Goal: Task Accomplishment & Management: Manage account settings

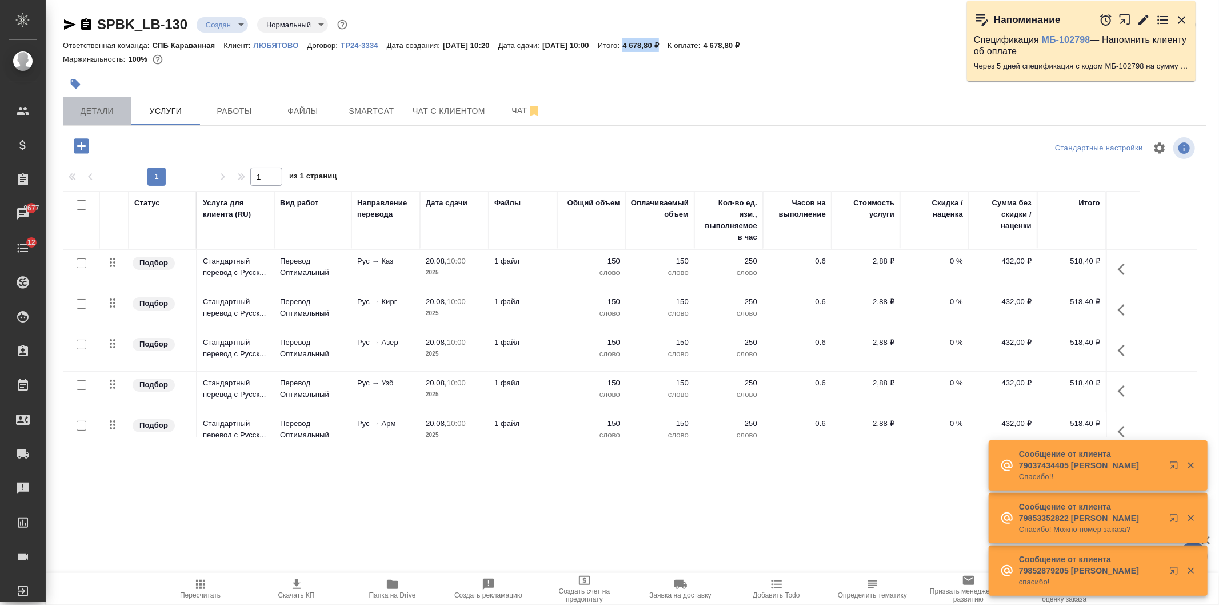
click at [116, 114] on span "Детали" at bounding box center [97, 111] width 55 height 14
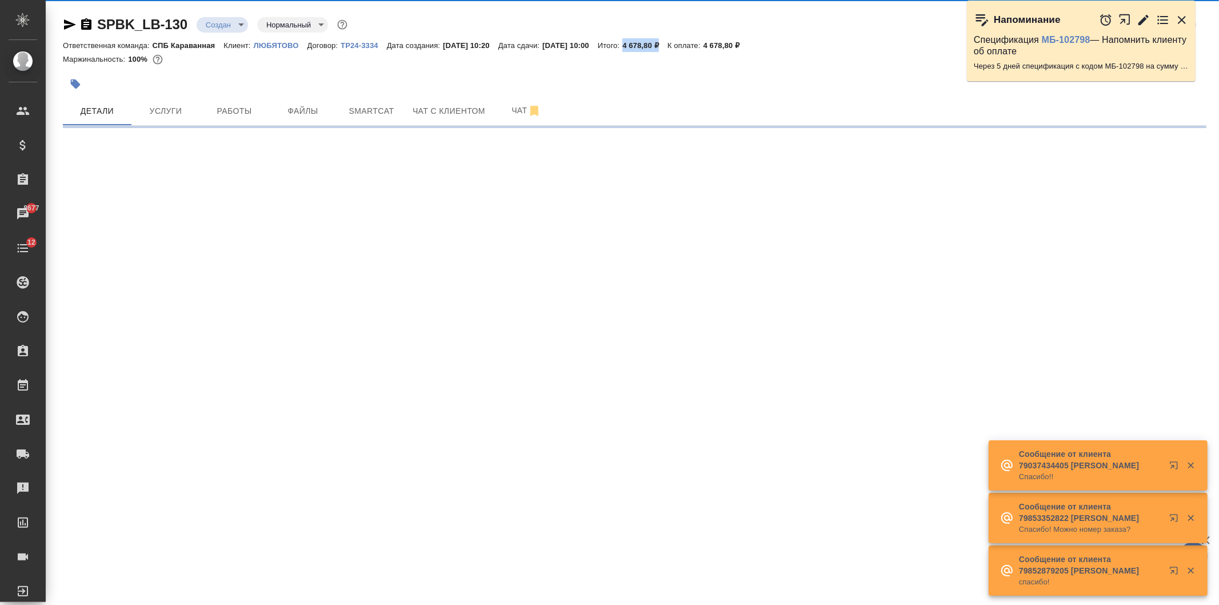
select select "RU"
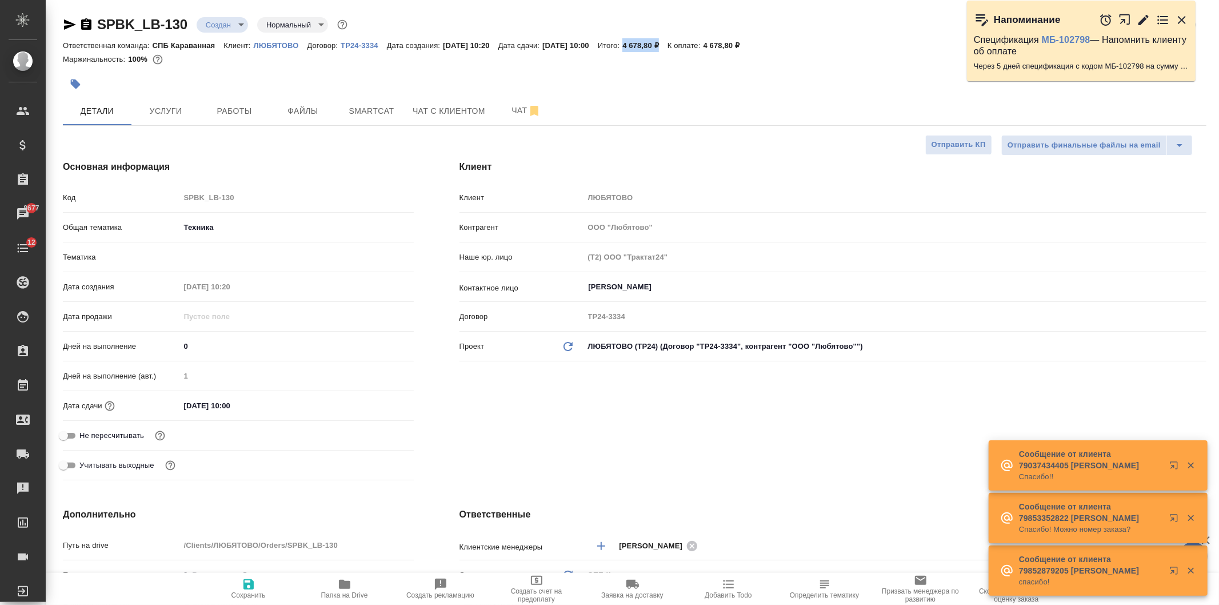
type textarea "x"
type input "[PERSON_NAME]"
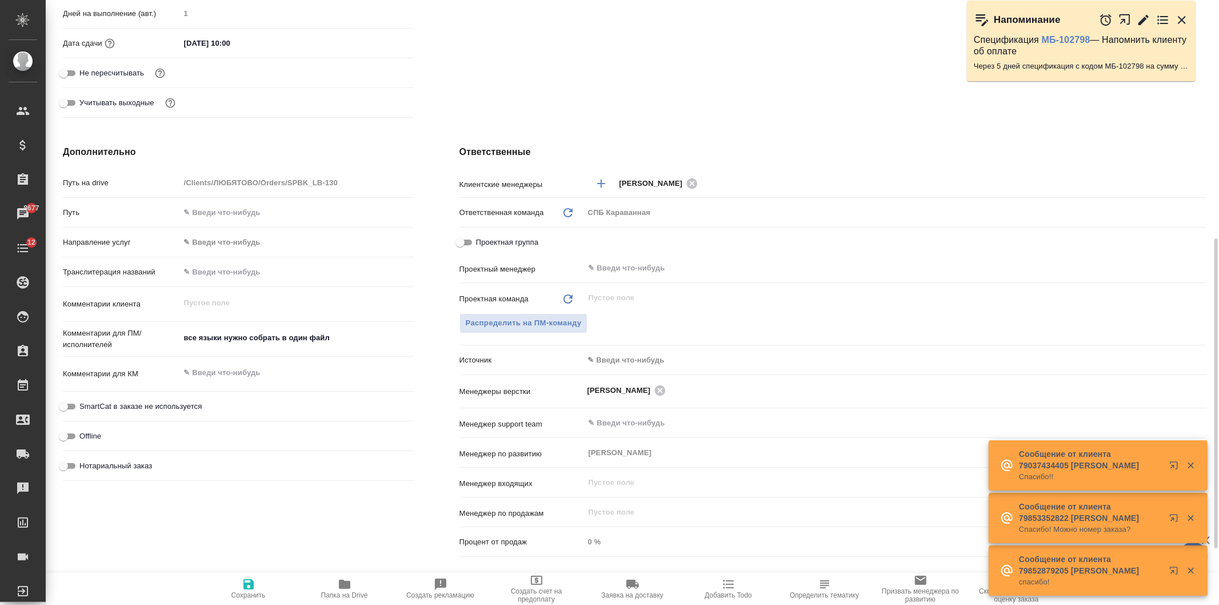
scroll to position [397, 0]
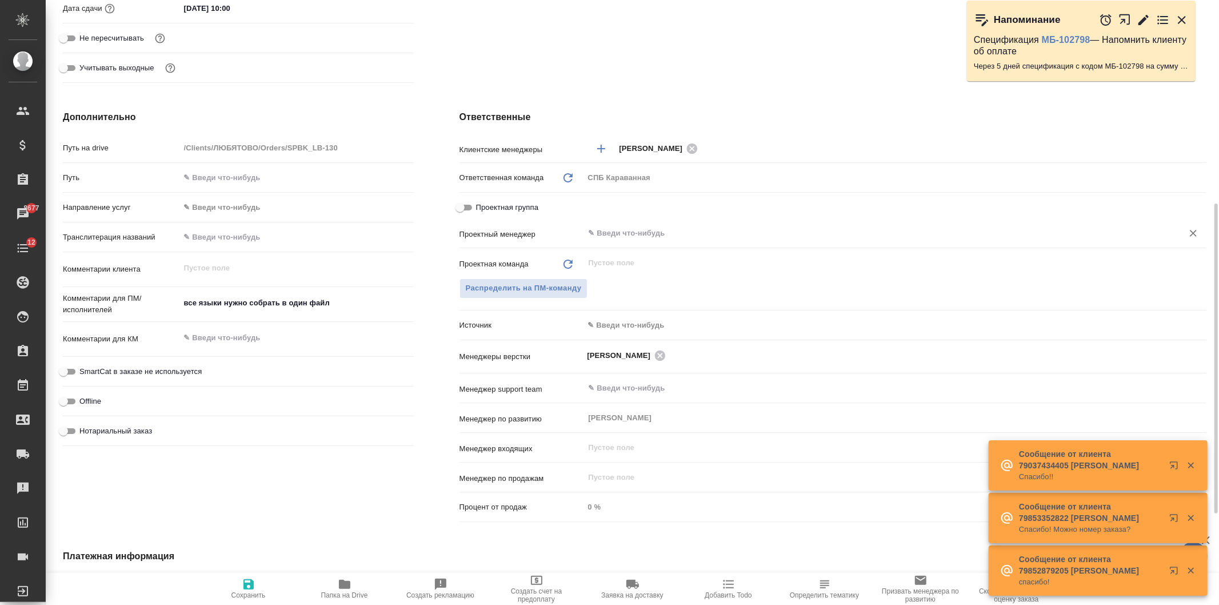
click at [624, 226] on input "text" at bounding box center [876, 233] width 577 height 14
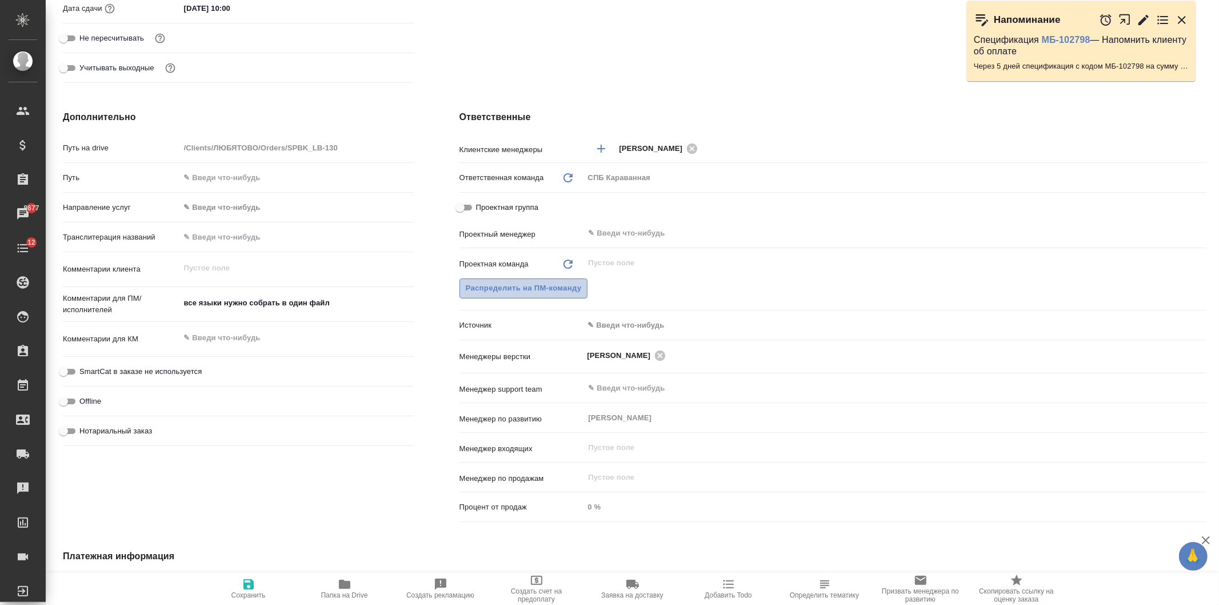
click at [530, 289] on span "Распределить на ПМ-команду" at bounding box center [524, 288] width 116 height 13
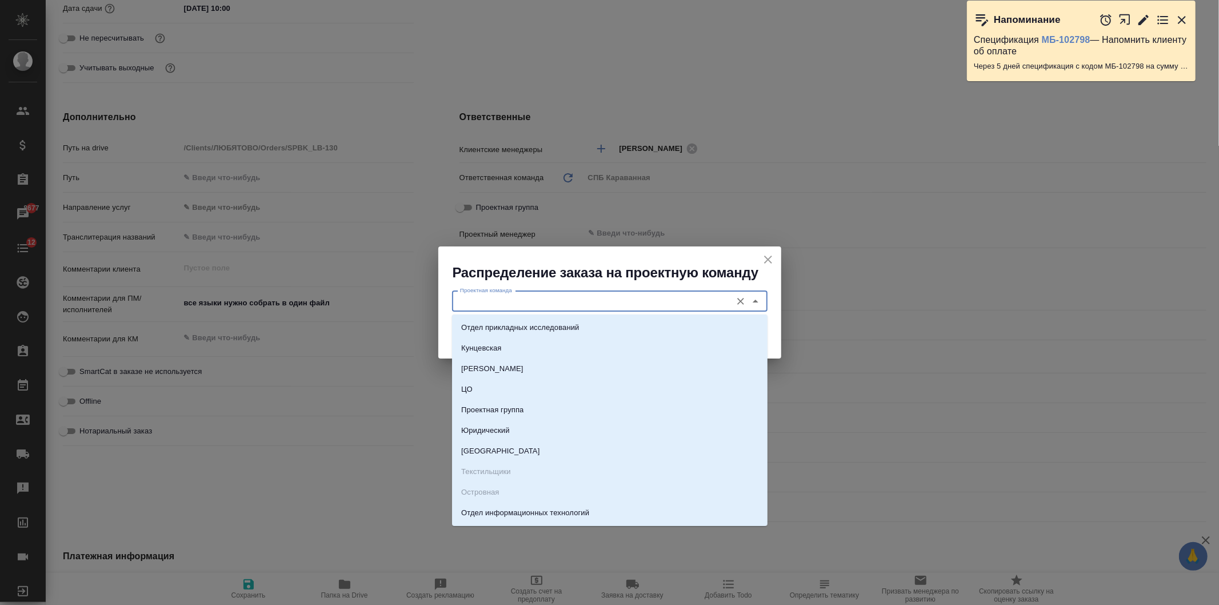
click at [545, 298] on input "Проектная команда" at bounding box center [591, 301] width 270 height 14
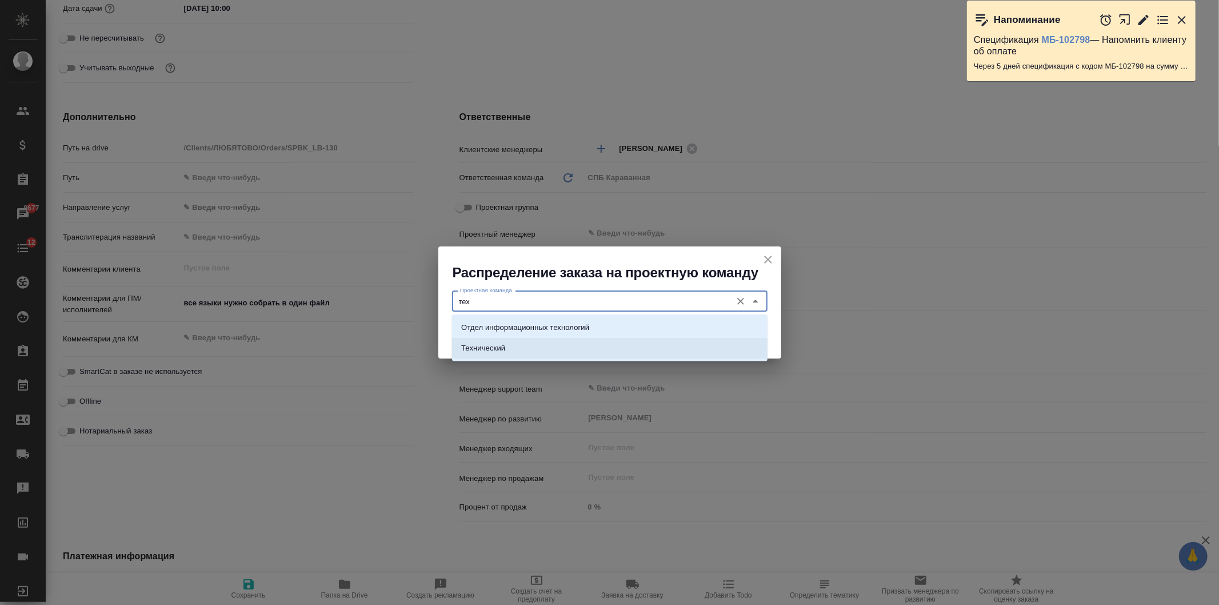
click at [543, 350] on li "Технический" at bounding box center [610, 348] width 316 height 21
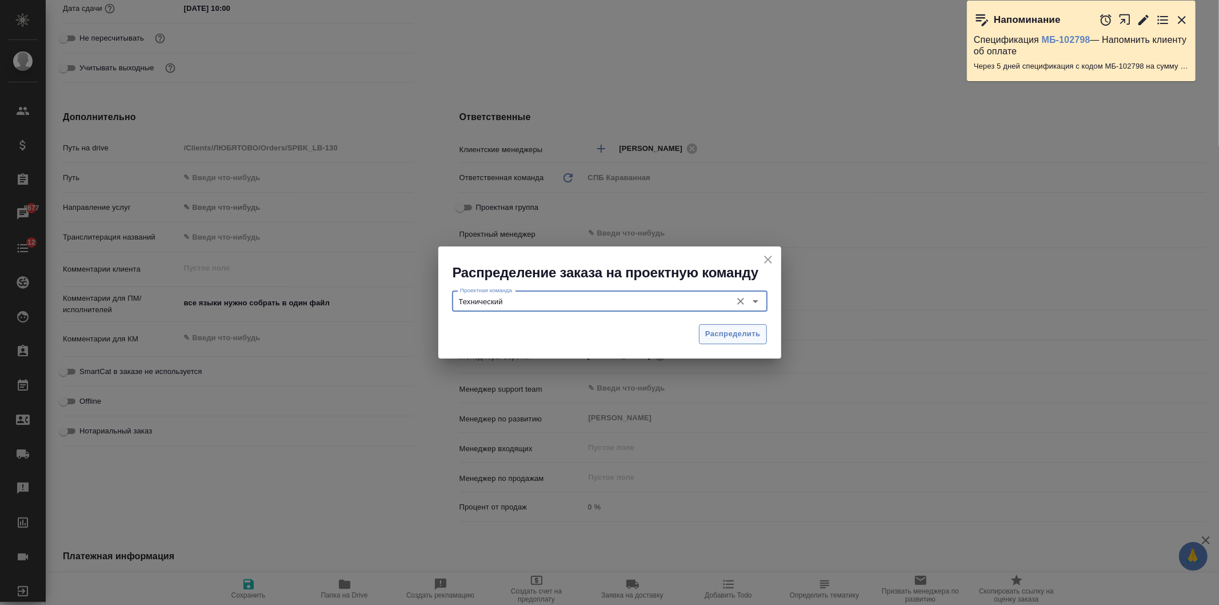
type input "Технический"
click at [709, 338] on span "Распределить" at bounding box center [732, 334] width 55 height 13
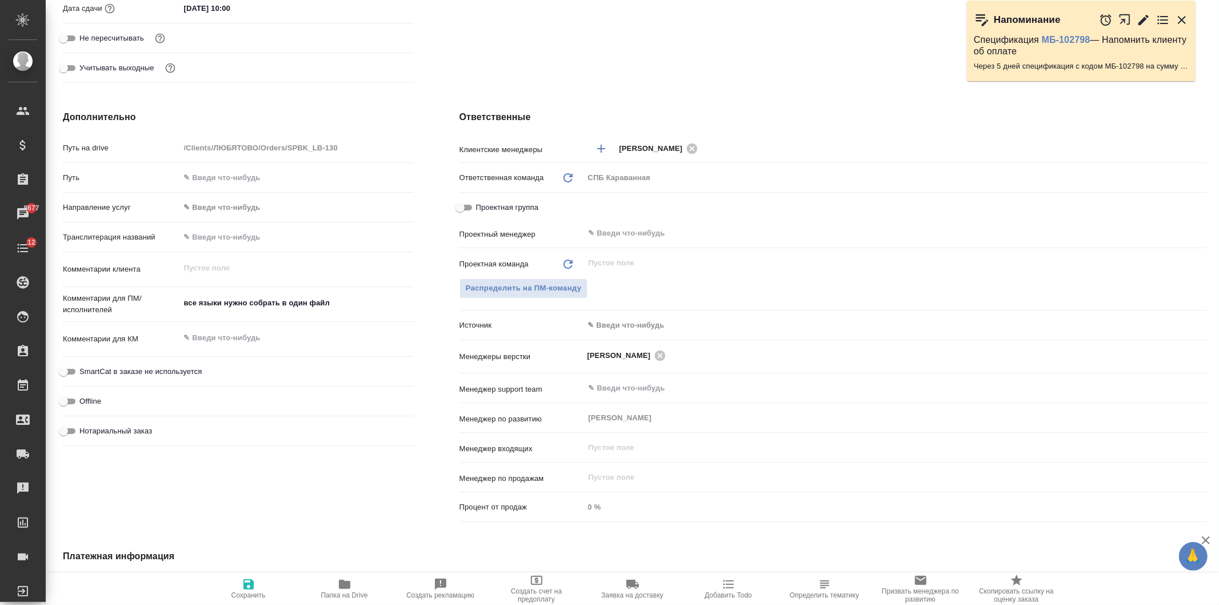
type textarea "x"
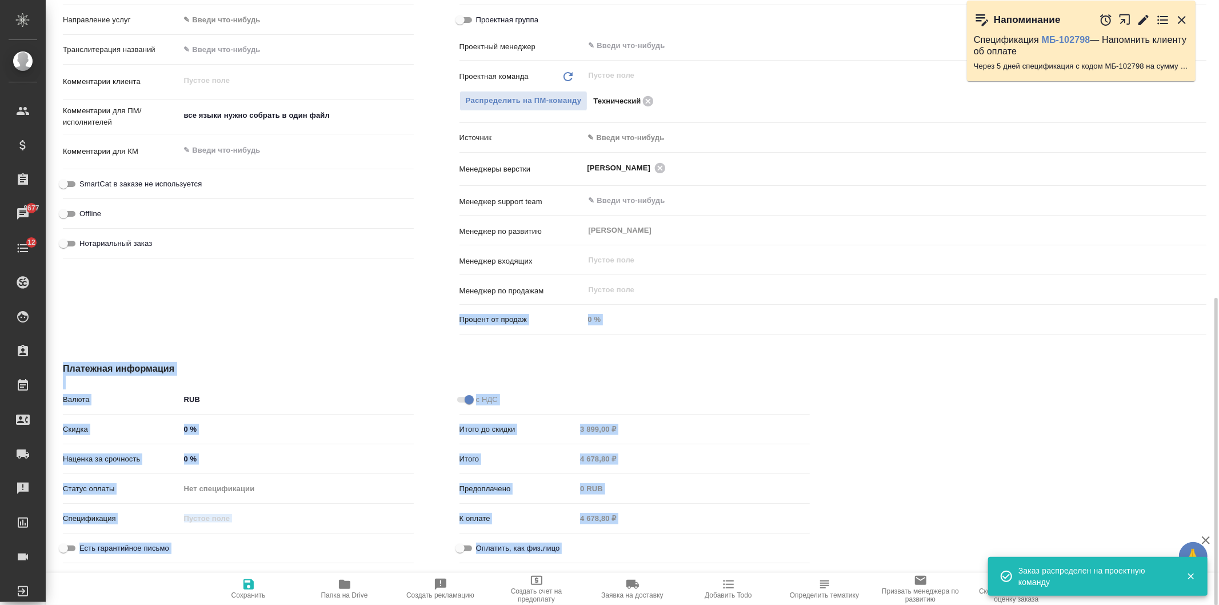
scroll to position [585, 0]
drag, startPoint x: 1209, startPoint y: 330, endPoint x: 1209, endPoint y: 280, distance: 50.3
click at [1209, 280] on div "SPBK_LB-130 Создан new Нормальный normal Кратко детали заказа Ответственная ком…" at bounding box center [632, 302] width 1173 height 605
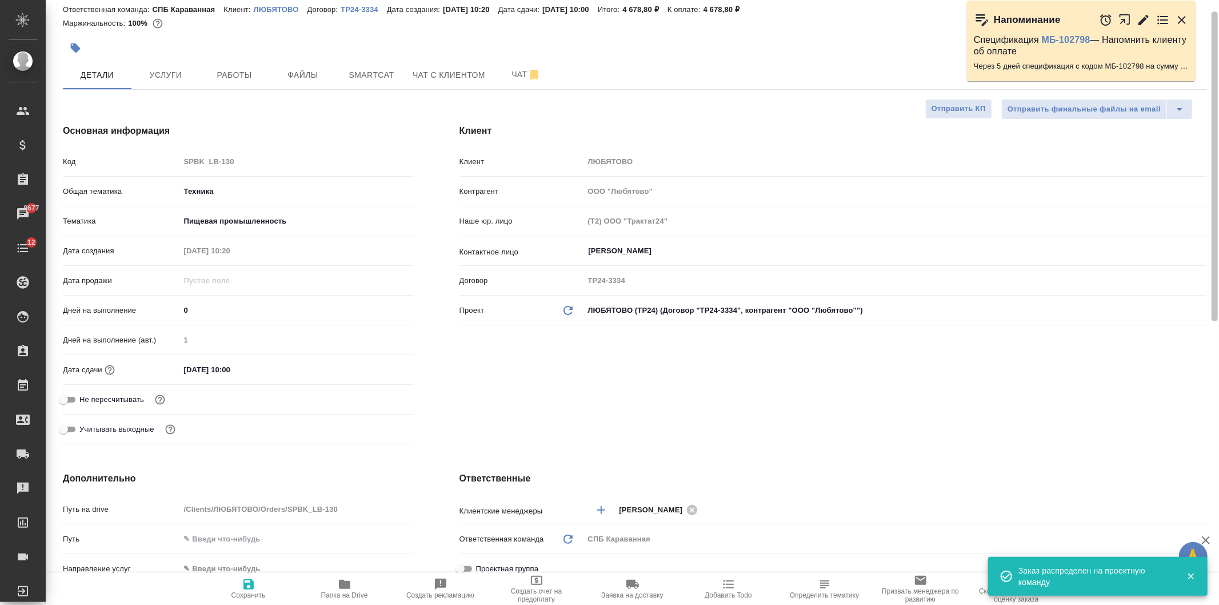
scroll to position [15, 0]
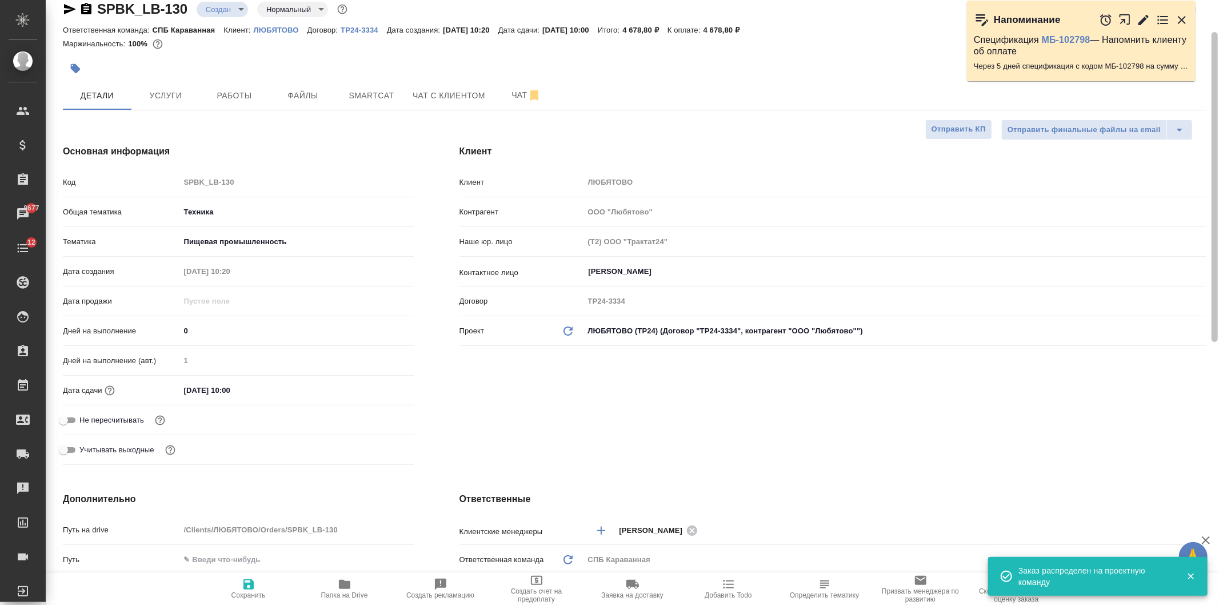
drag, startPoint x: 1203, startPoint y: 315, endPoint x: 1189, endPoint y: 7, distance: 307.8
click at [1198, 10] on div "🙏 .cls-1 fill:#fff; AWATERA Ivanova Arina Клиенты Спецификации Заказы 8677 Чаты…" at bounding box center [609, 302] width 1219 height 605
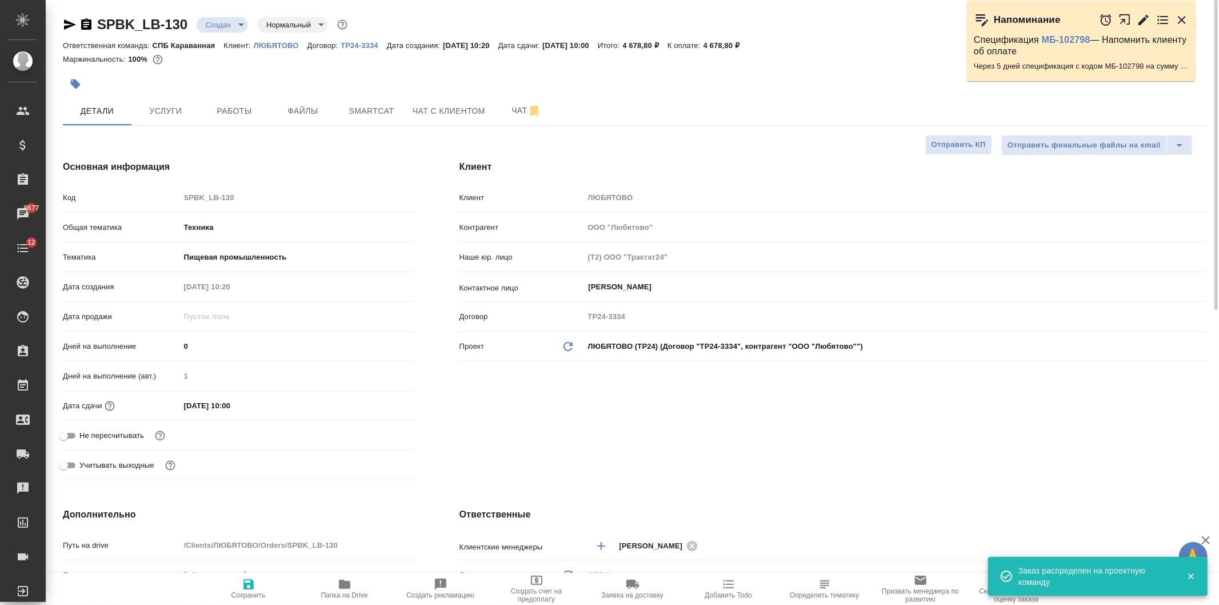
click at [243, 414] on div "Дата сдачи 20.08.2025 10:00" at bounding box center [238, 406] width 351 height 20
click at [252, 406] on input "20.08.2025 10:00" at bounding box center [230, 405] width 100 height 17
click at [380, 406] on icon "button" at bounding box center [381, 403] width 10 height 11
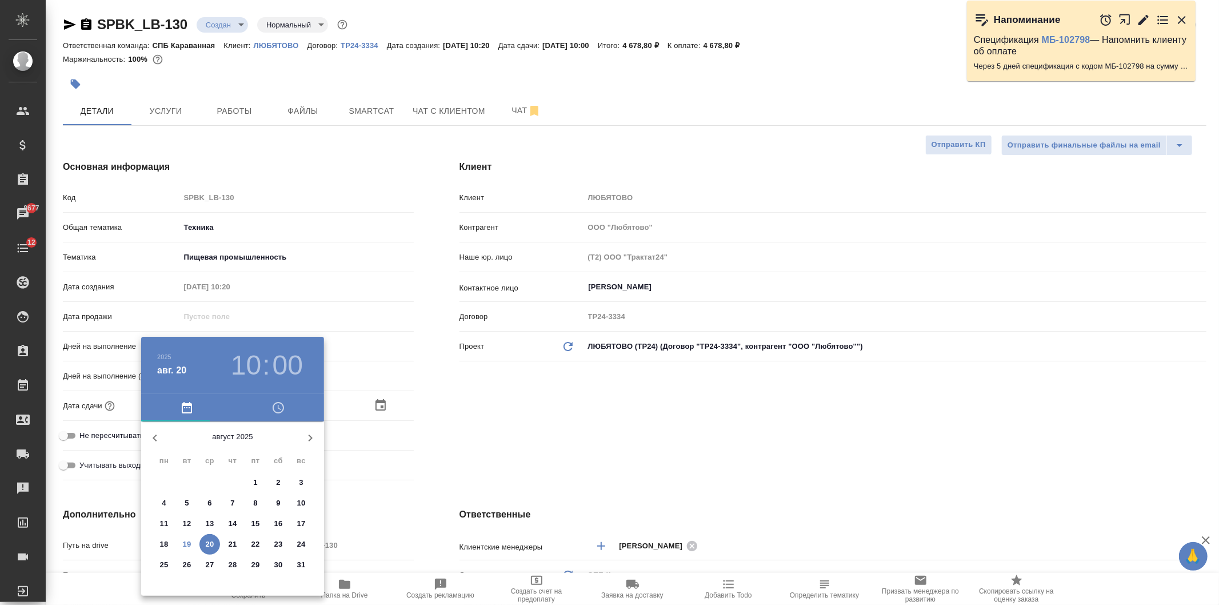
click at [246, 360] on h3 "10" at bounding box center [246, 365] width 30 height 32
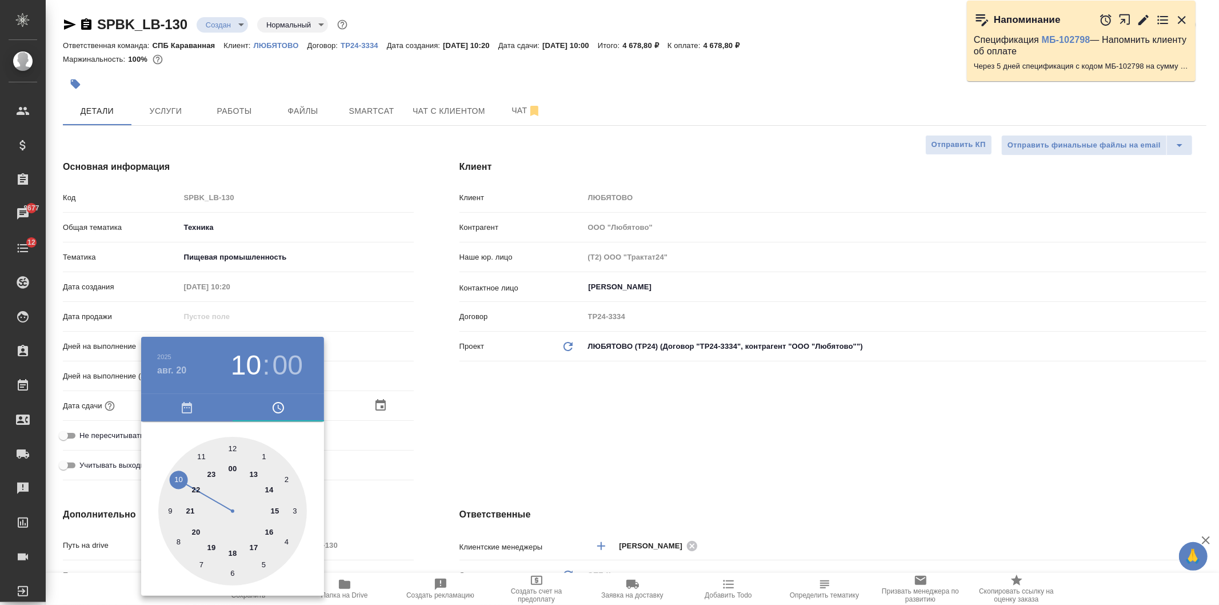
click at [202, 456] on div at bounding box center [232, 511] width 149 height 149
type input "20.08.2025 11:00"
type textarea "x"
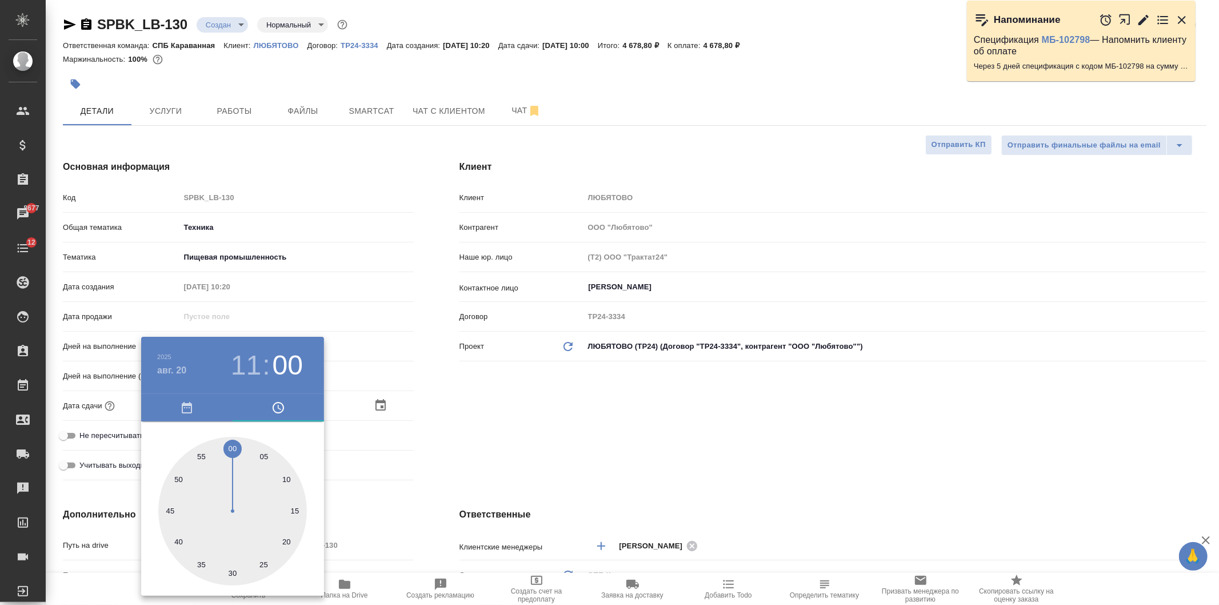
click at [454, 449] on div at bounding box center [609, 302] width 1219 height 605
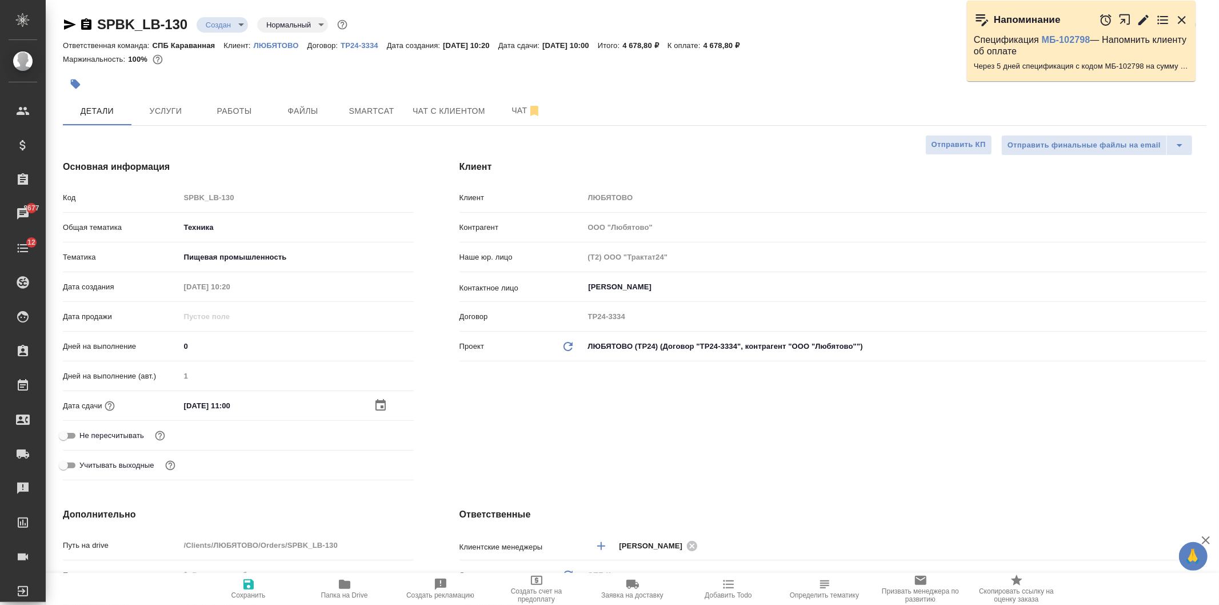
click at [260, 585] on span "Сохранить" at bounding box center [248, 588] width 82 height 22
type textarea "x"
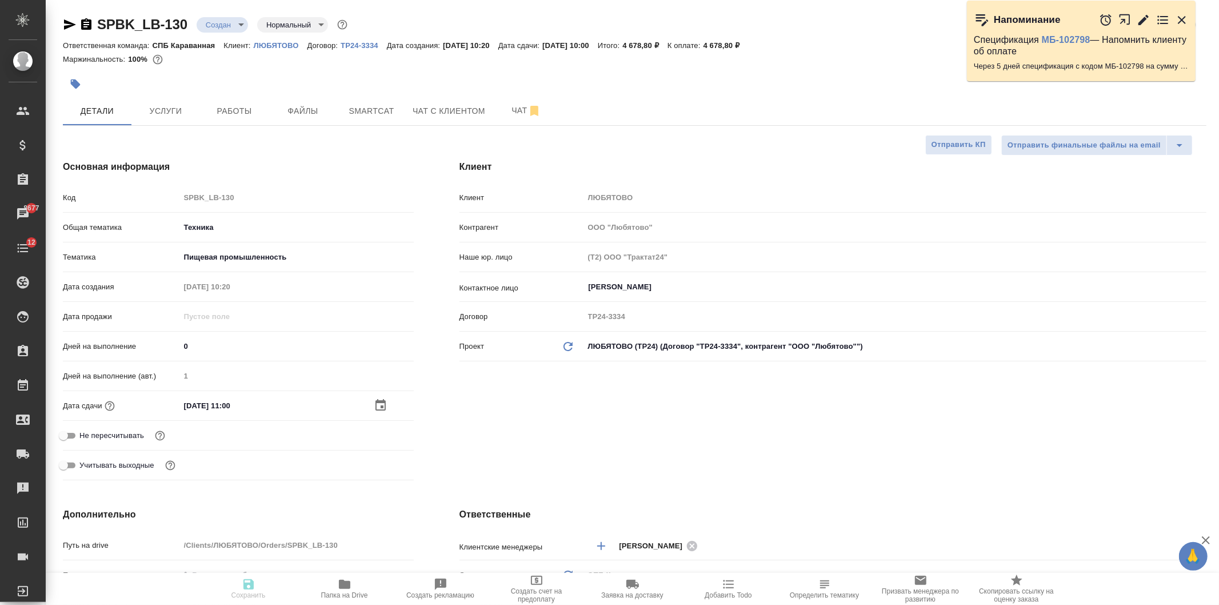
type textarea "x"
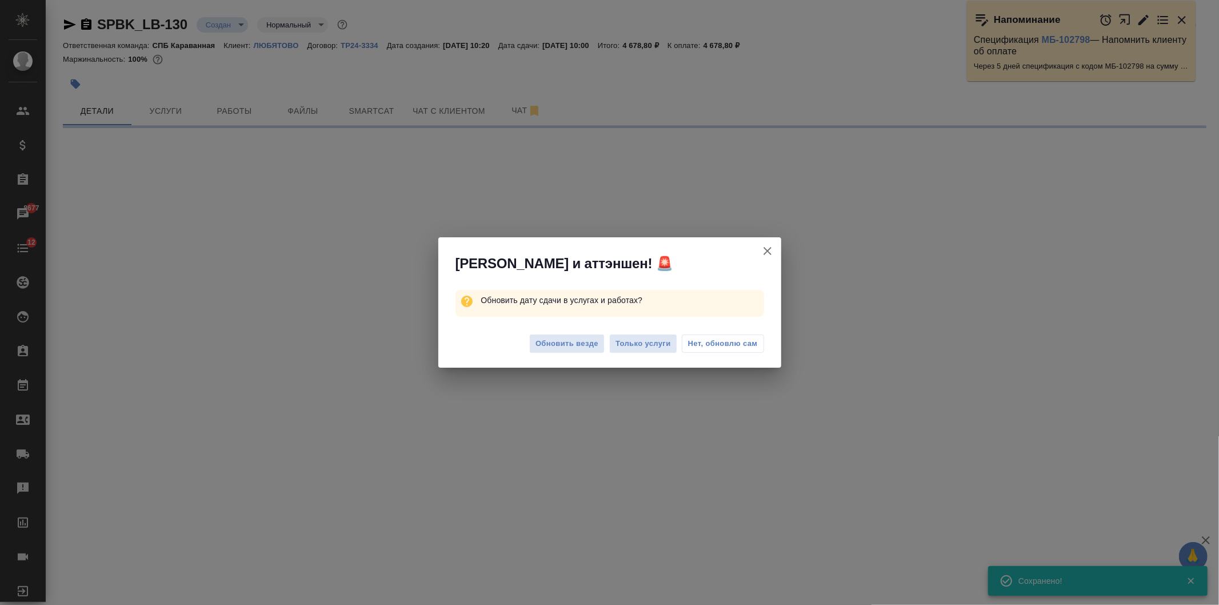
select select "RU"
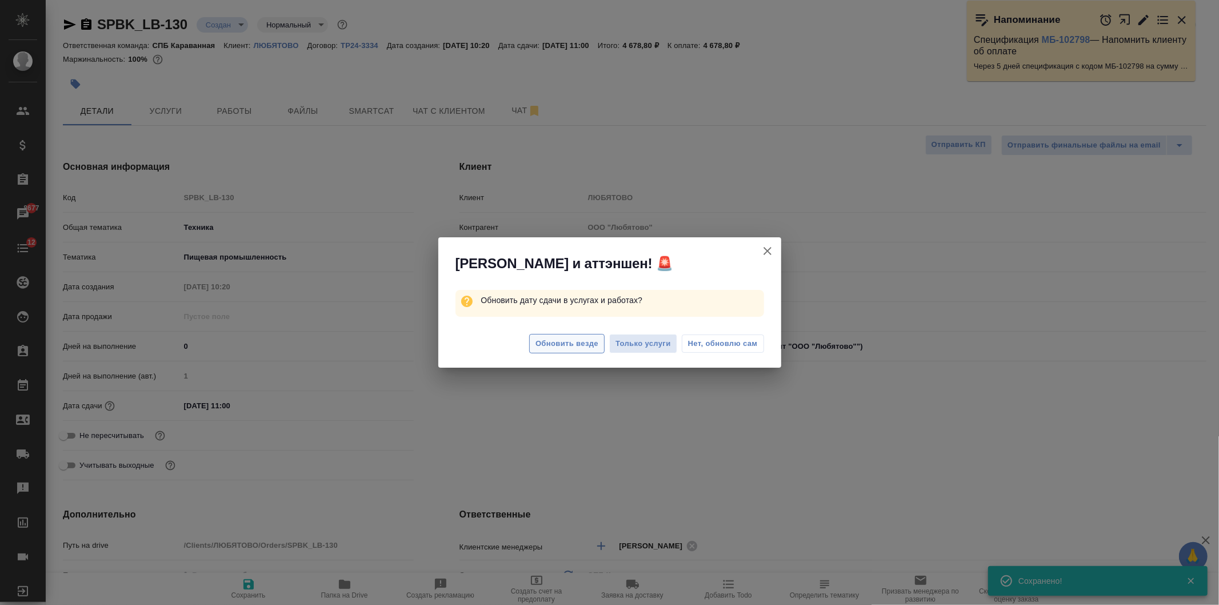
type textarea "x"
click at [566, 346] on span "Обновить везде" at bounding box center [567, 343] width 63 height 13
type textarea "x"
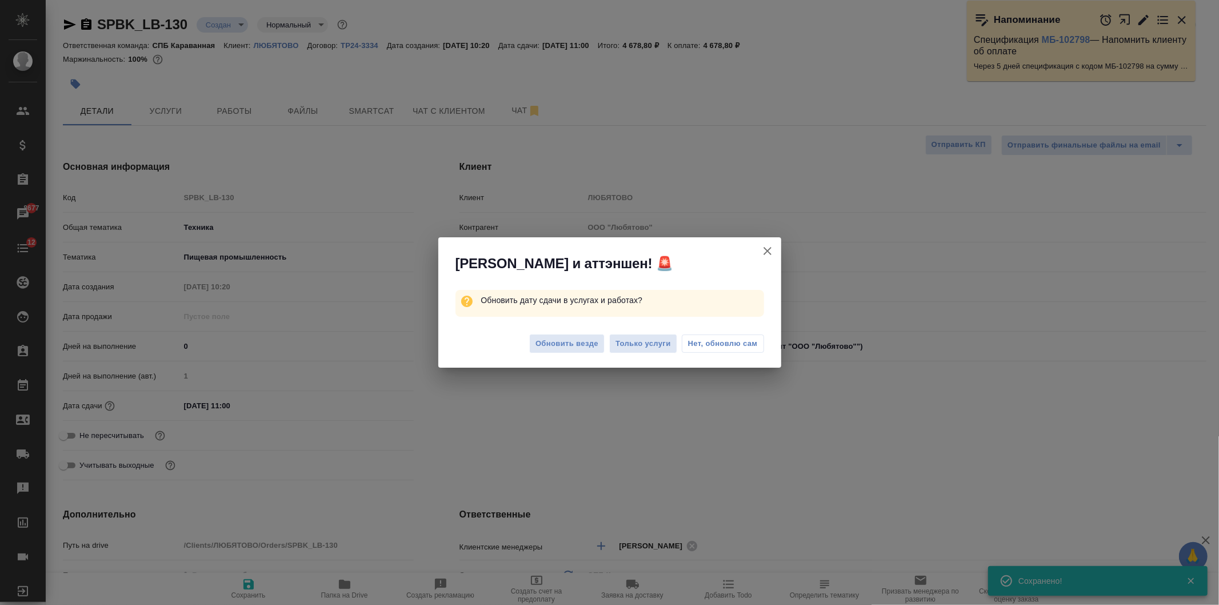
type textarea "x"
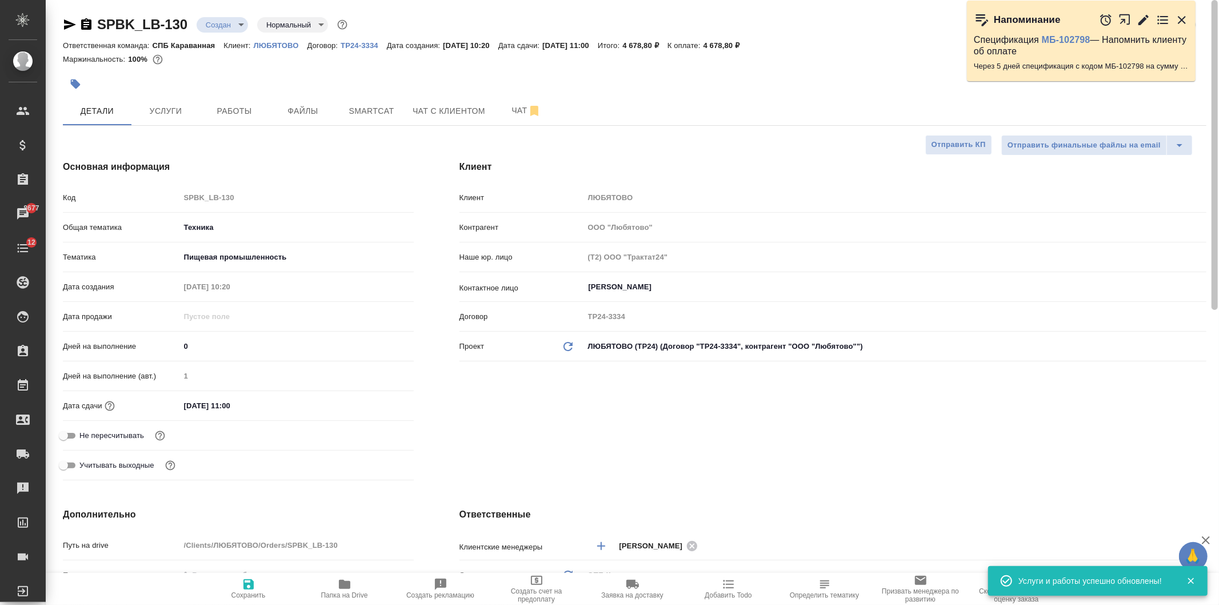
drag, startPoint x: 1206, startPoint y: 178, endPoint x: 660, endPoint y: 186, distance: 545.9
click at [1192, 131] on div "SPBK_LB-130 Создан new Нормальный normal Кратко детали заказа Ответственная ком…" at bounding box center [632, 302] width 1173 height 605
click at [210, 26] on body "🙏 .cls-1 fill:#fff; AWATERA Ivanova Arina Клиенты Спецификации Заказы 8677 Чаты…" at bounding box center [609, 302] width 1219 height 605
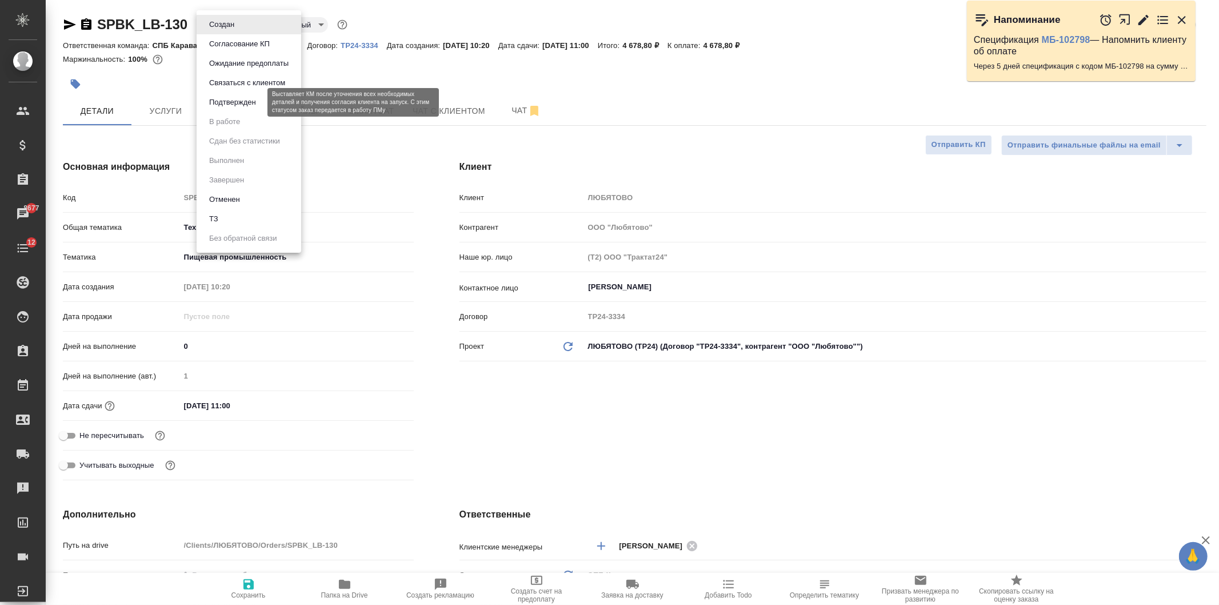
click at [243, 103] on button "Подтвержден" at bounding box center [233, 102] width 54 height 13
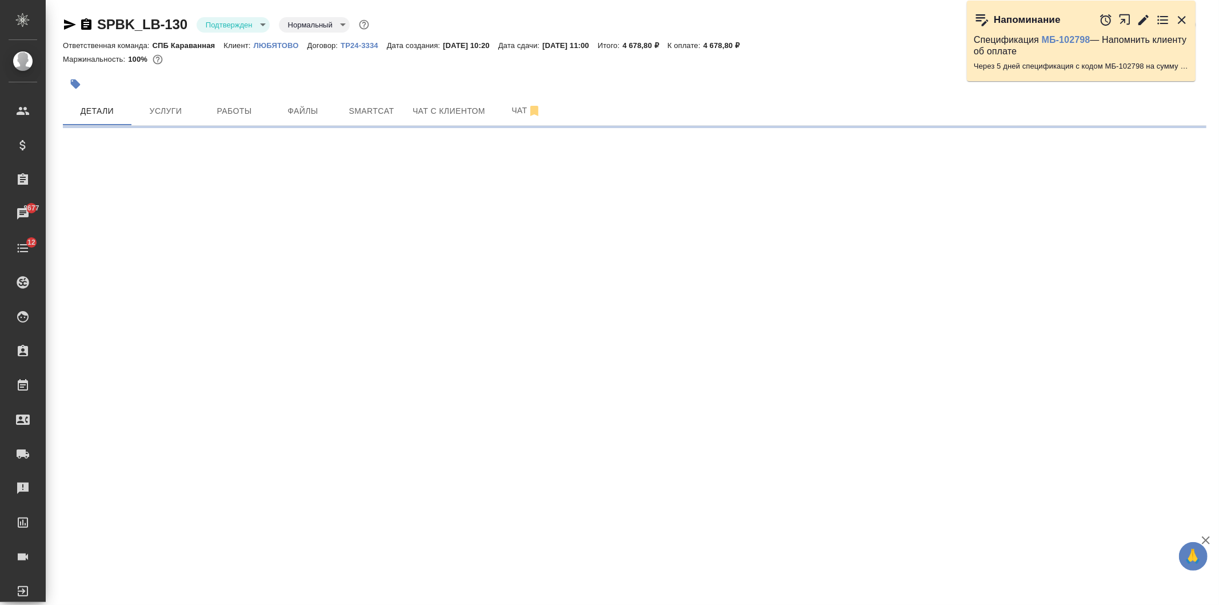
select select "RU"
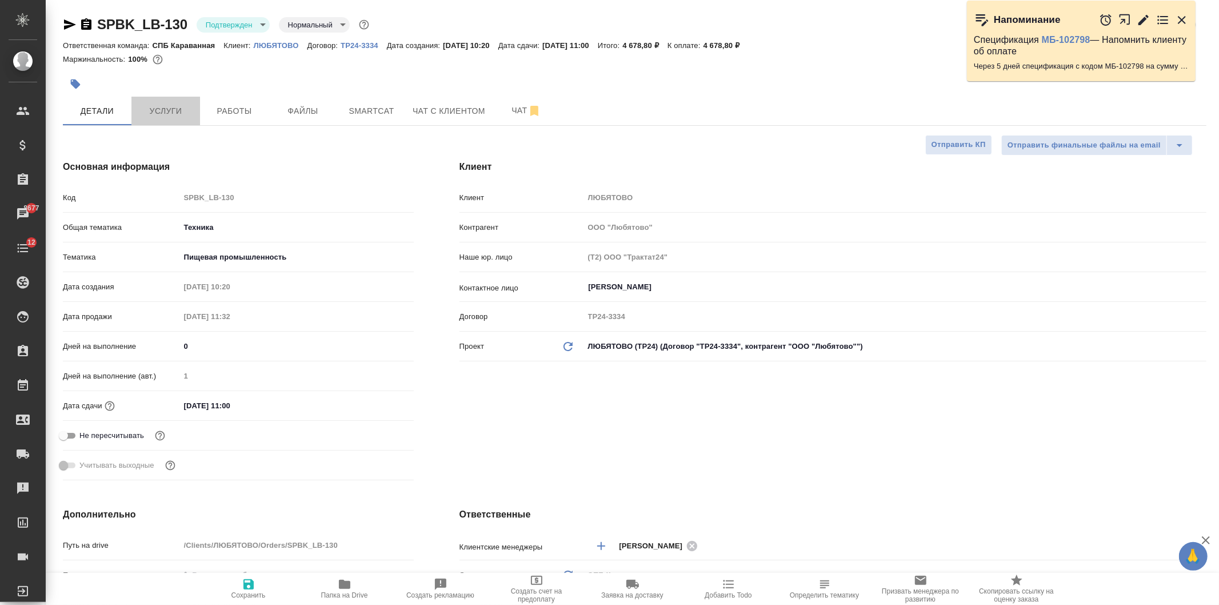
click at [153, 113] on span "Услуги" at bounding box center [165, 111] width 55 height 14
type textarea "x"
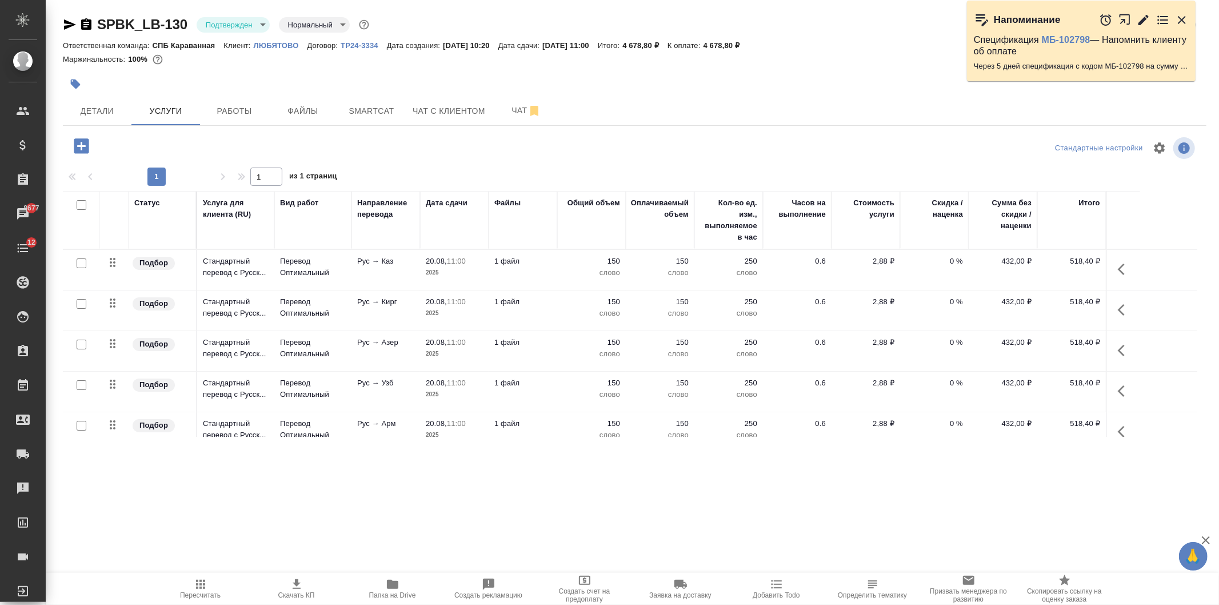
click at [79, 200] on input "checkbox" at bounding box center [82, 205] width 10 height 10
checkbox input "true"
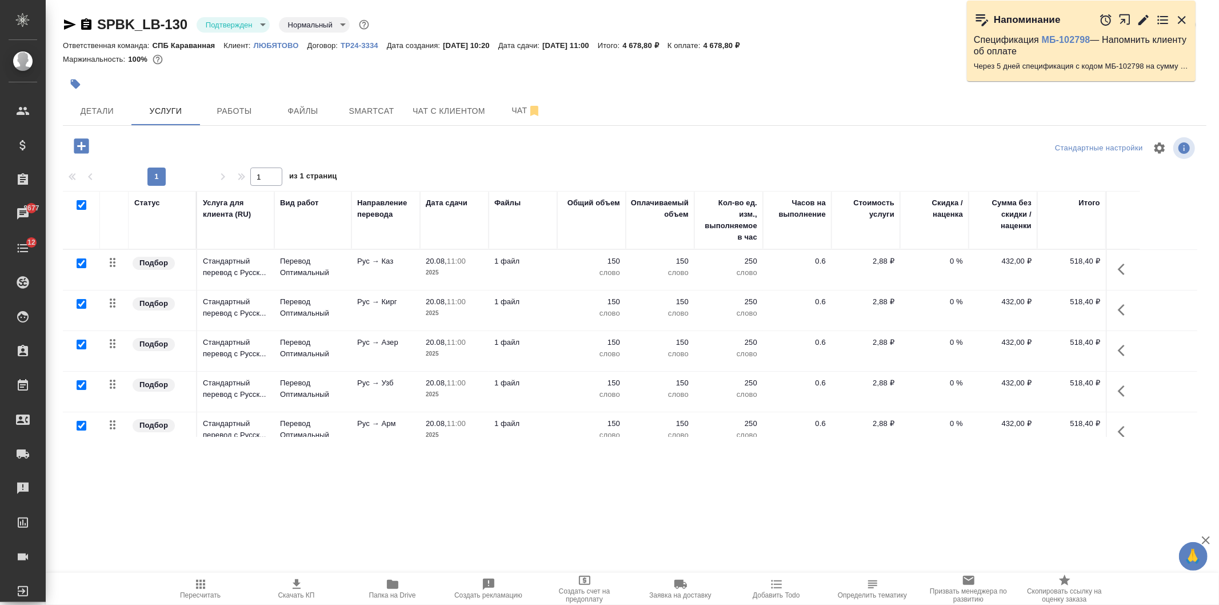
checkbox input "true"
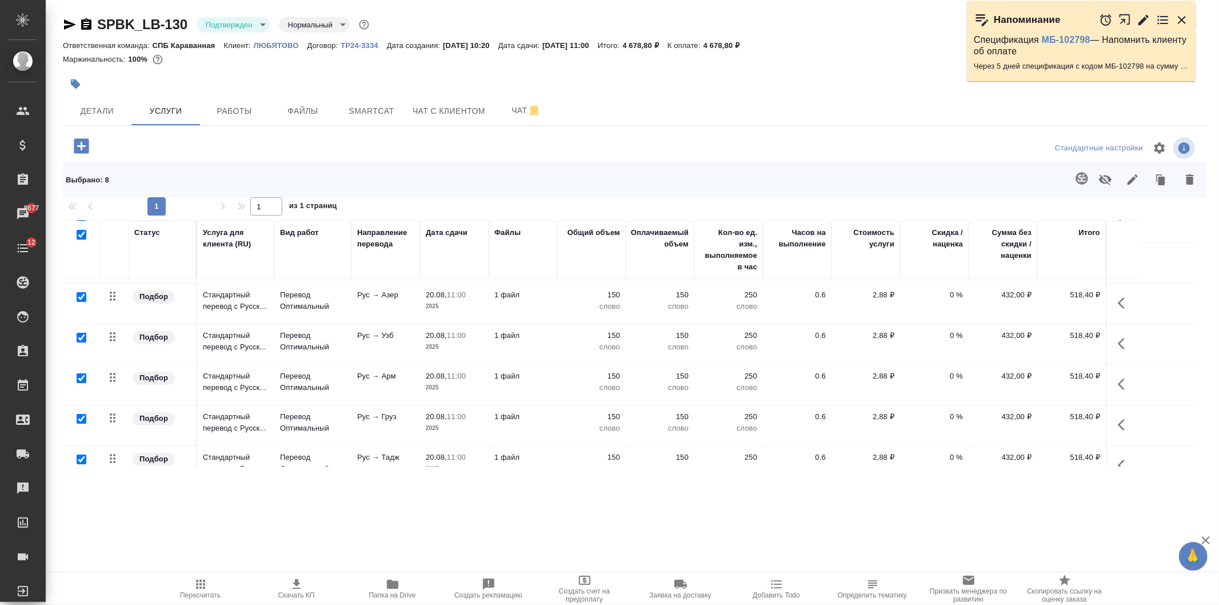
scroll to position [144, 0]
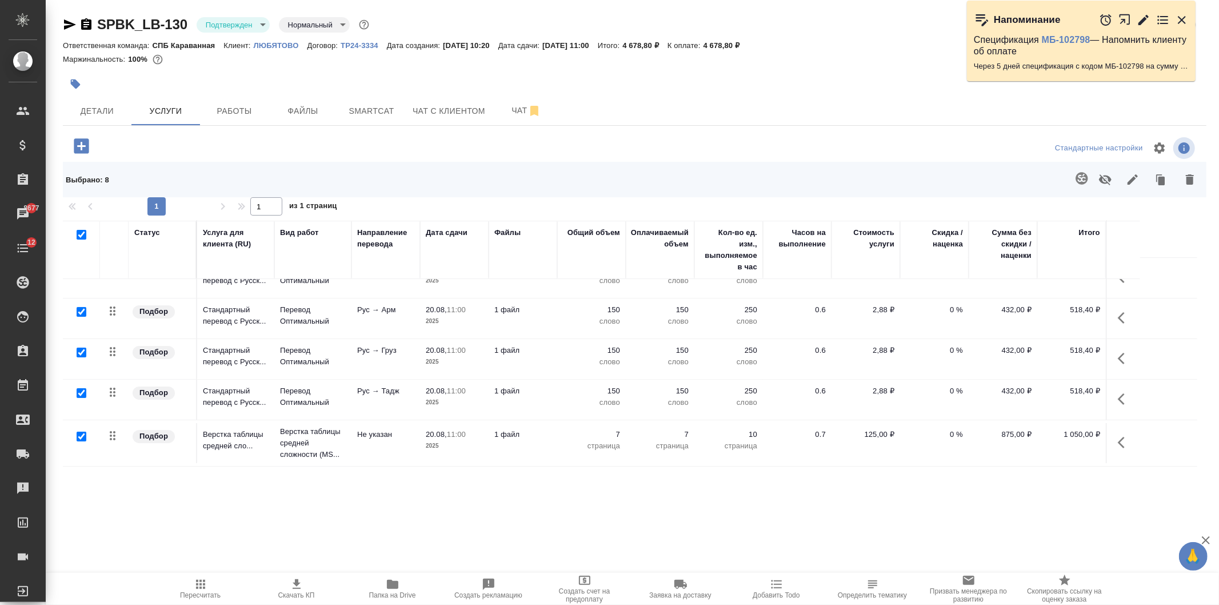
click at [83, 436] on input "checkbox" at bounding box center [82, 437] width 10 height 10
checkbox input "false"
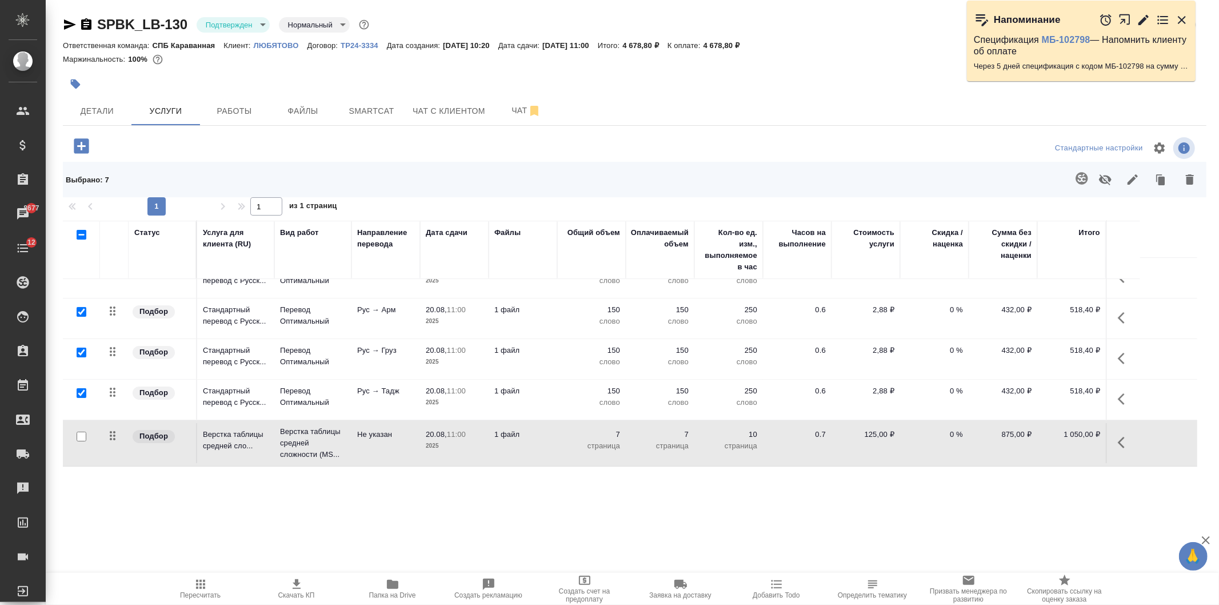
click at [1076, 175] on icon "button" at bounding box center [1082, 178] width 12 height 12
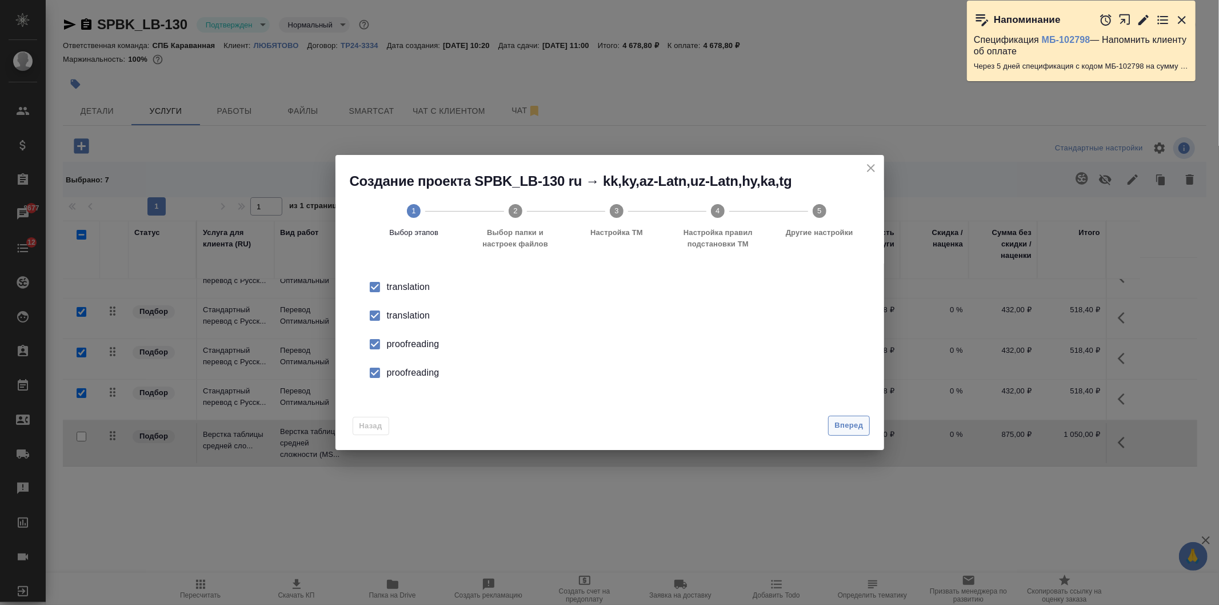
click at [845, 423] on span "Вперед" at bounding box center [848, 425] width 29 height 13
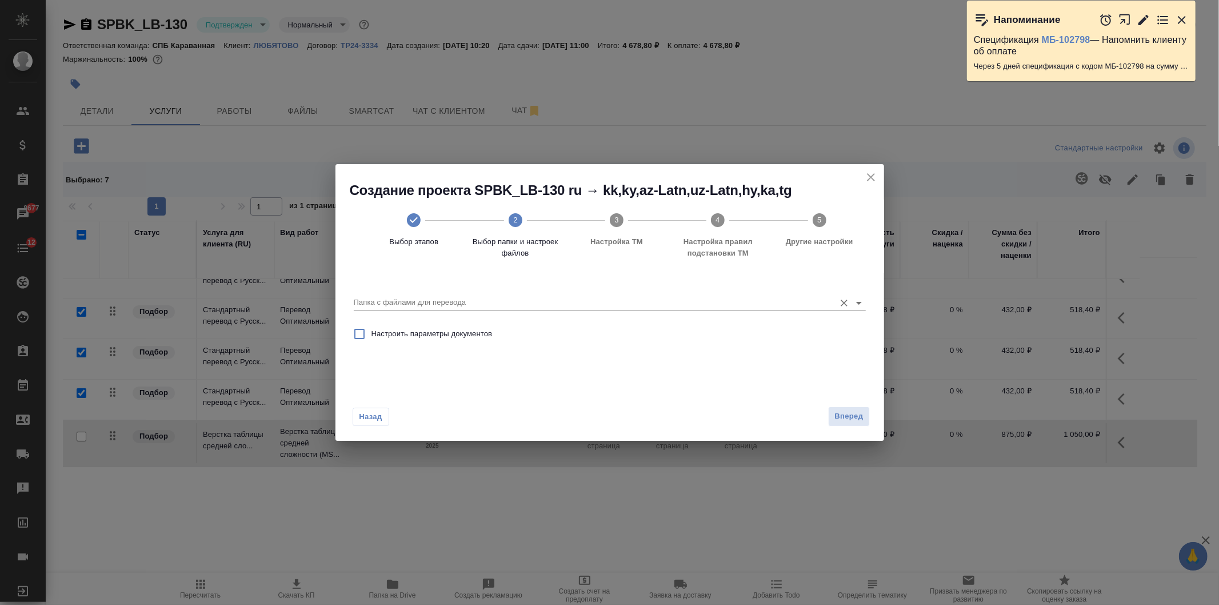
click at [574, 301] on input "Папка с файлами для перевода" at bounding box center [592, 303] width 476 height 14
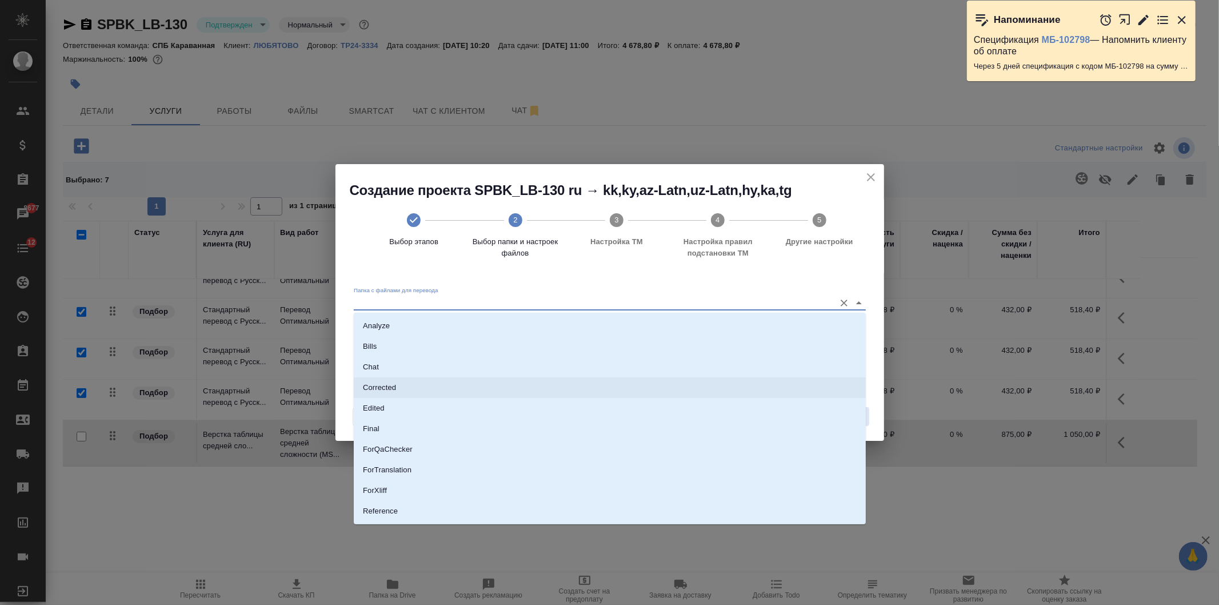
scroll to position [59, 0]
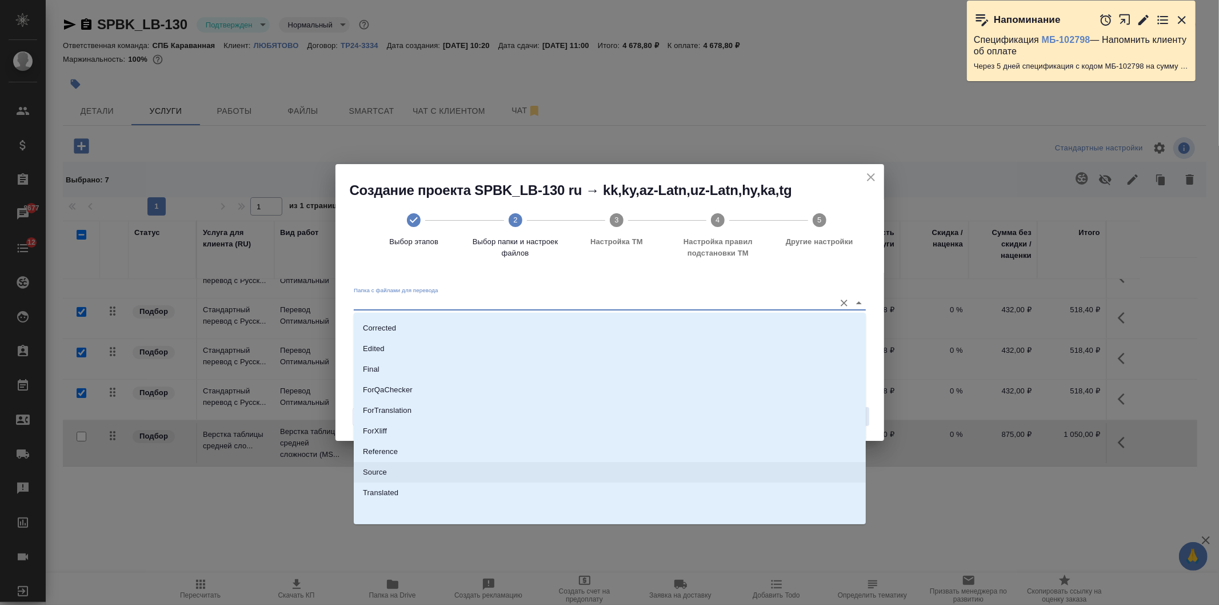
drag, startPoint x: 377, startPoint y: 464, endPoint x: 414, endPoint y: 466, distance: 37.2
click at [378, 464] on li "Source" at bounding box center [610, 472] width 512 height 21
type input "Source"
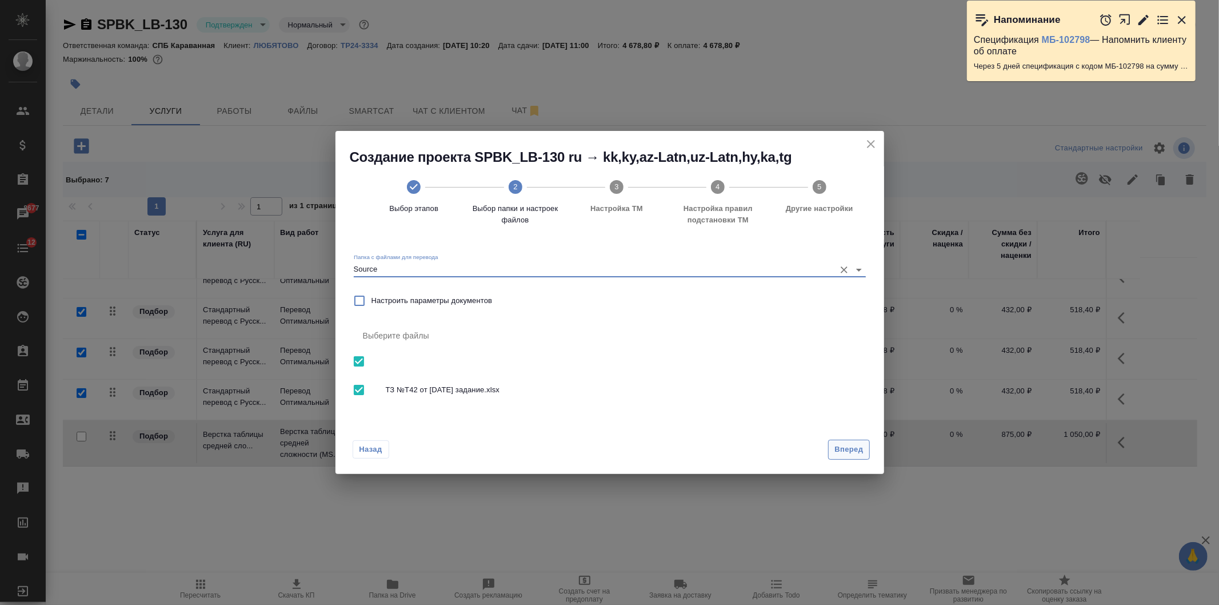
click at [854, 444] on span "Вперед" at bounding box center [848, 449] width 29 height 13
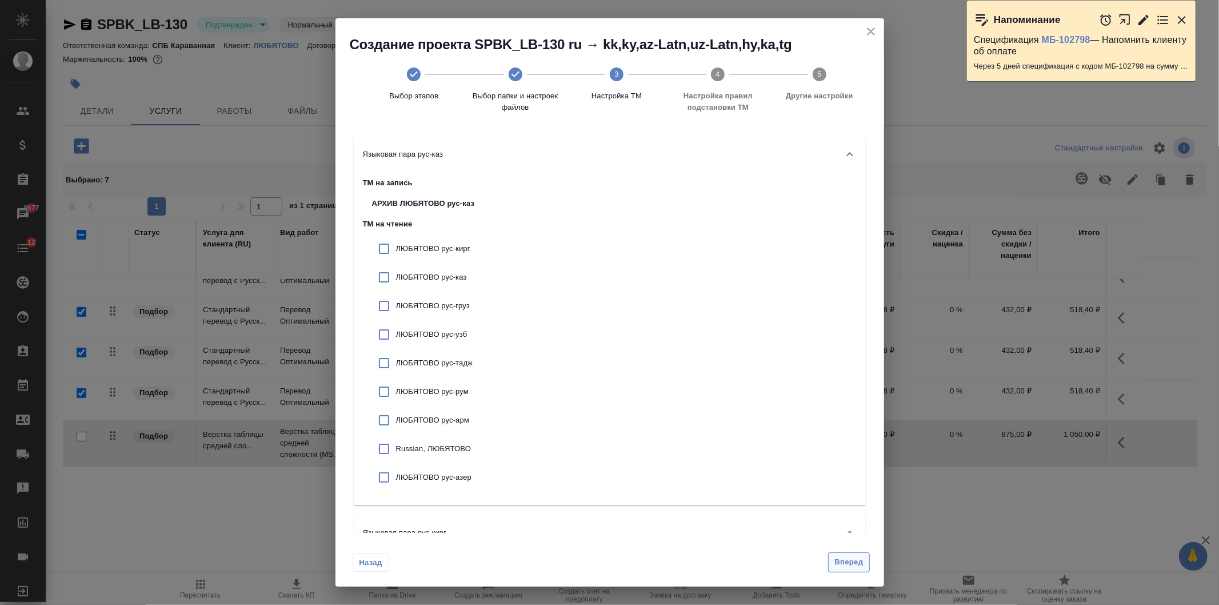
click at [842, 559] on span "Вперед" at bounding box center [848, 562] width 29 height 13
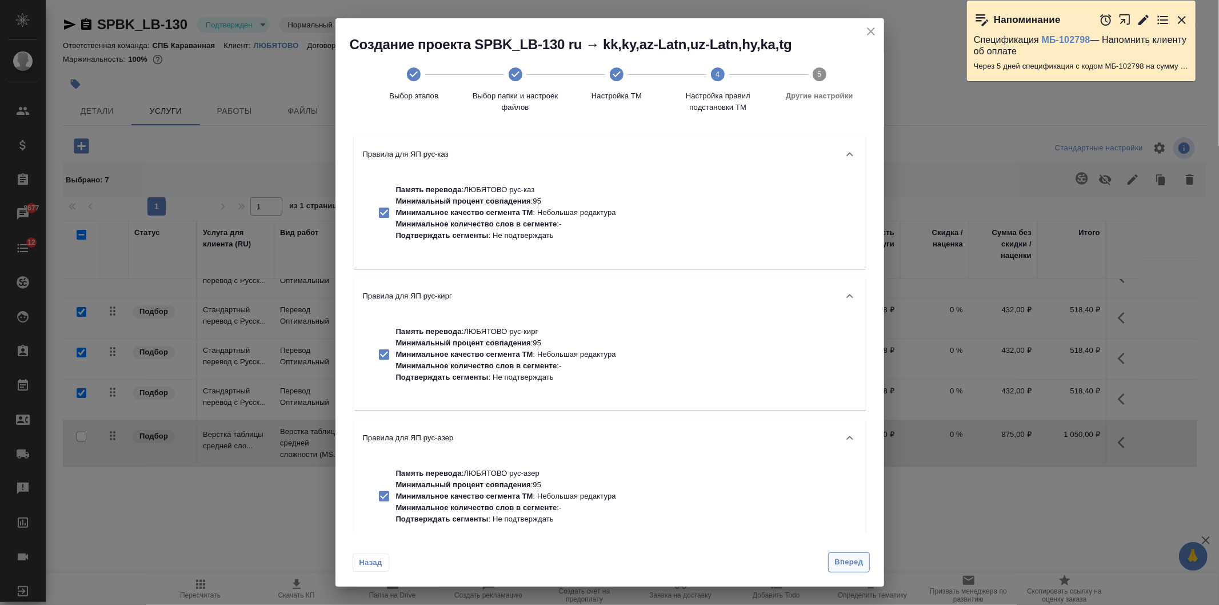
click at [862, 569] on button "Вперед" at bounding box center [848, 562] width 41 height 20
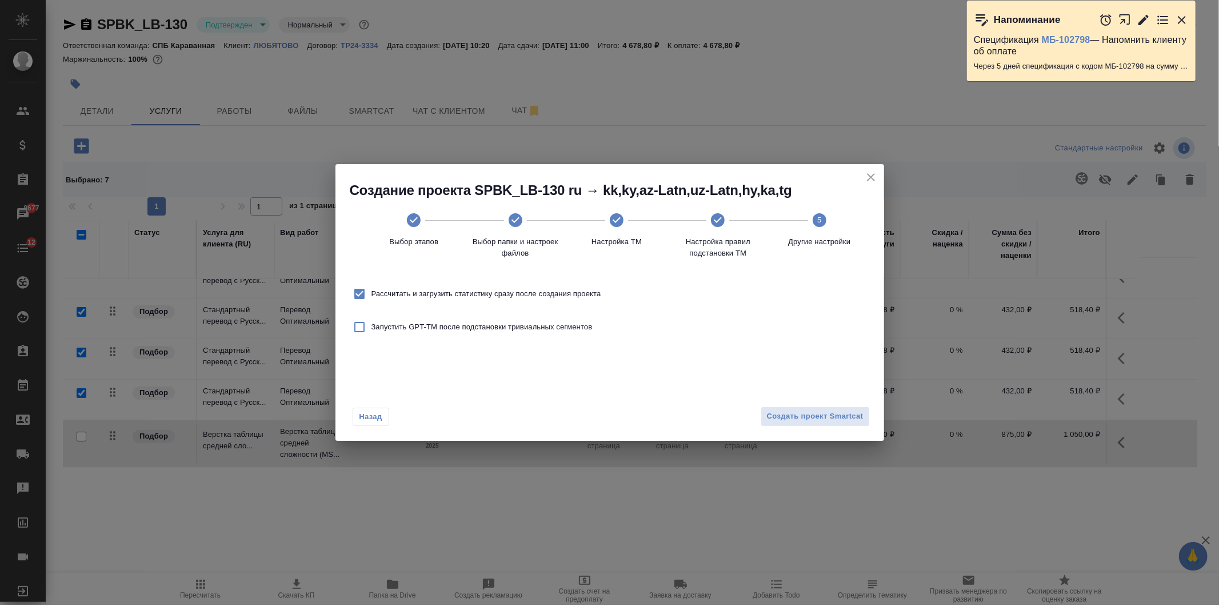
click at [483, 292] on span "Рассчитать и загрузить статистику сразу после создания проекта" at bounding box center [487, 293] width 230 height 11
click at [372, 292] on input "Рассчитать и загрузить статистику сразу после создания проекта" at bounding box center [360, 294] width 24 height 24
checkbox input "false"
click at [818, 414] on span "Создать проект Smartcat" at bounding box center [815, 416] width 97 height 13
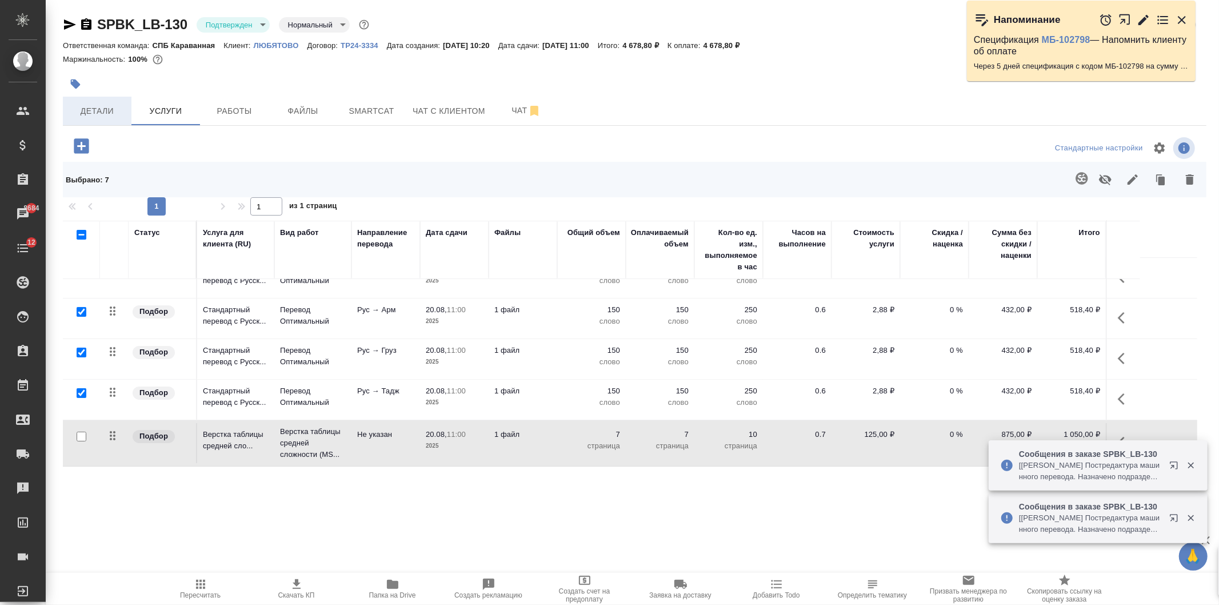
click at [104, 113] on span "Детали" at bounding box center [97, 111] width 55 height 14
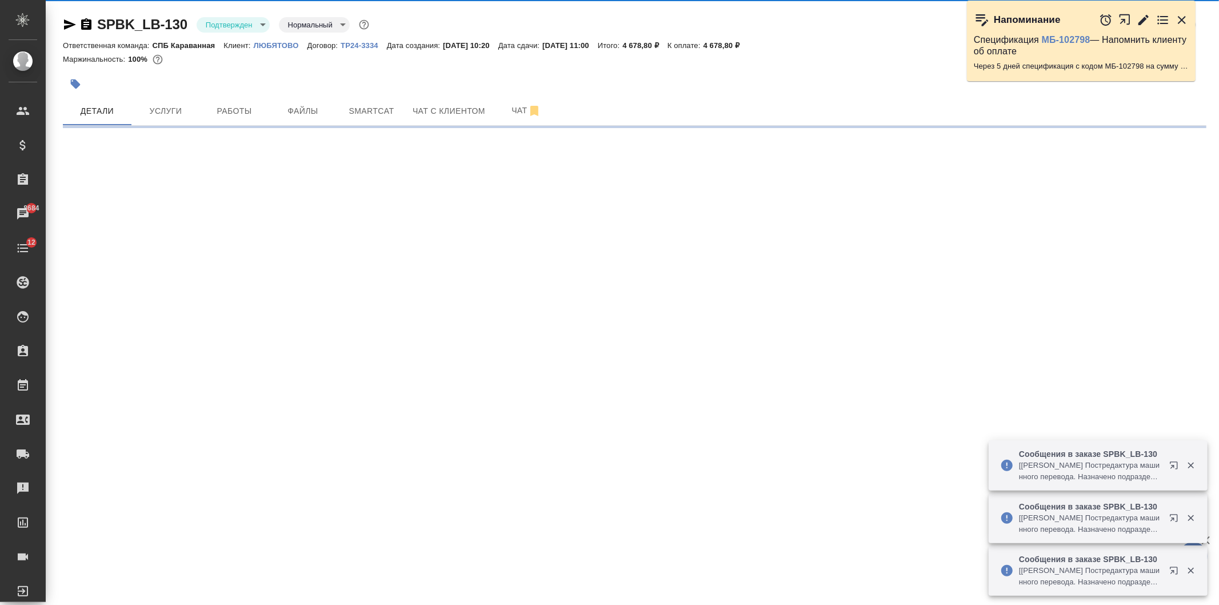
select select "RU"
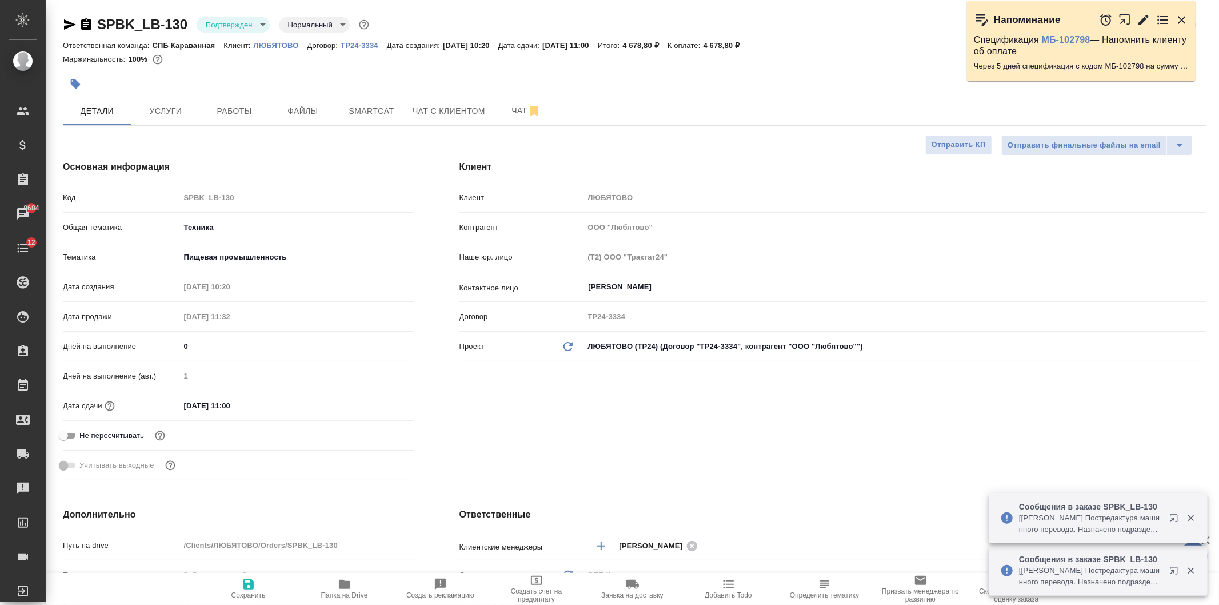
type textarea "x"
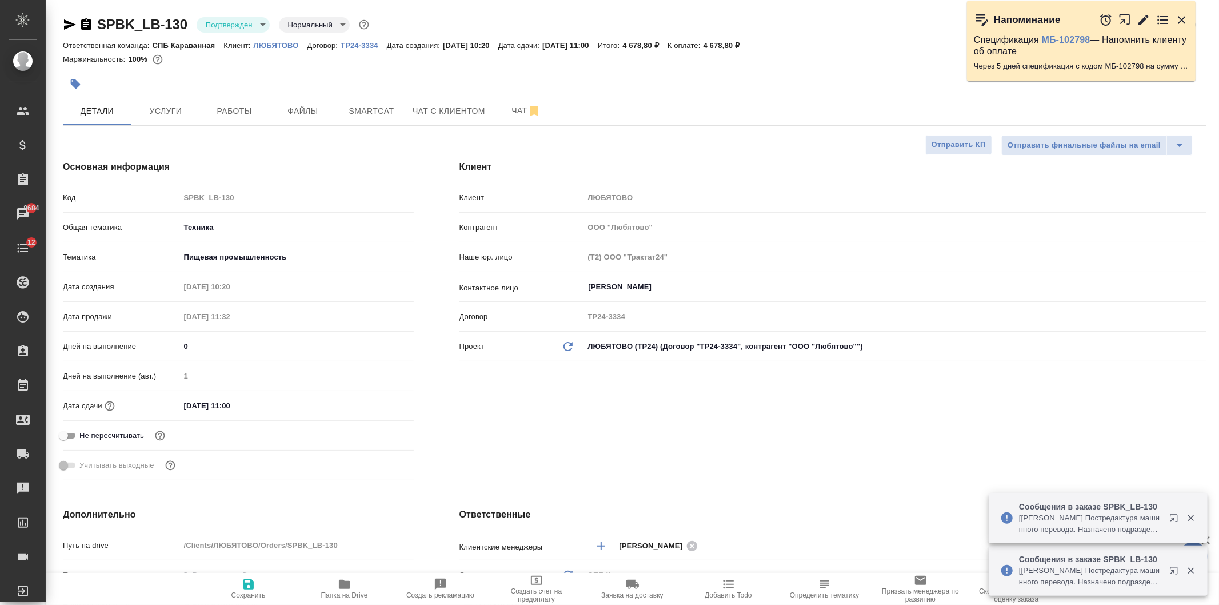
type textarea "x"
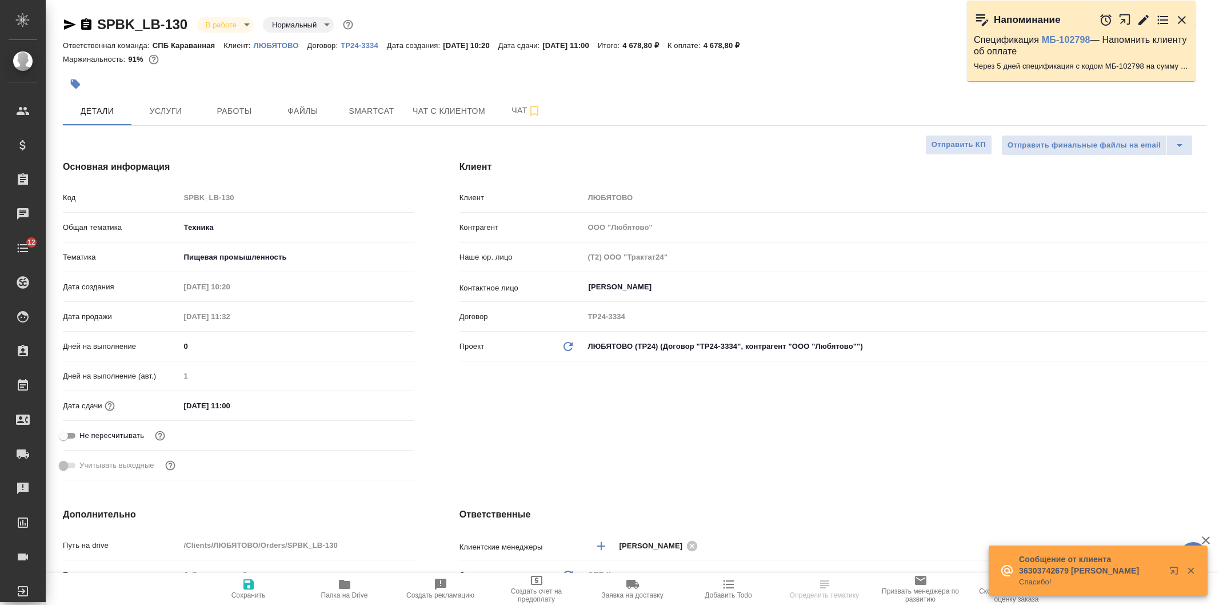
select select "RU"
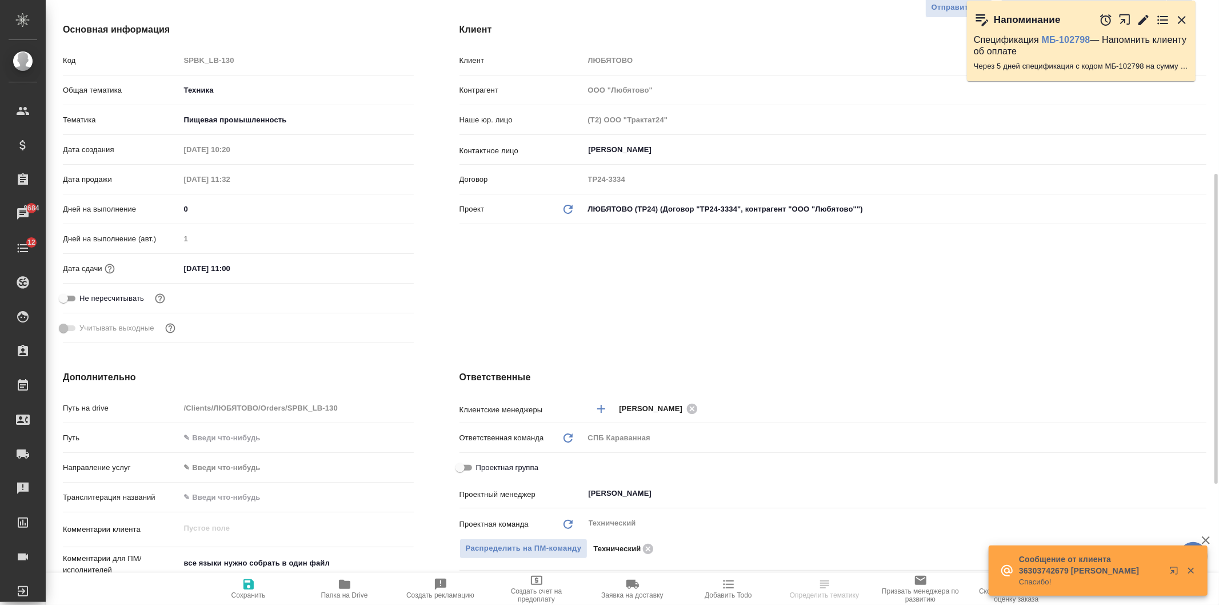
scroll to position [69, 0]
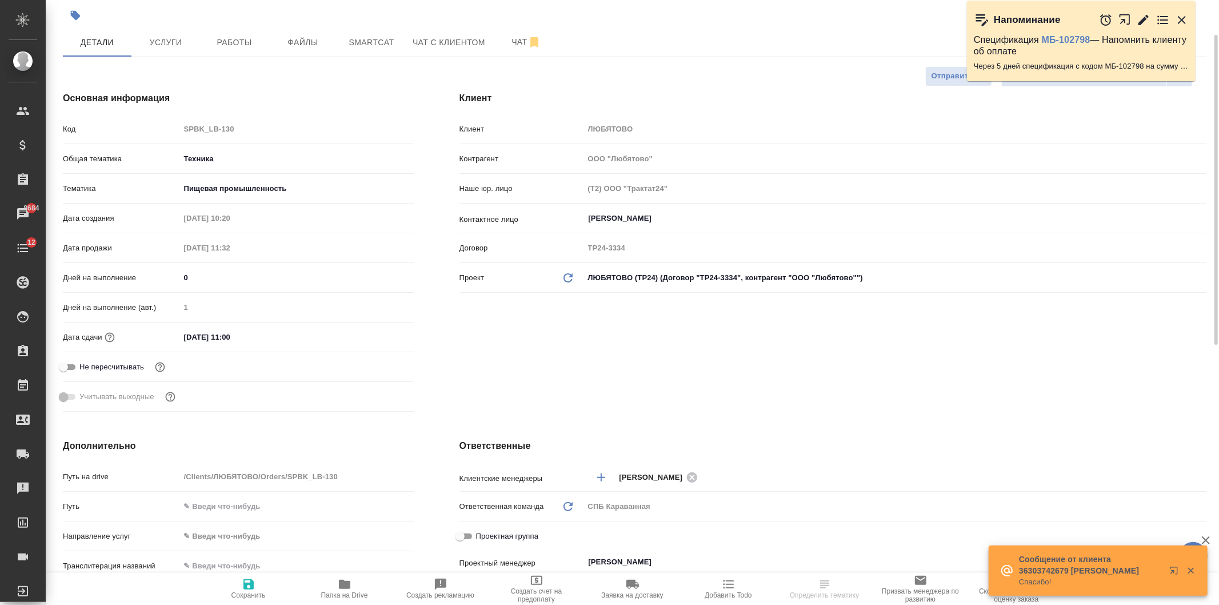
select select "RU"
type textarea "x"
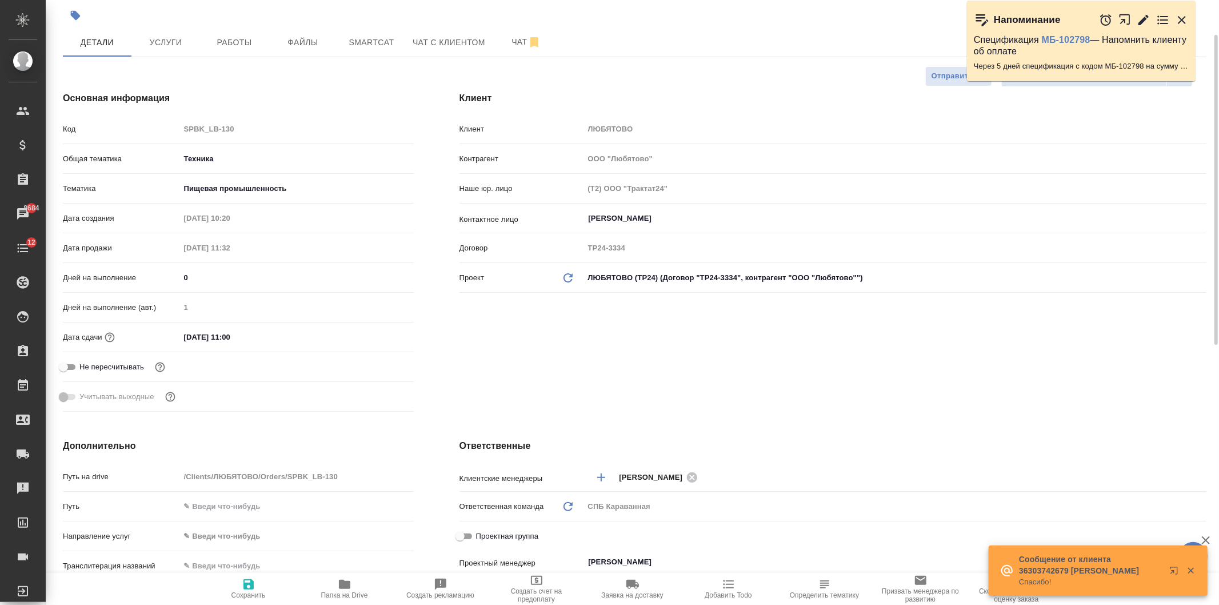
type textarea "x"
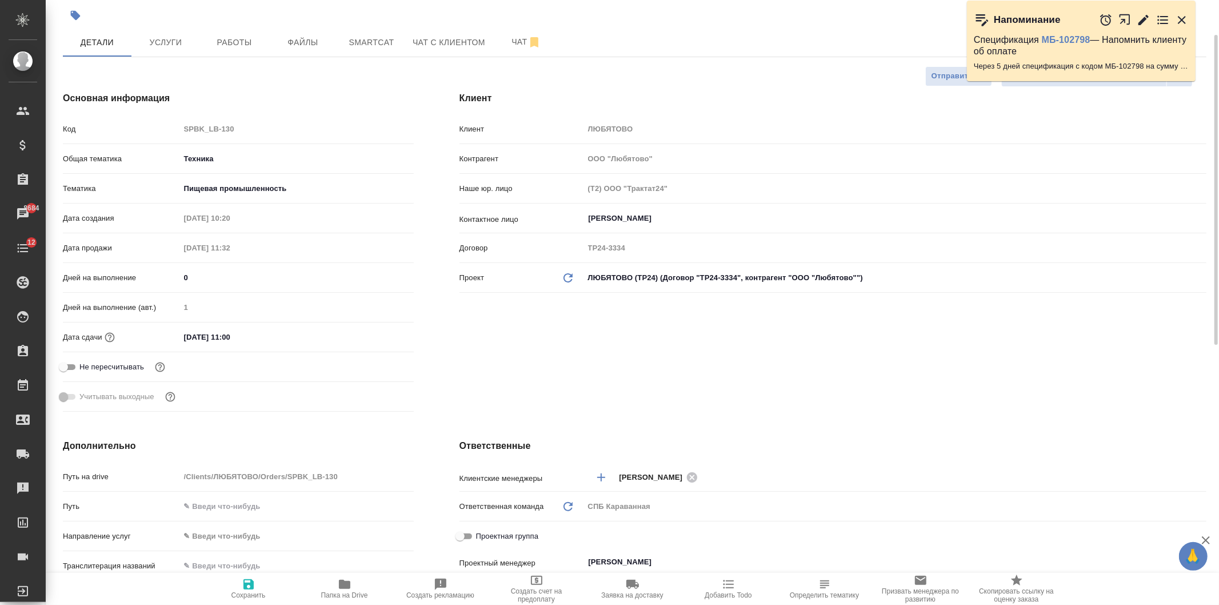
type textarea "x"
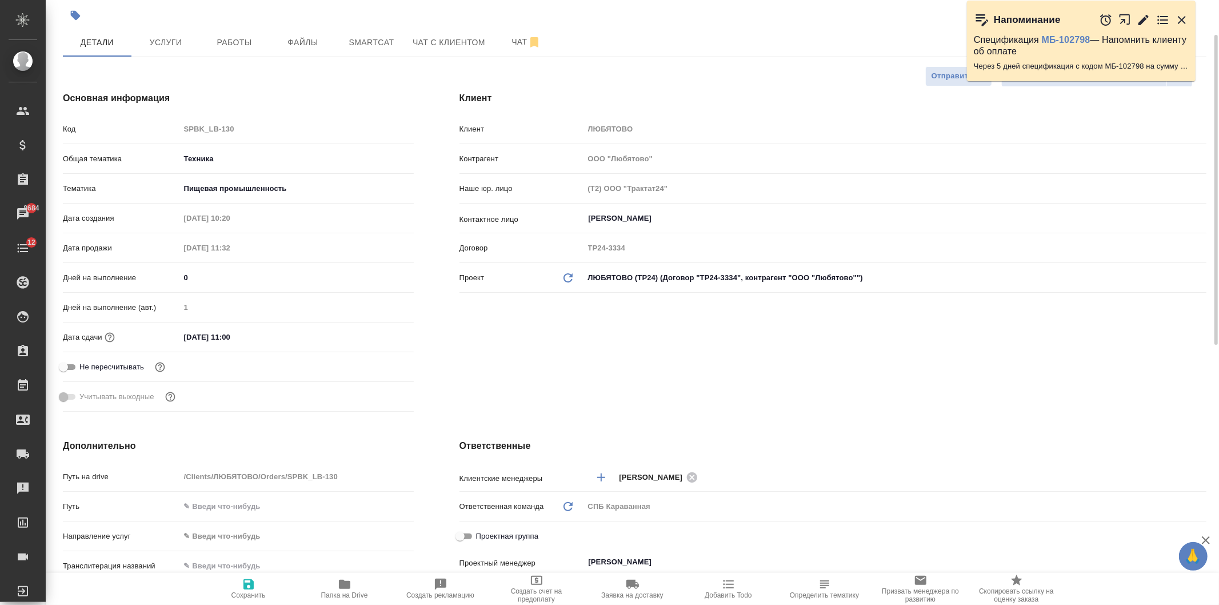
type textarea "x"
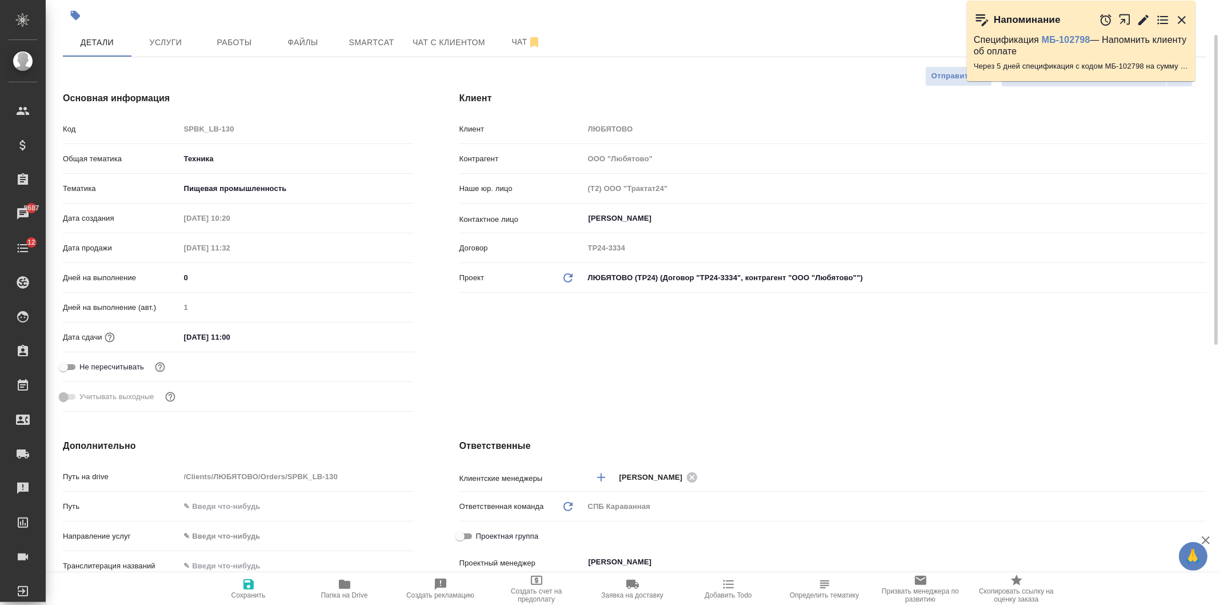
type textarea "x"
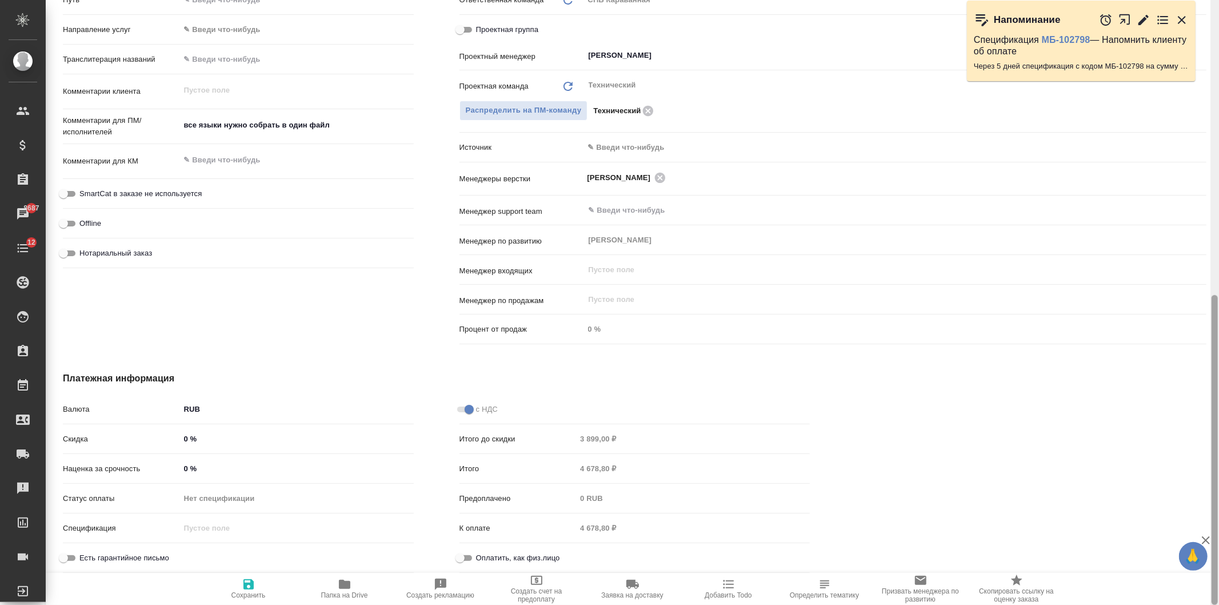
drag, startPoint x: 1219, startPoint y: 134, endPoint x: 1211, endPoint y: 38, distance: 95.8
click at [1217, 38] on div at bounding box center [1215, 302] width 9 height 605
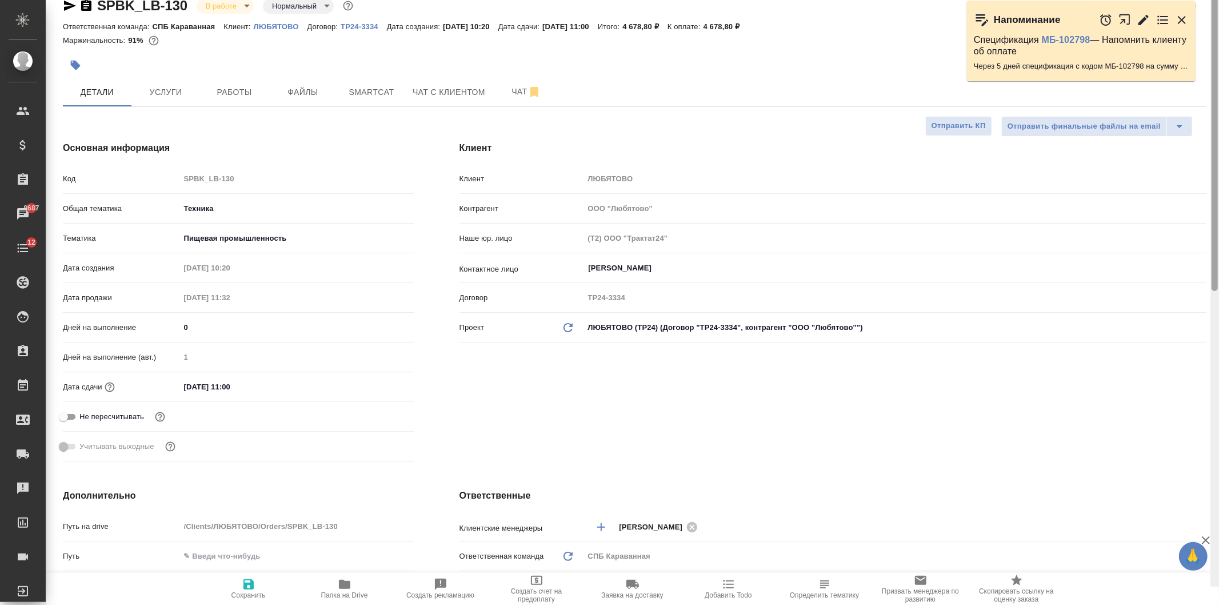
scroll to position [0, 0]
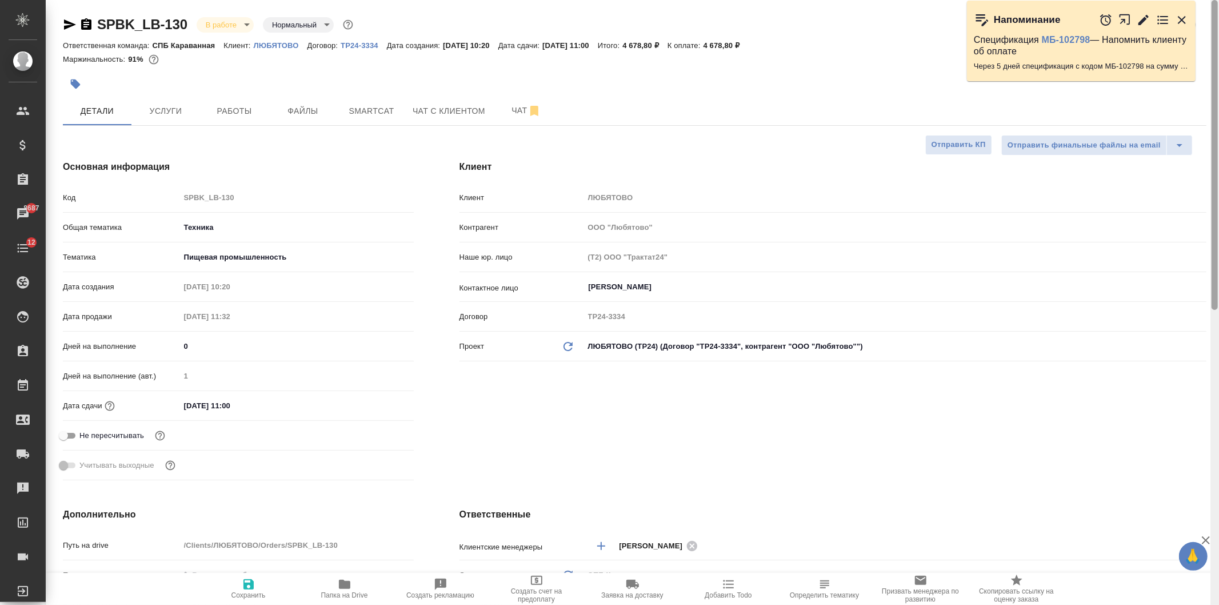
drag, startPoint x: 1216, startPoint y: 326, endPoint x: 1219, endPoint y: -55, distance: 381.8
click at [1219, 0] on html "🙏 .cls-1 fill:#fff; AWATERA Ivanova Arina Клиенты Спецификации Заказы 8687 Чаты…" at bounding box center [609, 302] width 1219 height 605
click at [281, 43] on p "ЛЮБЯТОВО" at bounding box center [281, 45] width 54 height 9
type textarea "x"
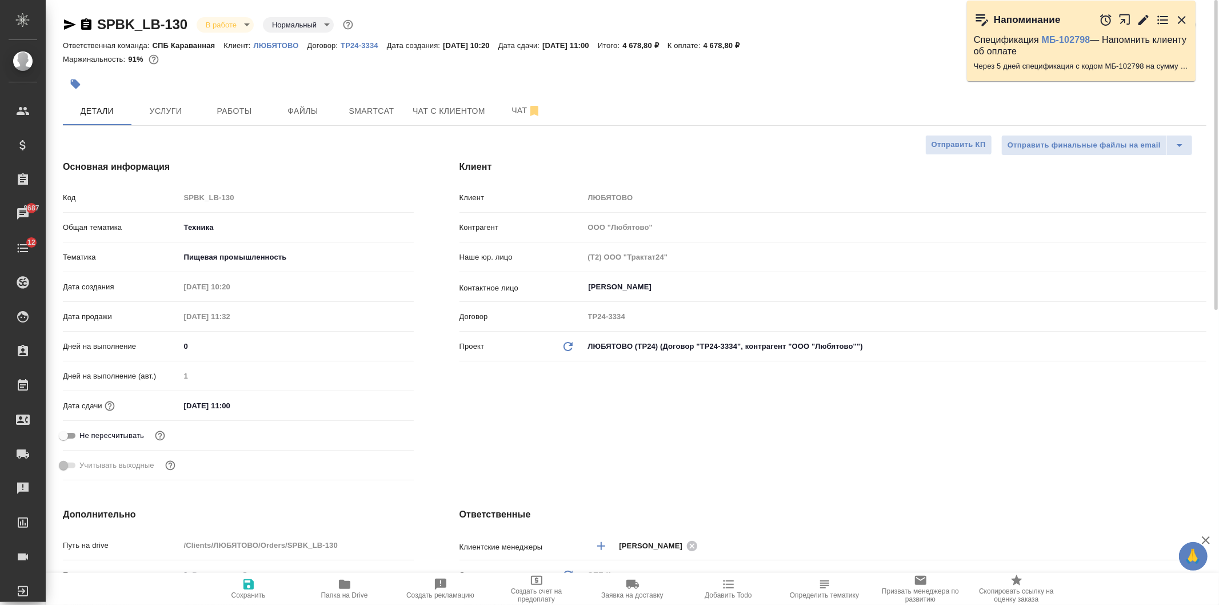
type textarea "x"
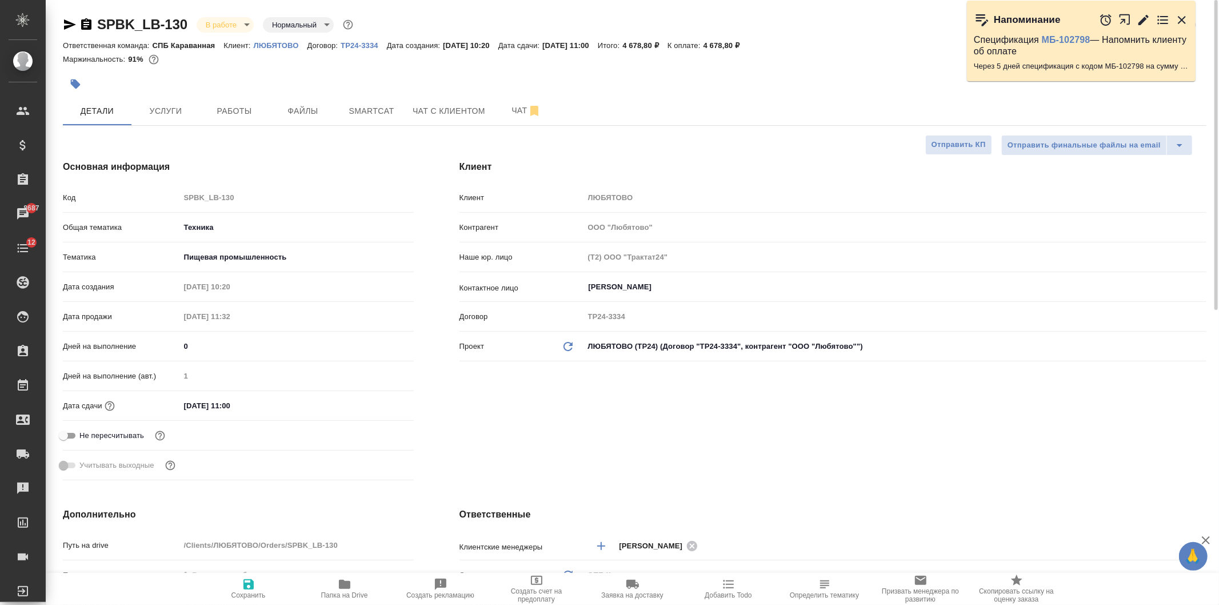
type textarea "x"
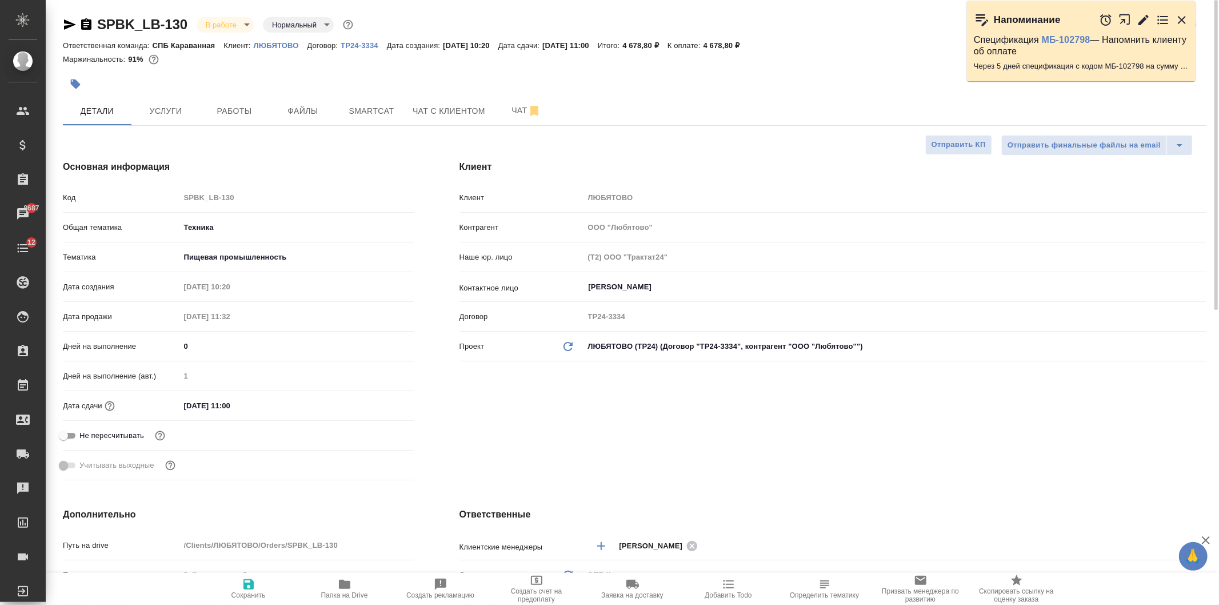
type textarea "x"
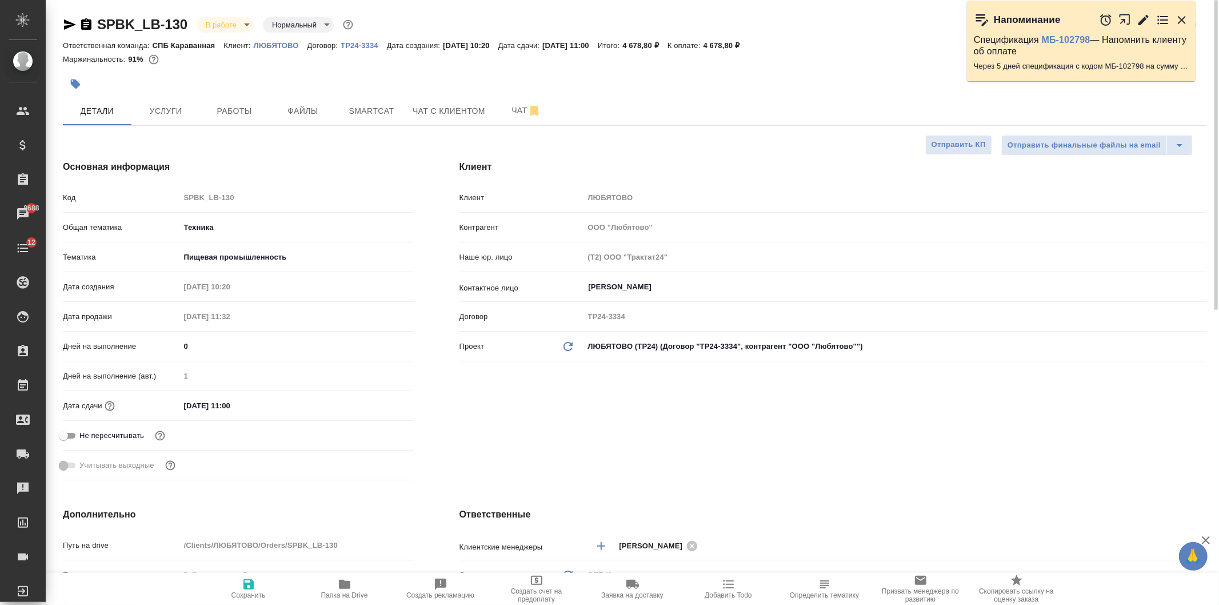
type textarea "x"
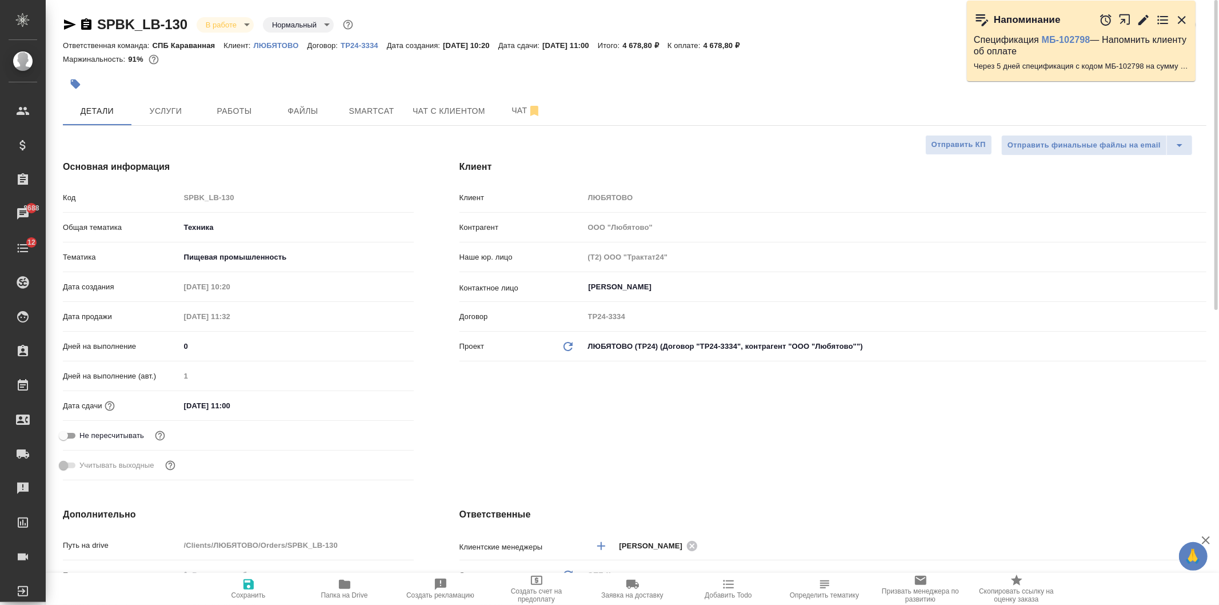
type textarea "x"
click at [350, 590] on icon "button" at bounding box center [345, 584] width 14 height 14
type textarea "x"
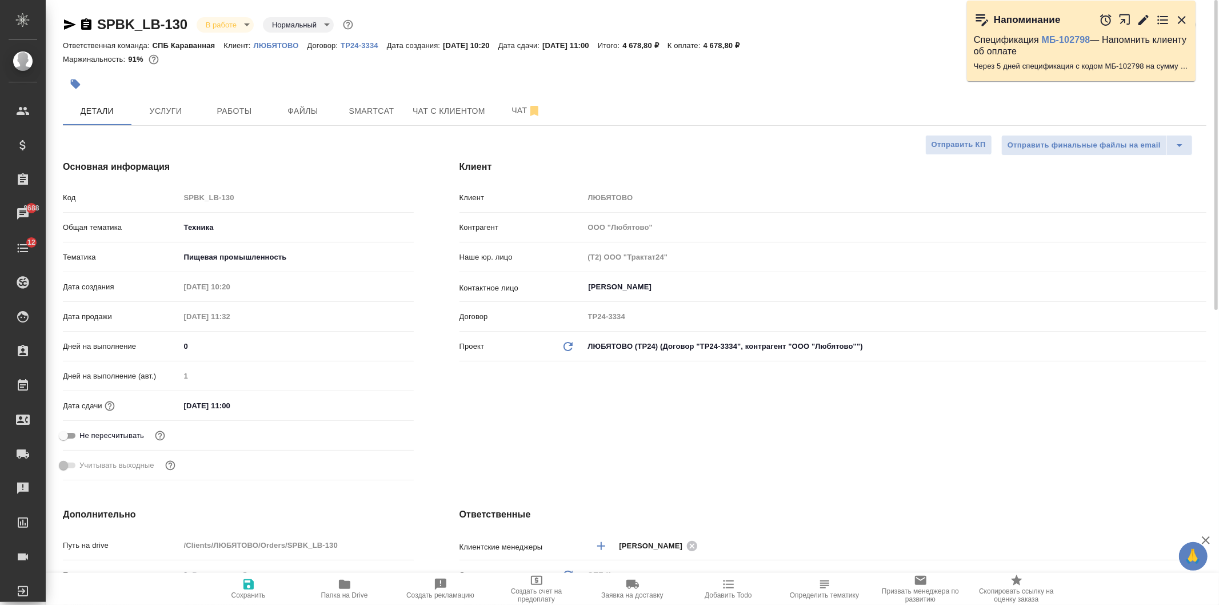
type textarea "x"
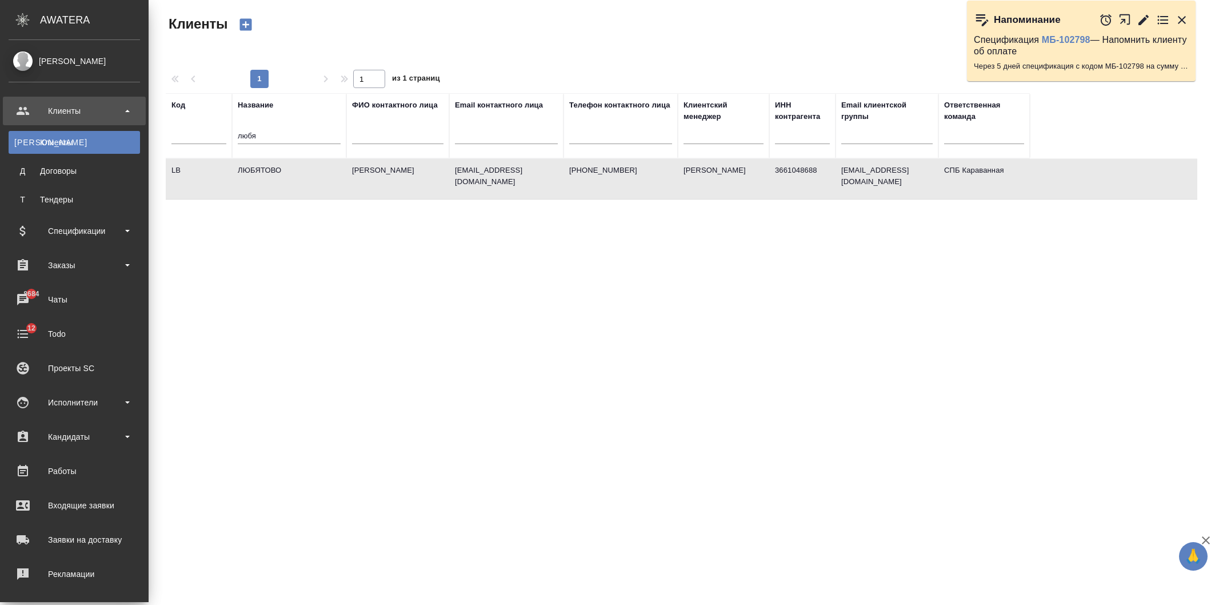
select select "RU"
click at [78, 266] on div "Заказы" at bounding box center [74, 265] width 131 height 17
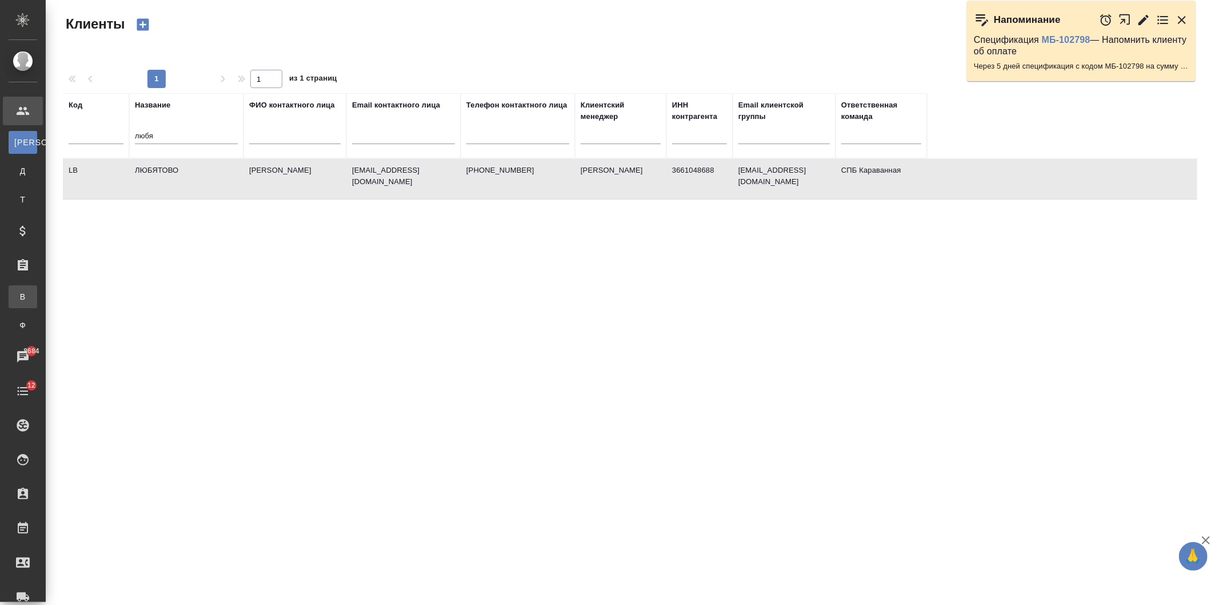
click at [37, 306] on link "В Все заказы" at bounding box center [23, 296] width 29 height 23
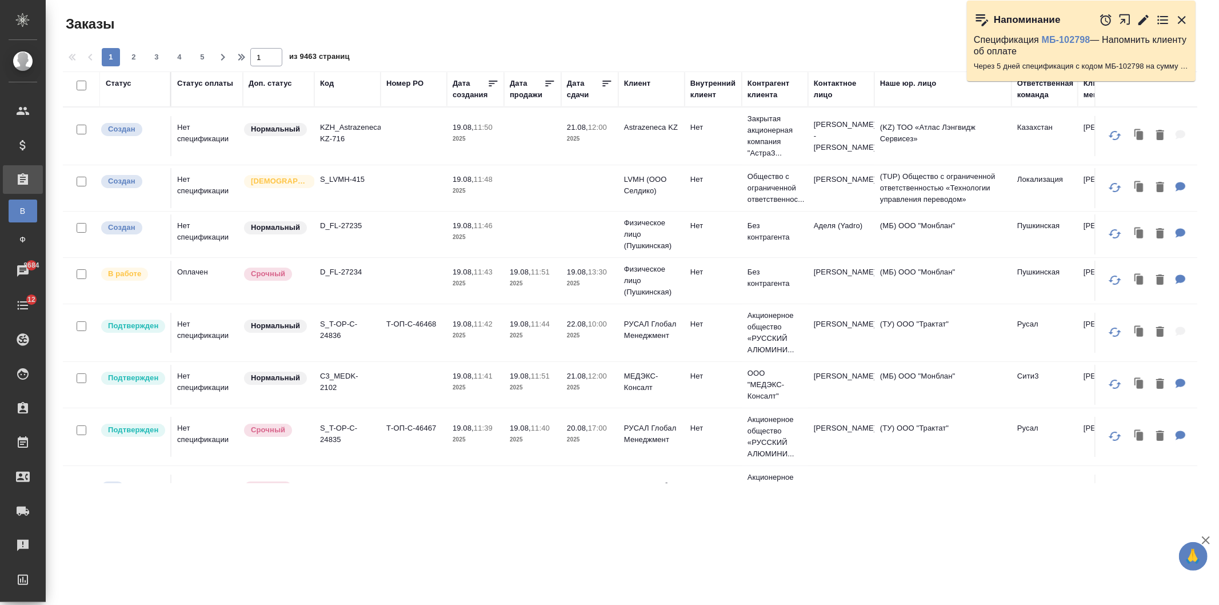
click at [1025, 91] on div "Напоминание Спецификация МБ-102798 — Напомнить клиенту об оплате Через 5 дней с…" at bounding box center [1087, 50] width 241 height 83
click at [1041, 98] on div "Ответственная команда" at bounding box center [1045, 89] width 57 height 23
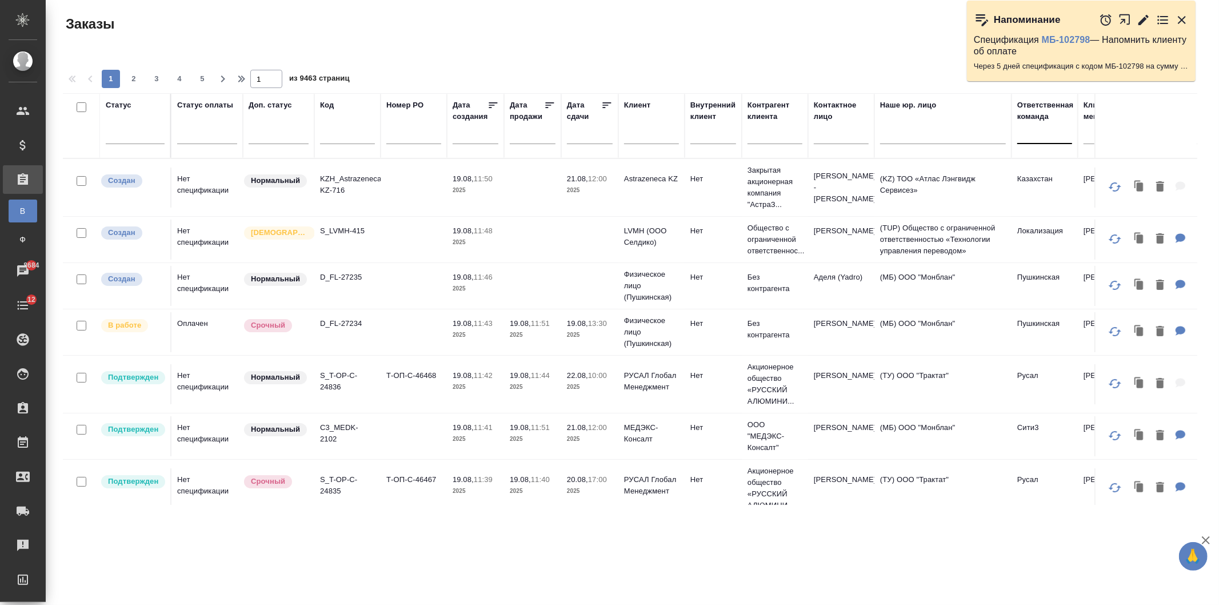
click at [1040, 139] on div at bounding box center [1044, 132] width 55 height 17
type input "кара"
click at [1056, 174] on div "СПБ Караванная" at bounding box center [1102, 169] width 171 height 21
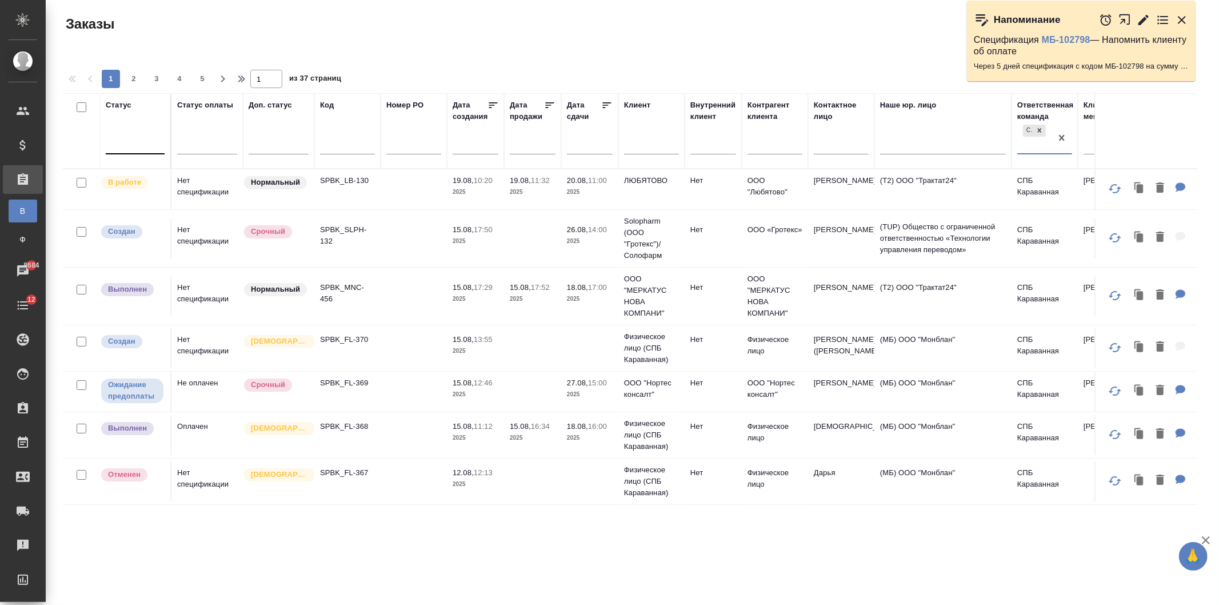
click at [143, 146] on div at bounding box center [135, 142] width 59 height 17
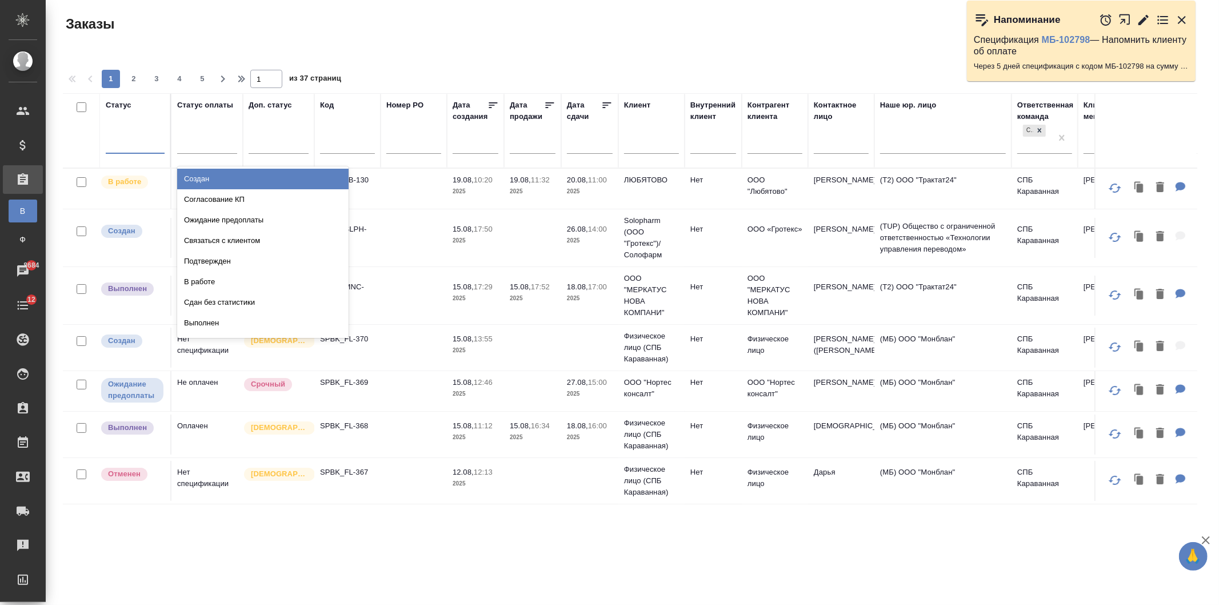
click at [221, 178] on div "Создан" at bounding box center [262, 179] width 171 height 21
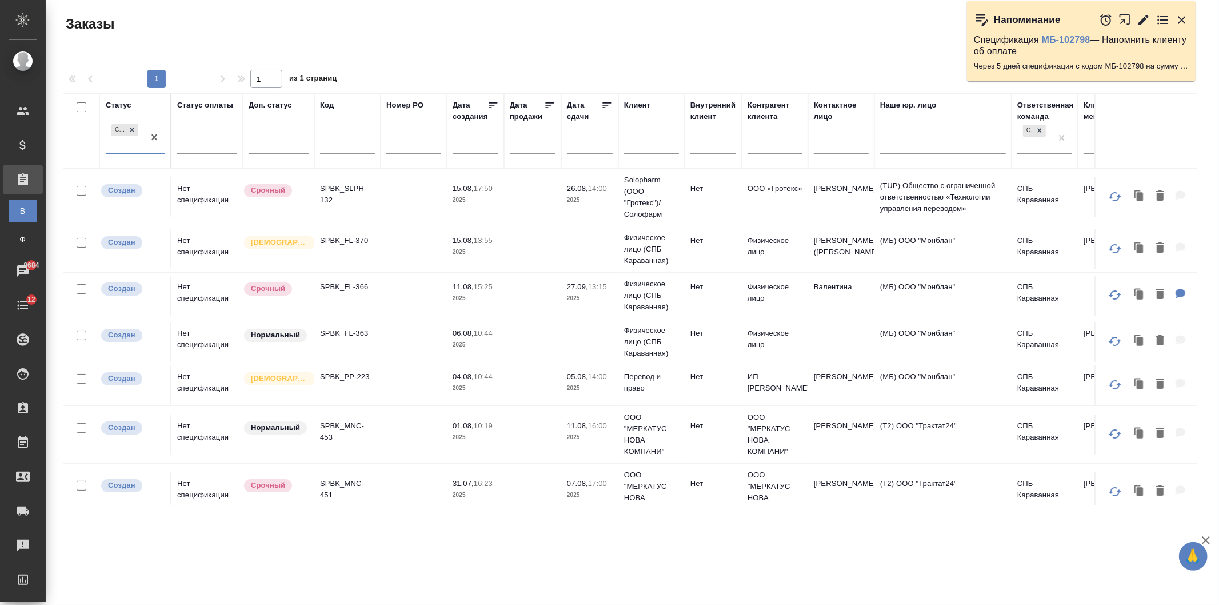
scroll to position [119, 0]
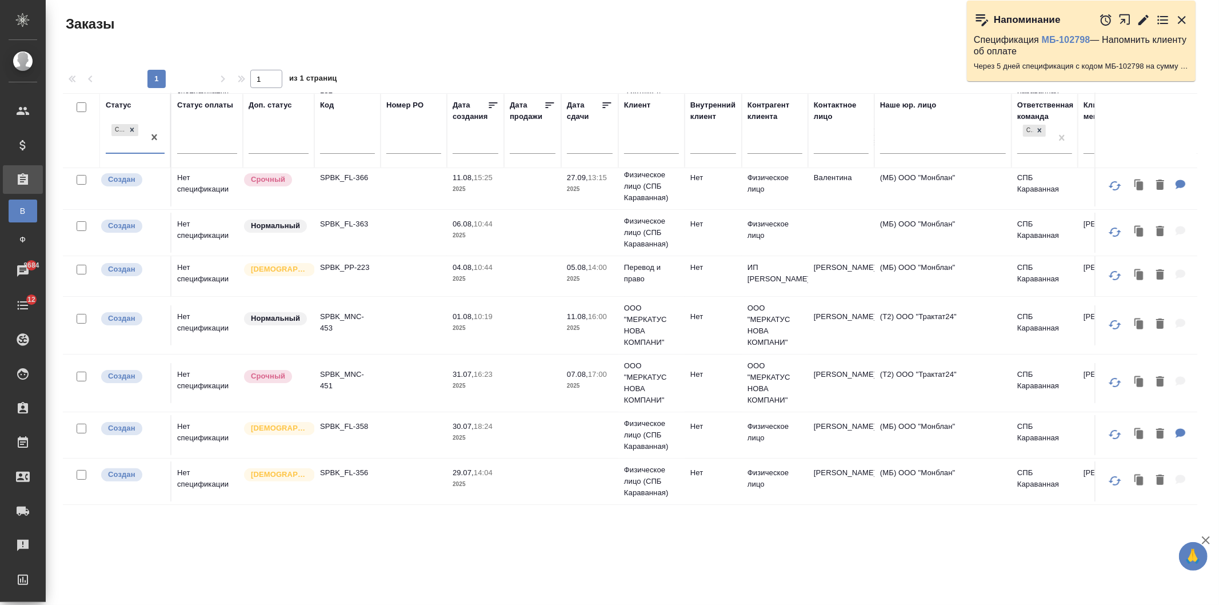
click at [484, 478] on p "2025" at bounding box center [476, 483] width 46 height 11
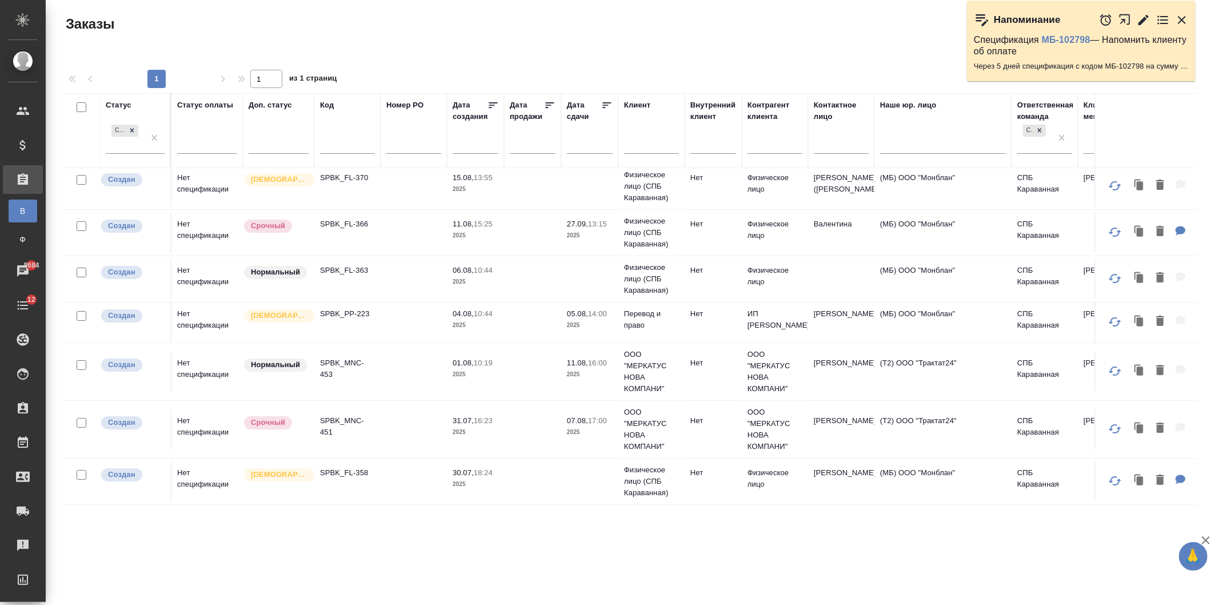
scroll to position [0, 0]
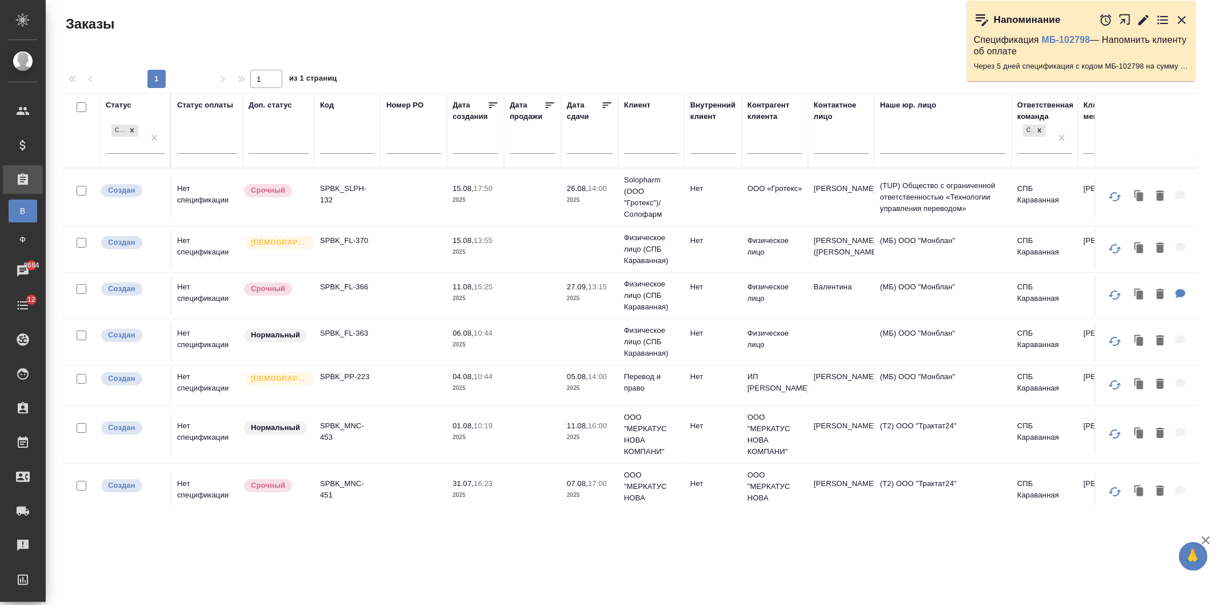
drag, startPoint x: 572, startPoint y: 505, endPoint x: 621, endPoint y: 510, distance: 49.5
click at [621, 510] on div "Заказы Стандартные настройки 1 1 из 1 страниц Статус Создан Статус оплаты Доп. …" at bounding box center [635, 255] width 1156 height 511
click at [421, 217] on td at bounding box center [414, 197] width 66 height 40
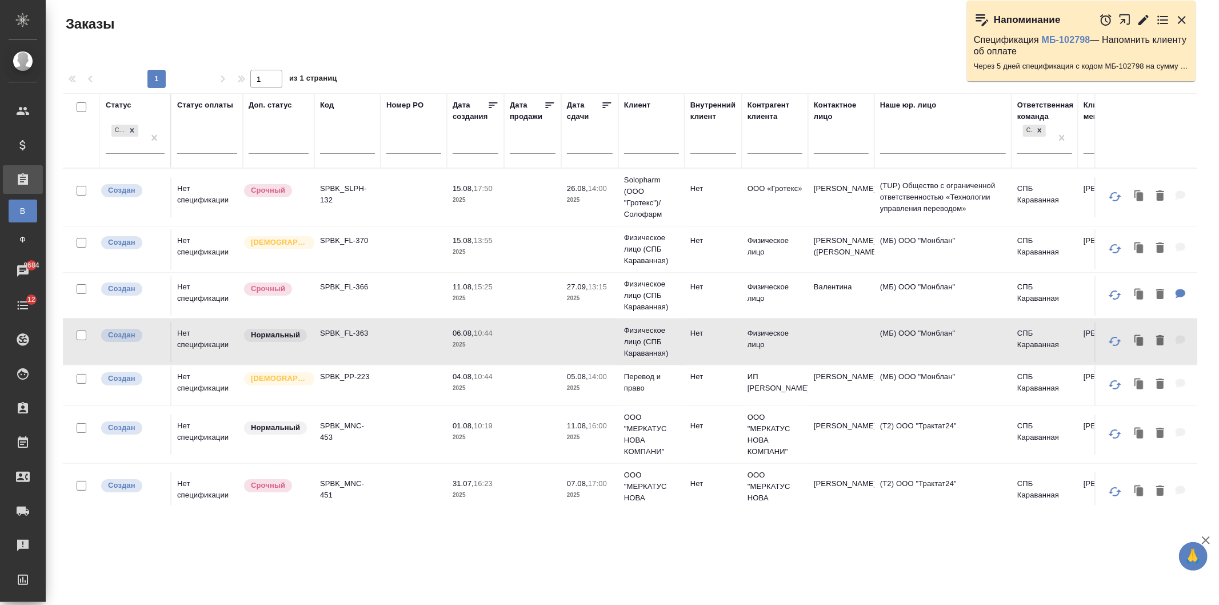
click at [421, 217] on td at bounding box center [414, 197] width 66 height 40
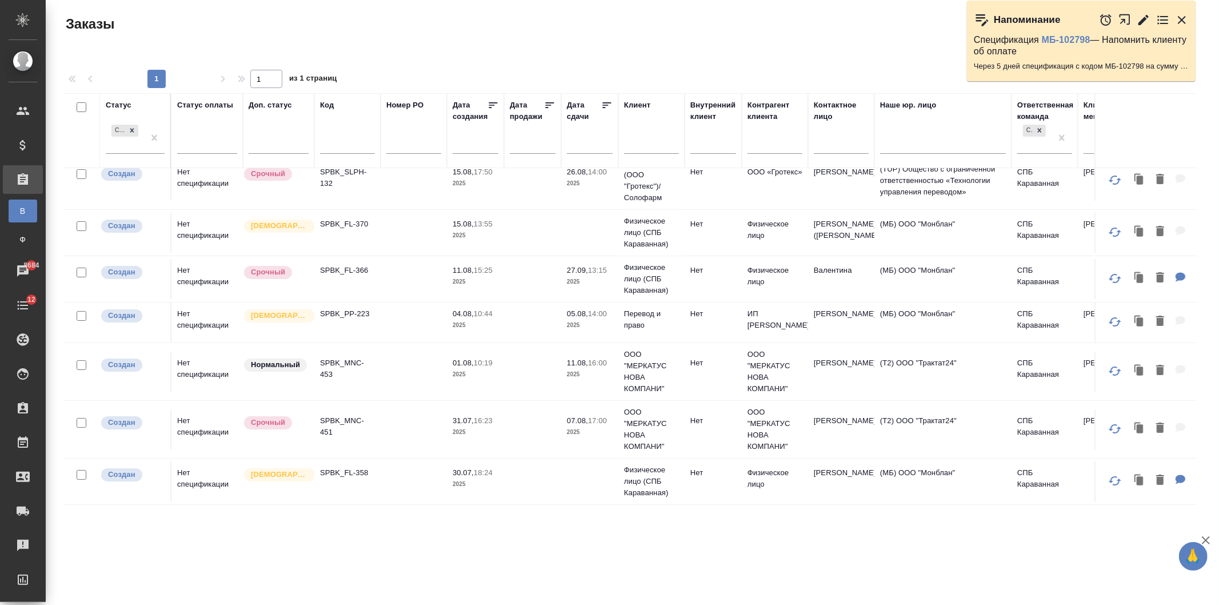
scroll to position [26, 0]
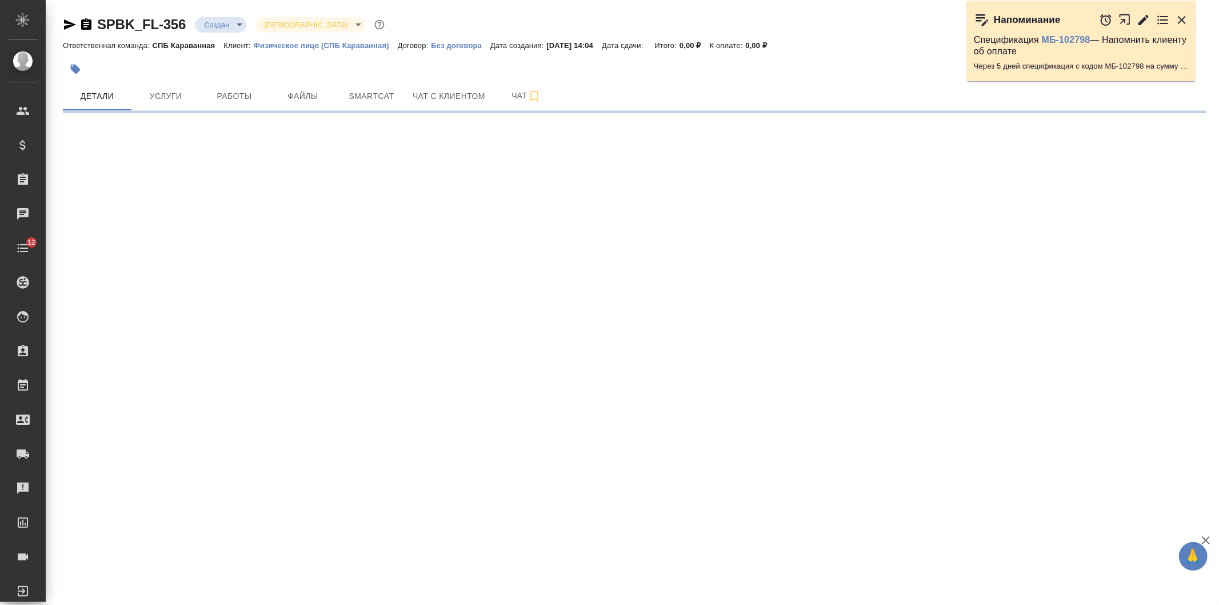
select select "RU"
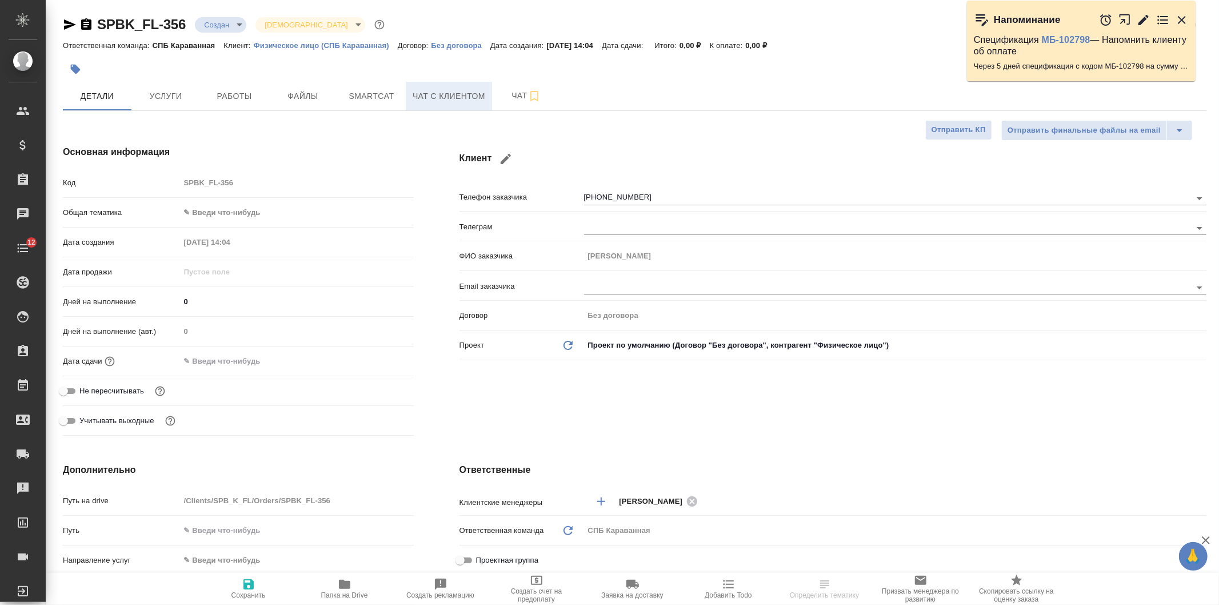
type textarea "x"
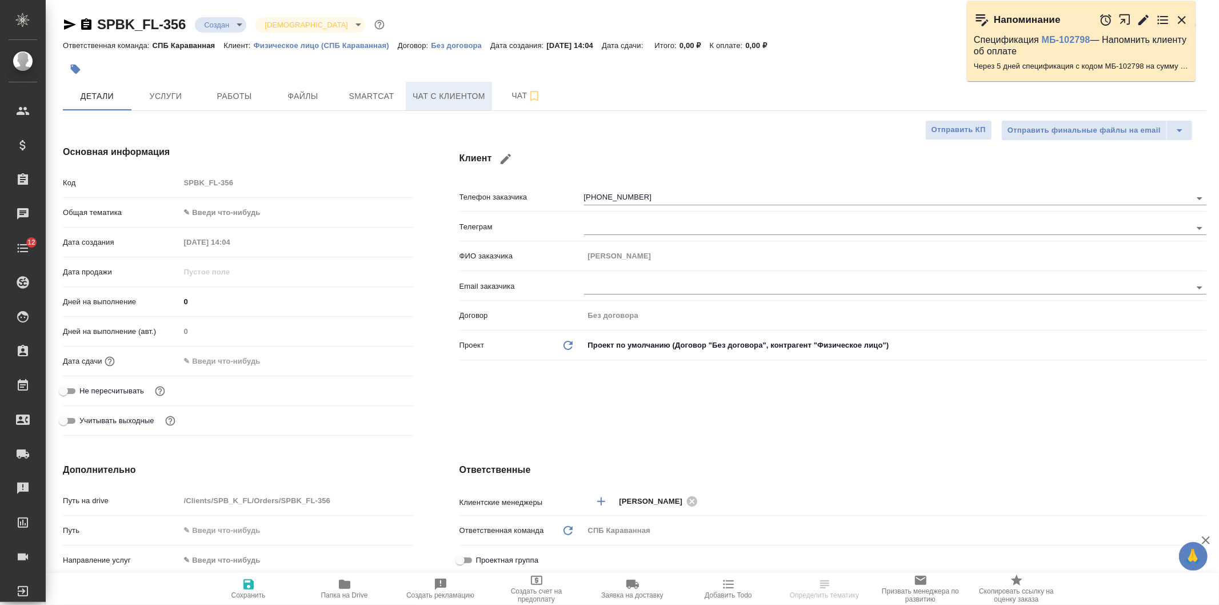
type textarea "x"
click at [433, 93] on span "Чат с клиентом" at bounding box center [449, 96] width 73 height 14
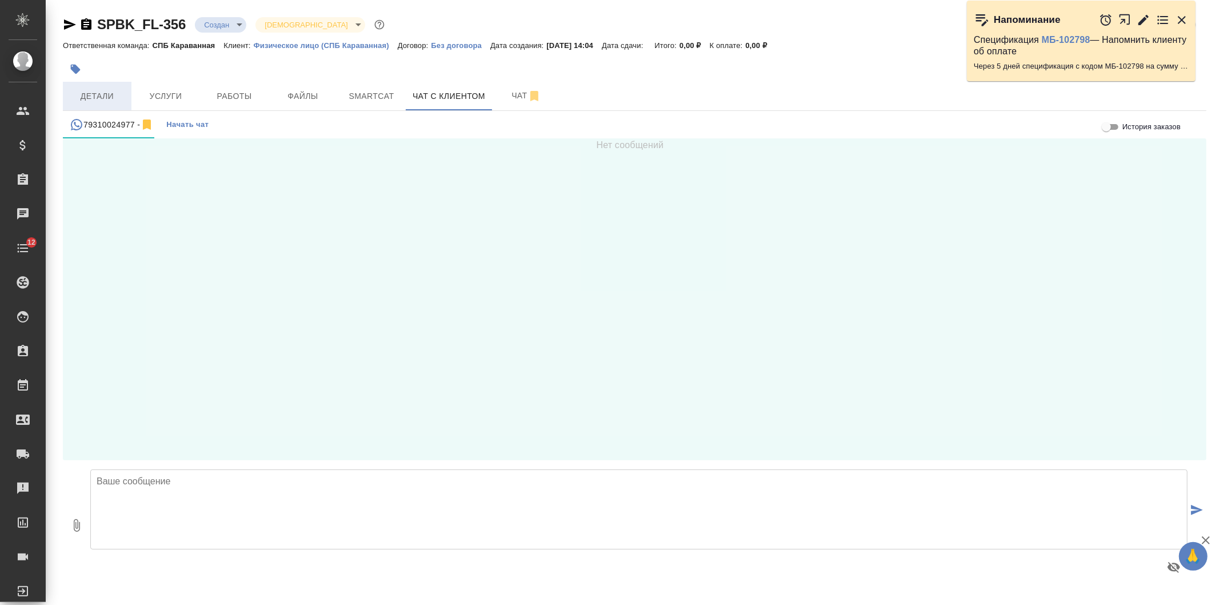
click at [111, 89] on span "Детали" at bounding box center [97, 96] width 55 height 14
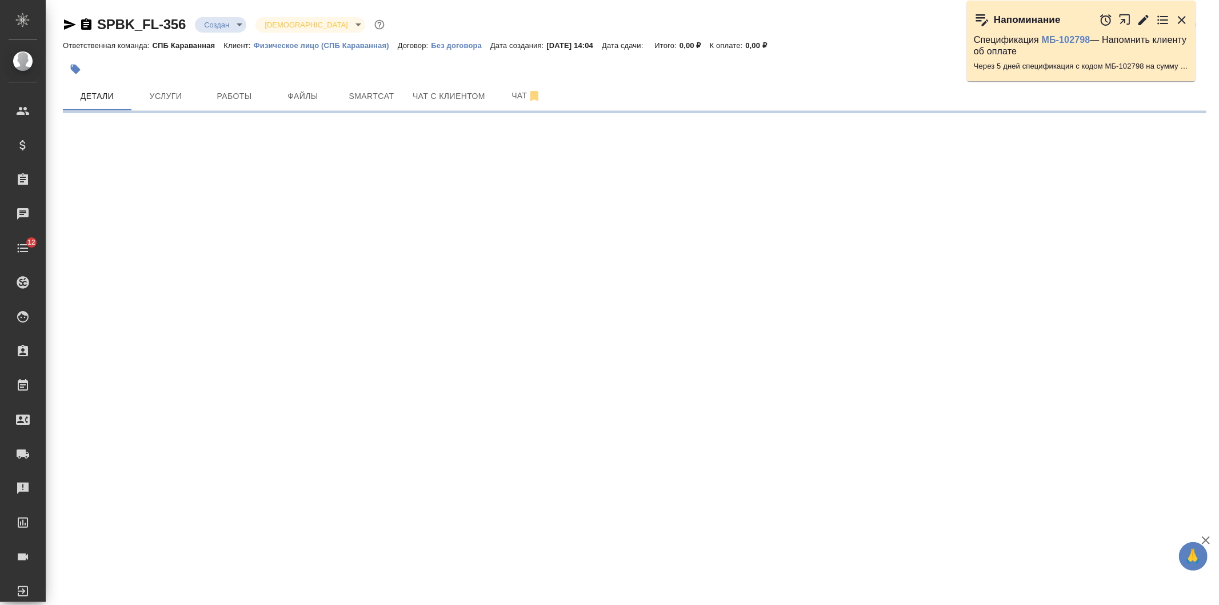
select select "RU"
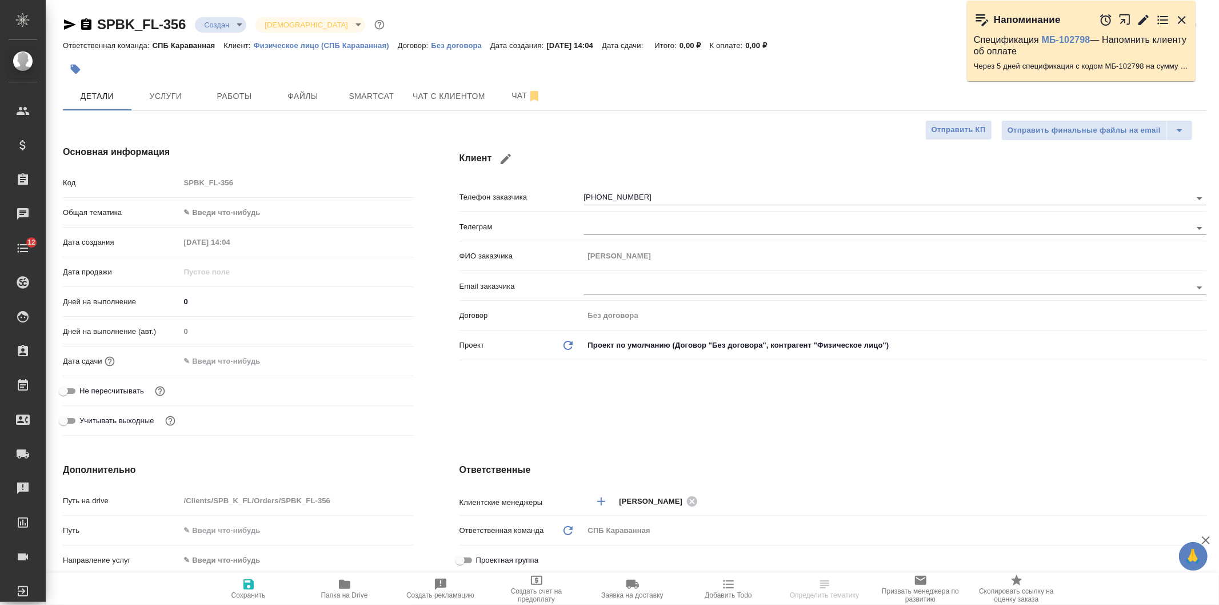
type textarea "x"
click at [296, 98] on span "Файлы" at bounding box center [302, 96] width 55 height 14
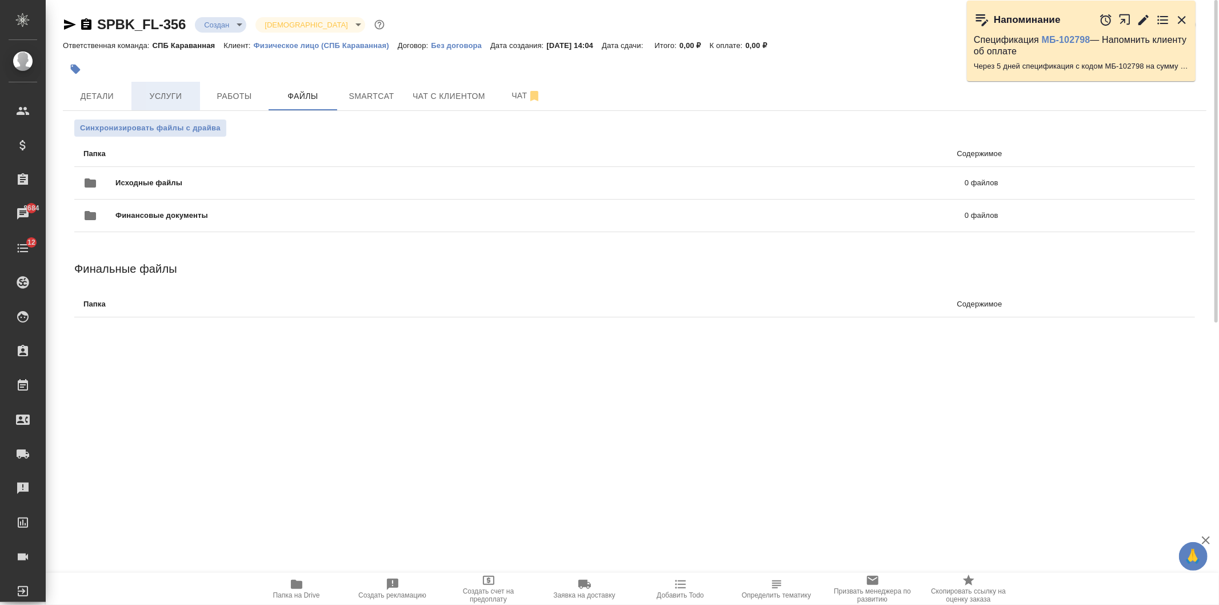
click at [165, 98] on span "Услуги" at bounding box center [165, 96] width 55 height 14
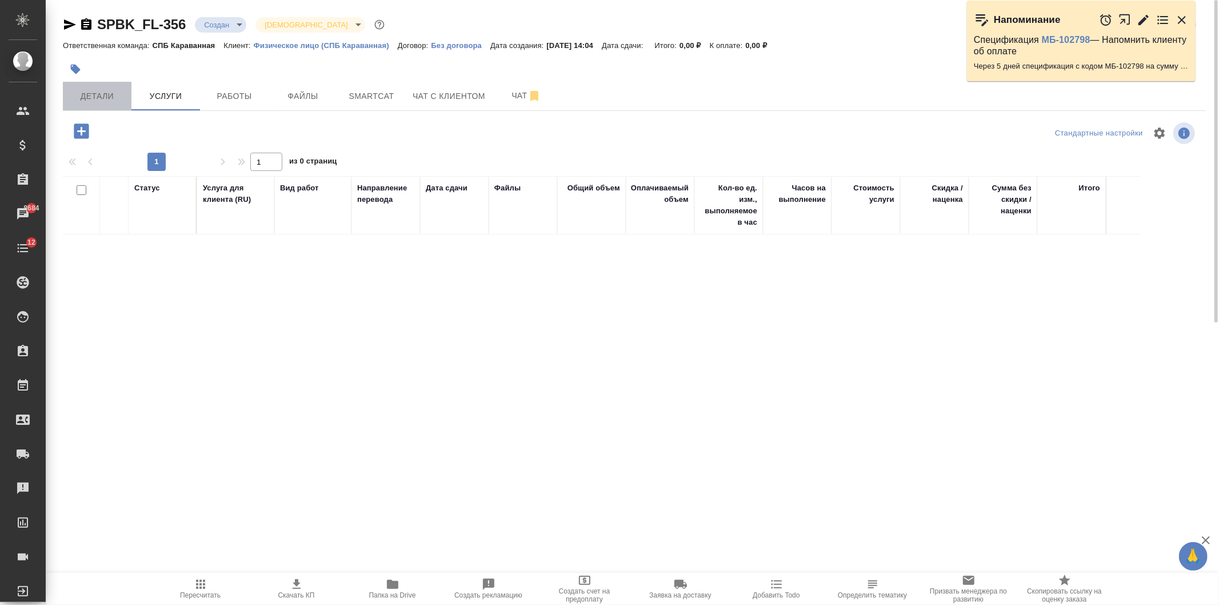
click at [101, 97] on span "Детали" at bounding box center [97, 96] width 55 height 14
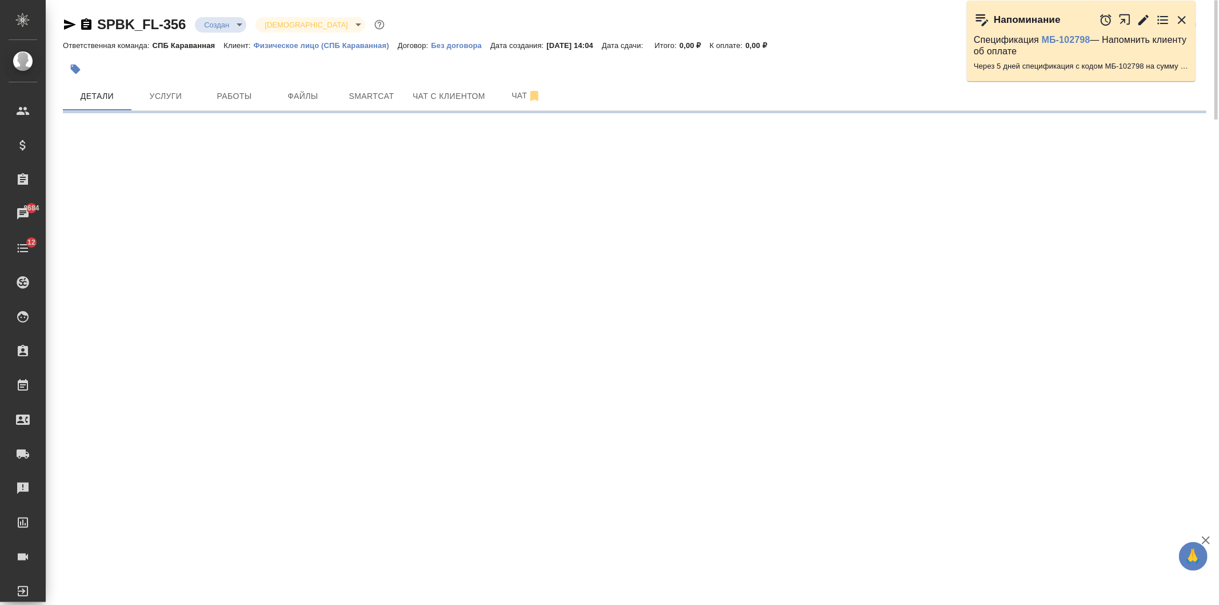
select select "RU"
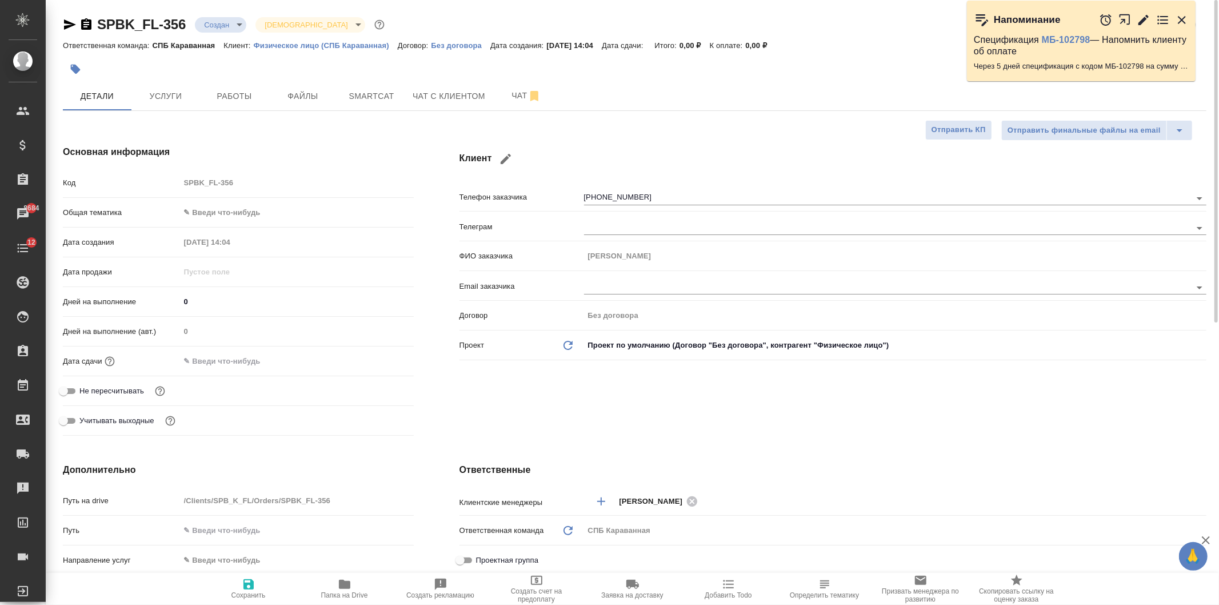
type textarea "x"
click at [219, 23] on body "🙏 .cls-1 fill:#fff; AWATERA Ivanova Arina Клиенты Спецификации Заказы 8684 Чаты…" at bounding box center [609, 302] width 1219 height 605
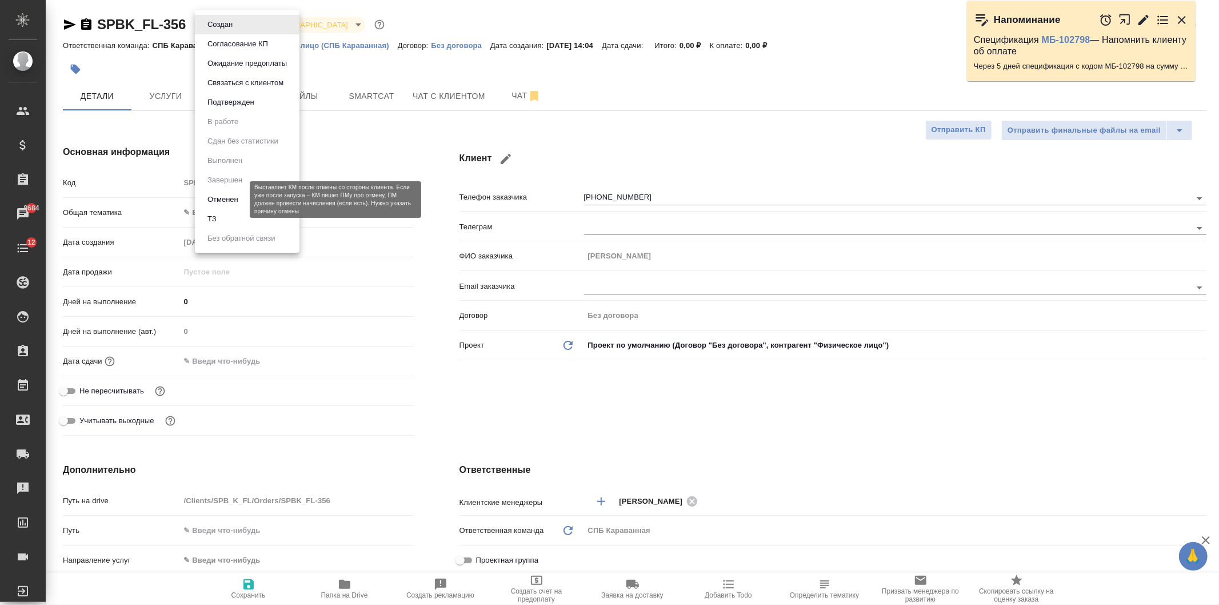
click at [216, 196] on button "Отменен" at bounding box center [223, 199] width 38 height 13
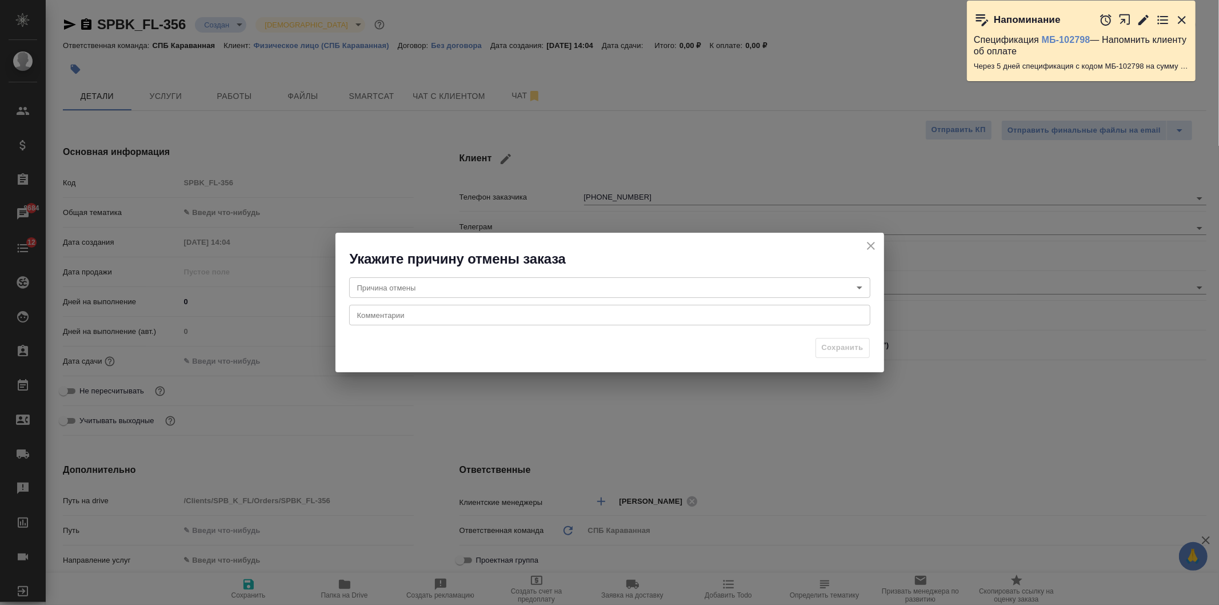
click at [624, 295] on body "🙏 .cls-1 fill:#fff; AWATERA Ivanova Arina Клиенты Спецификации Заказы 8684 Чаты…" at bounding box center [609, 302] width 1219 height 605
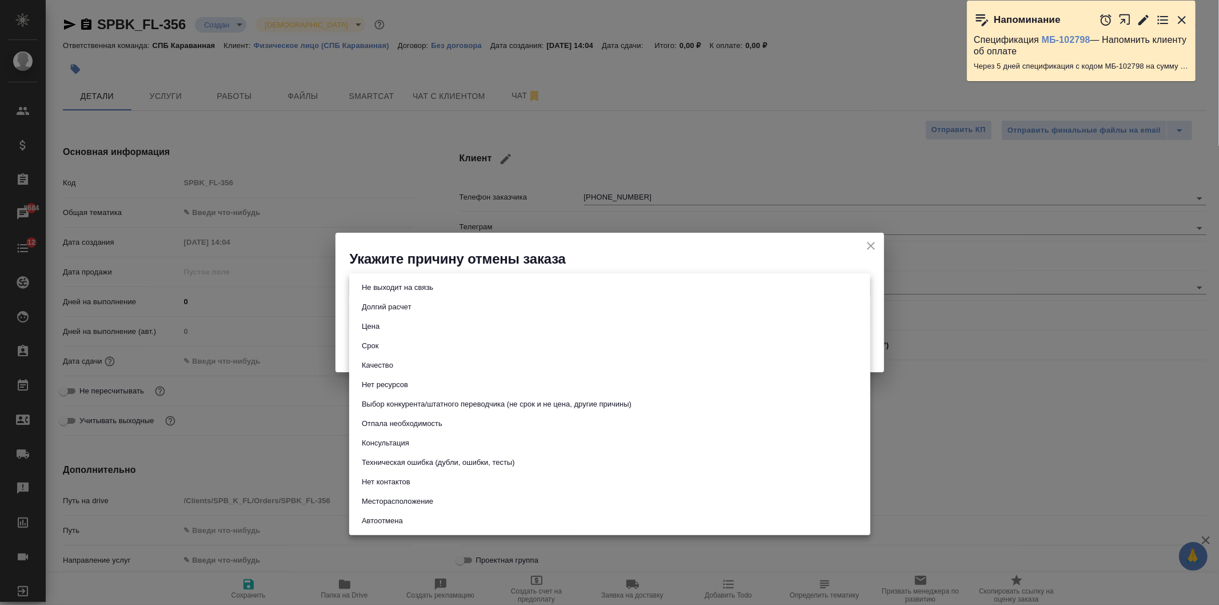
click at [418, 480] on li "Нет контактов" at bounding box center [609, 481] width 521 height 19
type input "noContacts"
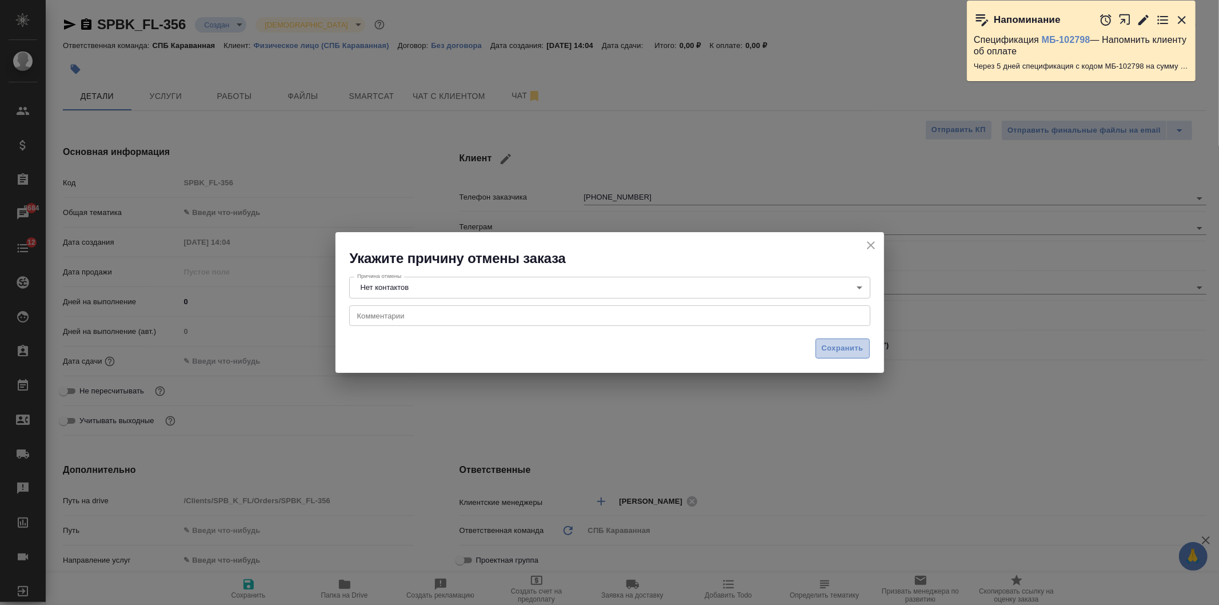
click at [846, 350] on span "Сохранить" at bounding box center [843, 348] width 42 height 13
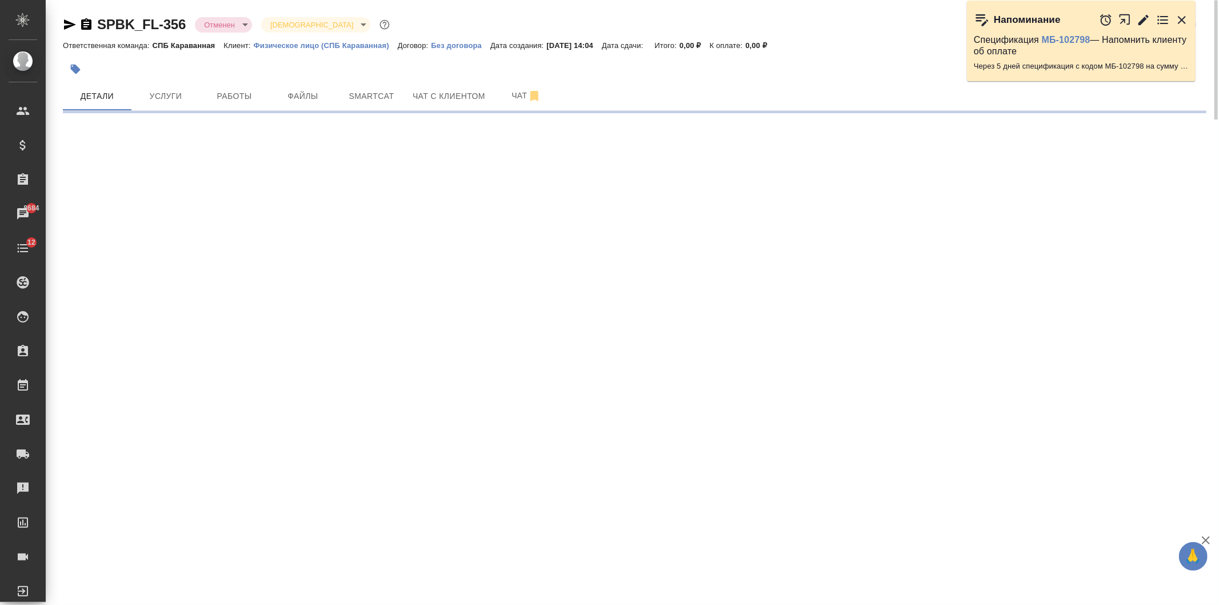
select select "RU"
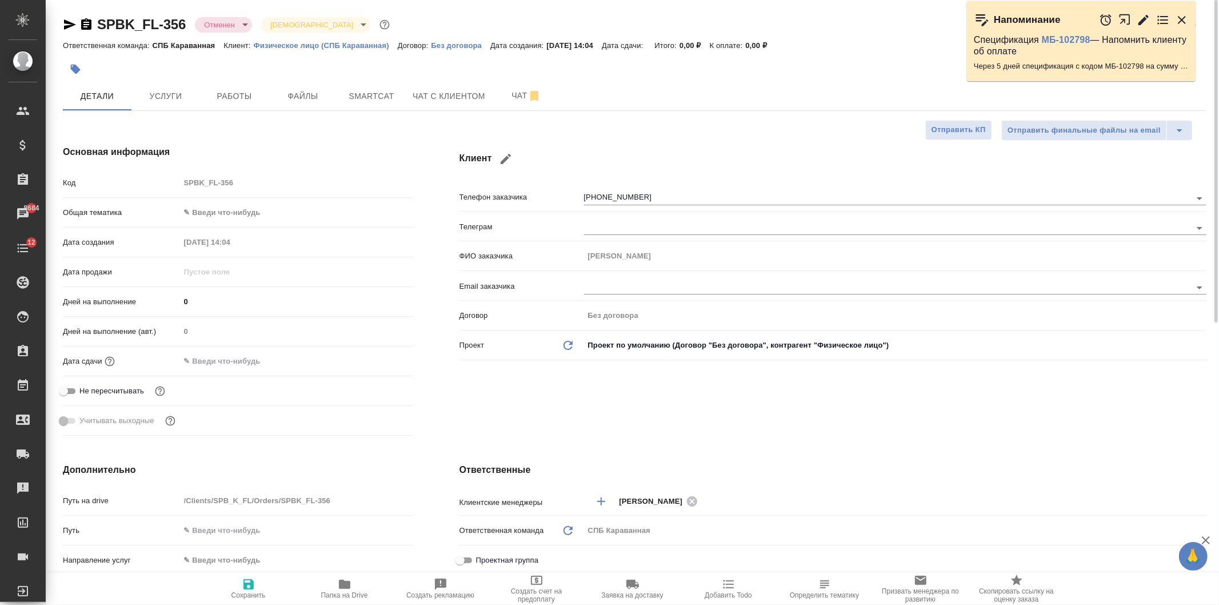
type textarea "x"
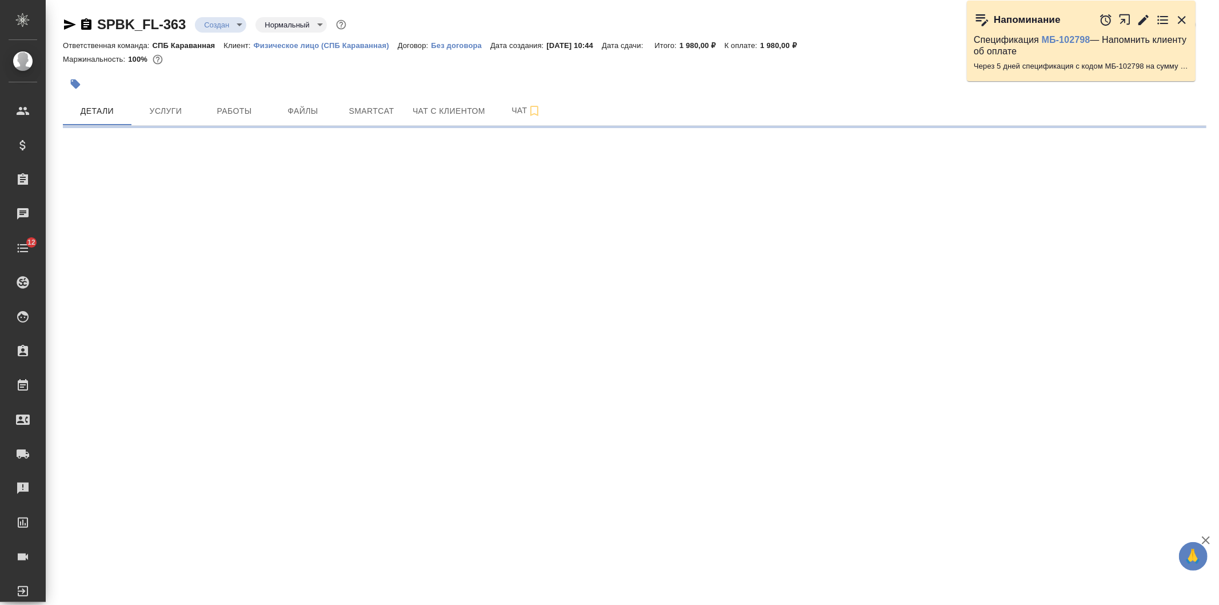
select select "RU"
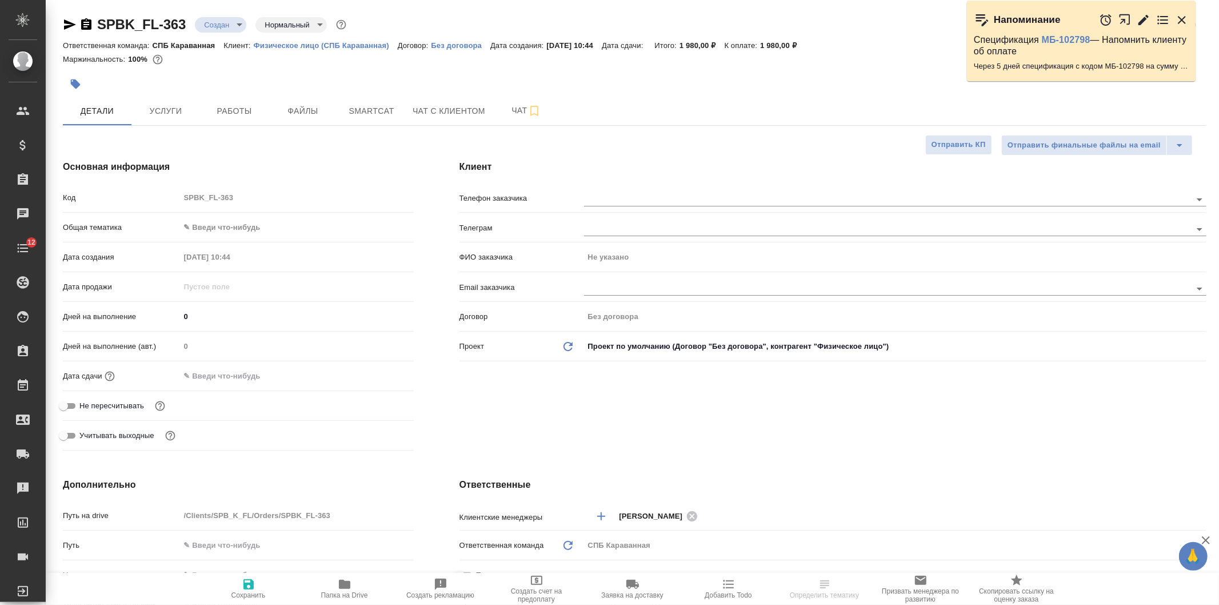
type textarea "x"
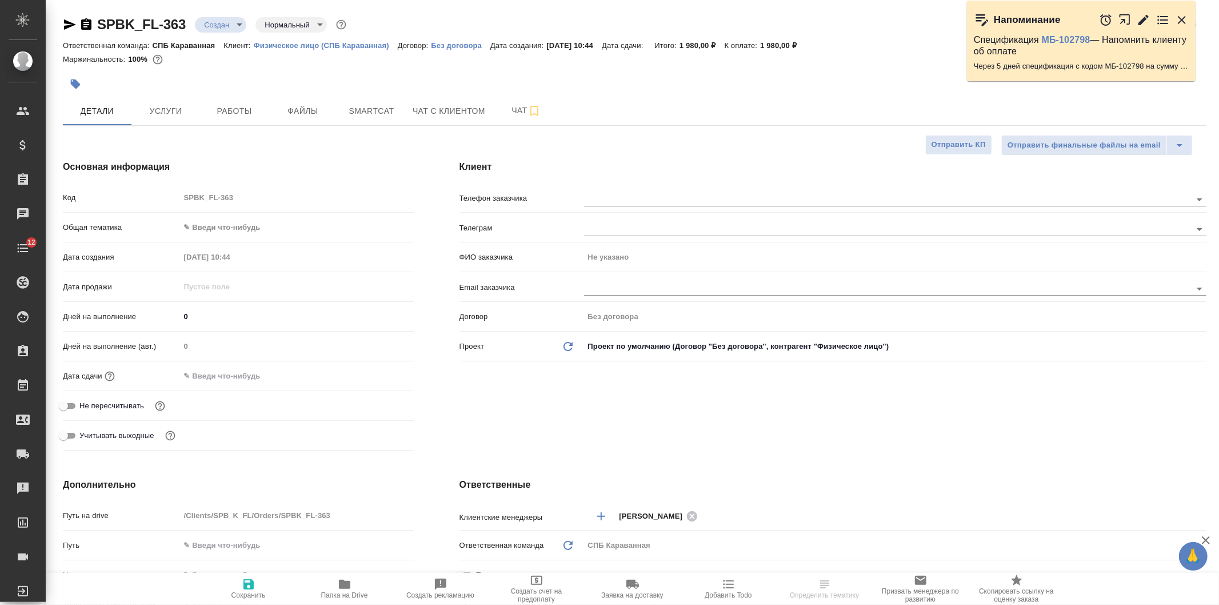
type textarea "x"
click at [620, 450] on div "Клиент Телефон заказчика Телеграм ФИО заказчика Не указано Email заказчика Дого…" at bounding box center [833, 307] width 793 height 341
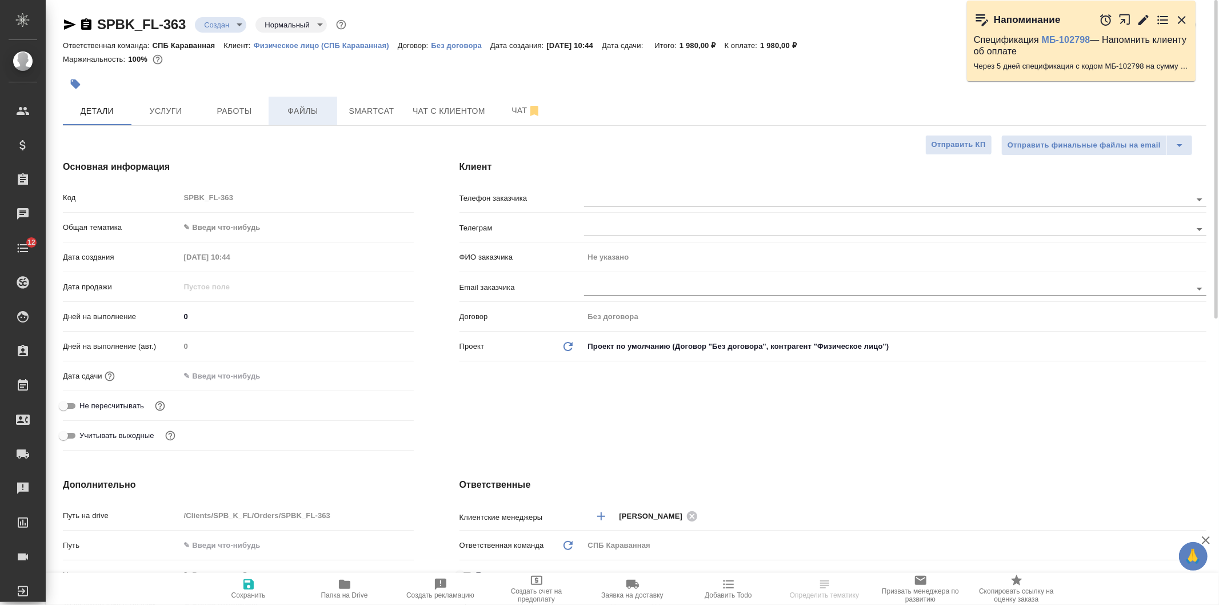
click at [294, 114] on span "Файлы" at bounding box center [302, 111] width 55 height 14
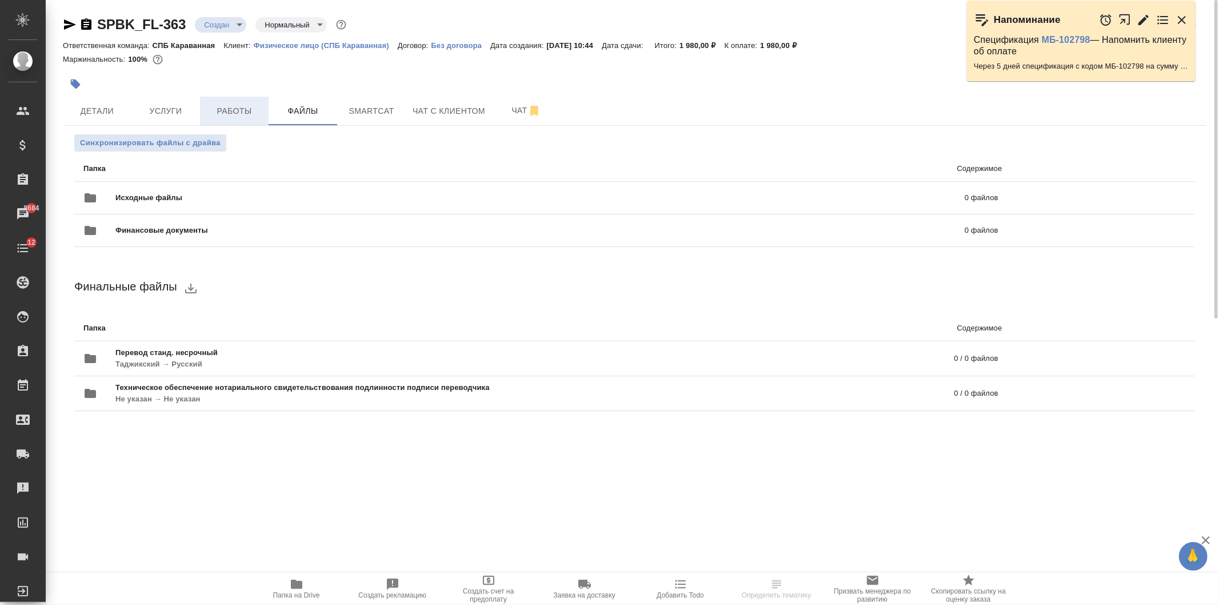
click at [203, 117] on button "Работы" at bounding box center [234, 111] width 69 height 29
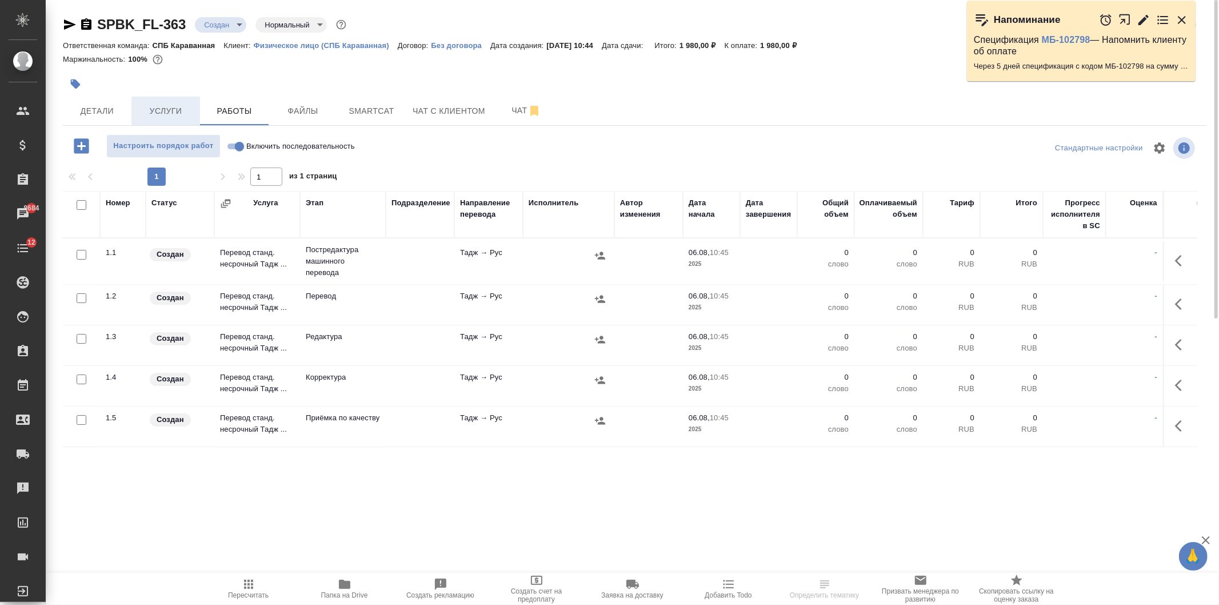
click at [166, 113] on span "Услуги" at bounding box center [165, 111] width 55 height 14
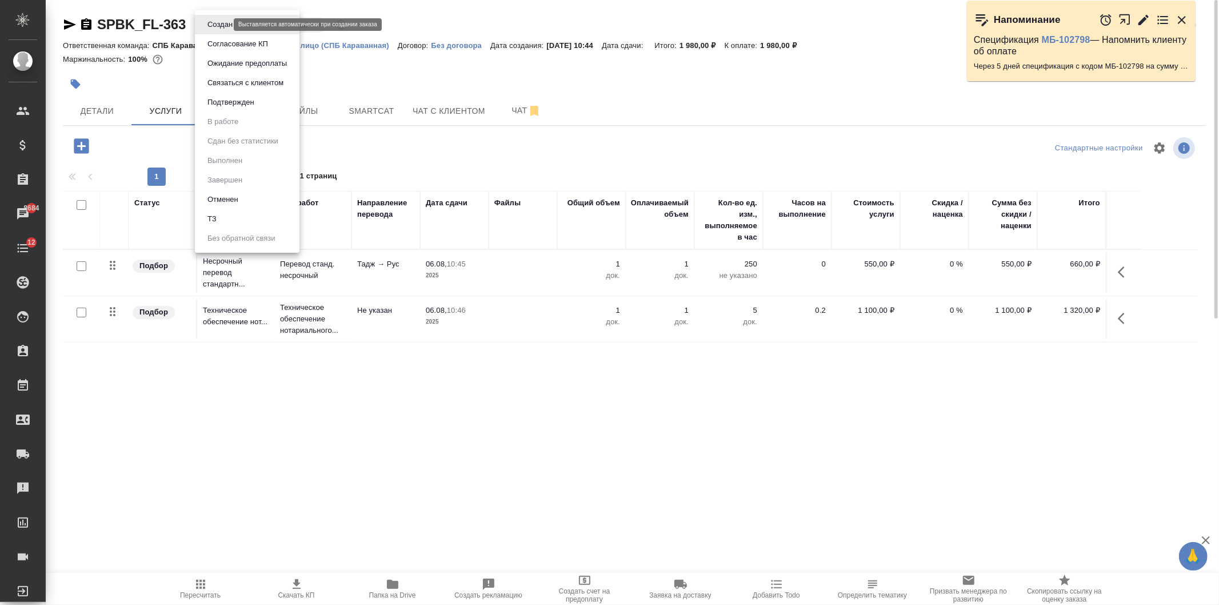
click at [206, 20] on body "🙏 .cls-1 fill:#fff; AWATERA Ivanova Arina Клиенты Спецификации Заказы 8684 Чаты…" at bounding box center [609, 302] width 1219 height 605
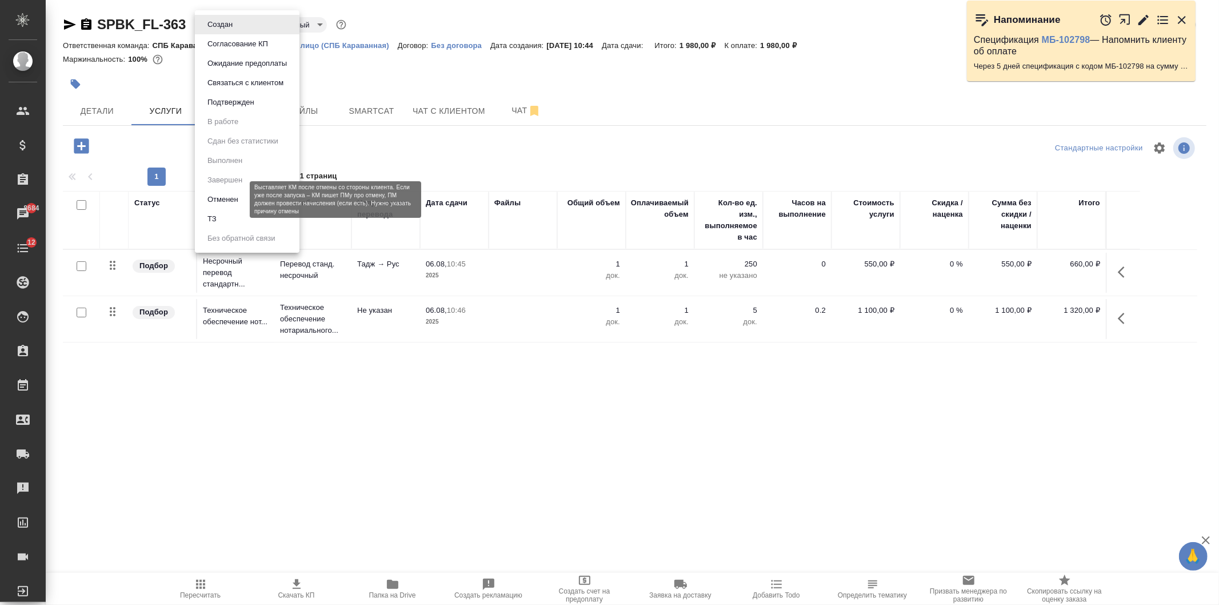
click at [236, 201] on button "Отменен" at bounding box center [223, 199] width 38 height 13
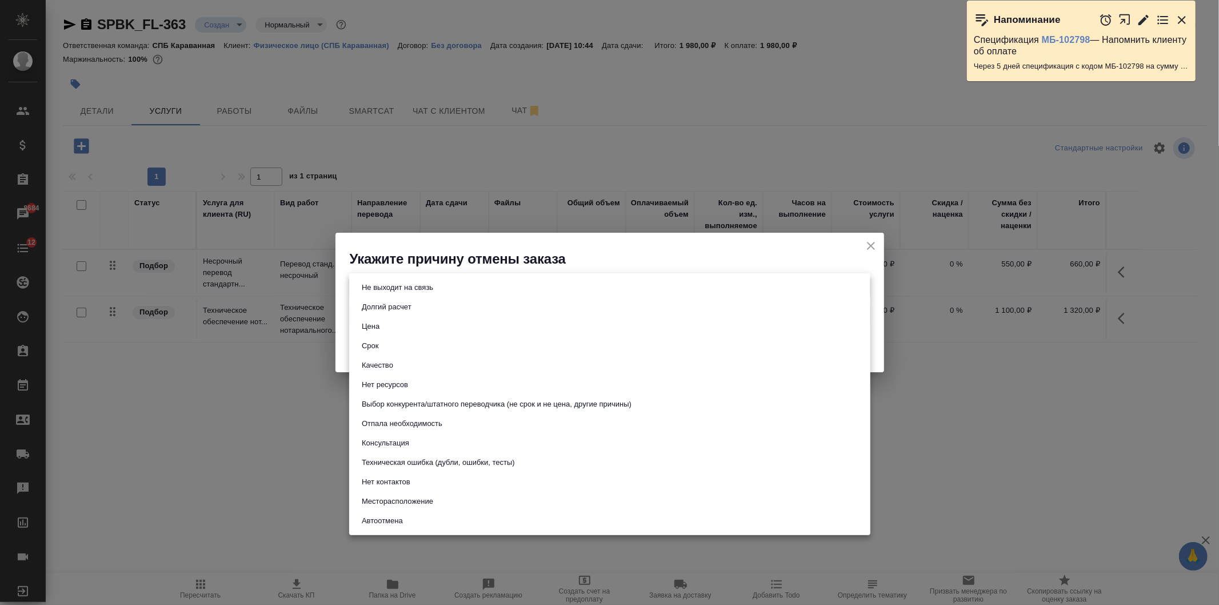
click at [486, 279] on body "🙏 .cls-1 fill:#fff; AWATERA Ivanova Arina Клиенты Спецификации Заказы 8684 Чаты…" at bounding box center [609, 302] width 1219 height 605
click at [404, 282] on button "Не выходит на связь" at bounding box center [397, 287] width 78 height 13
type input "stopContacting"
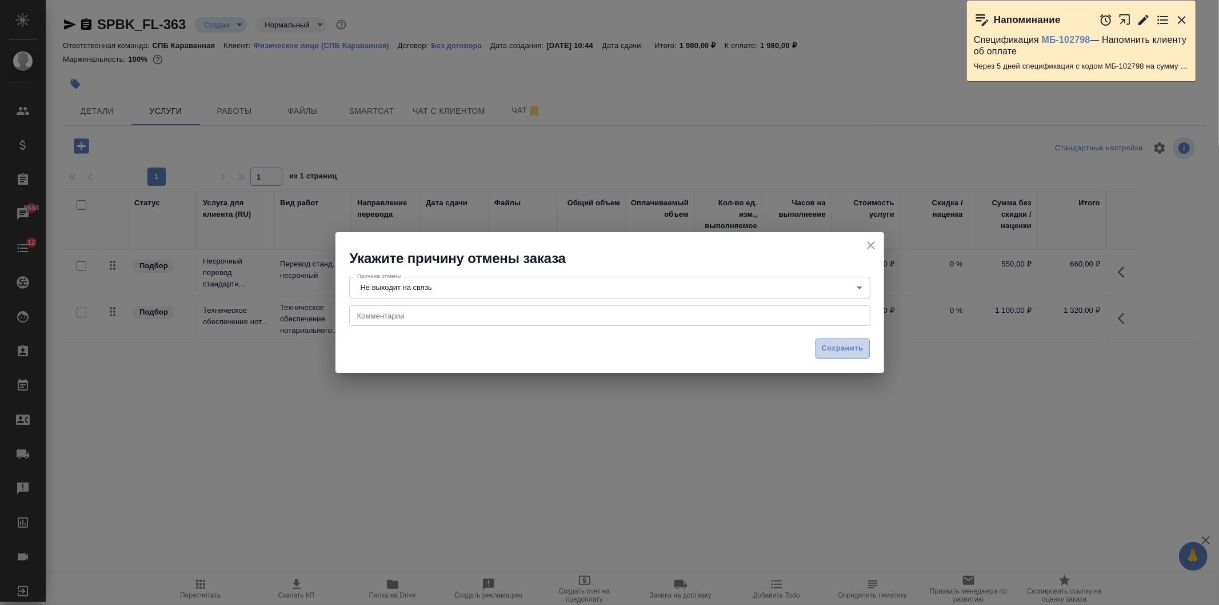
click at [829, 340] on button "Сохранить" at bounding box center [843, 348] width 54 height 20
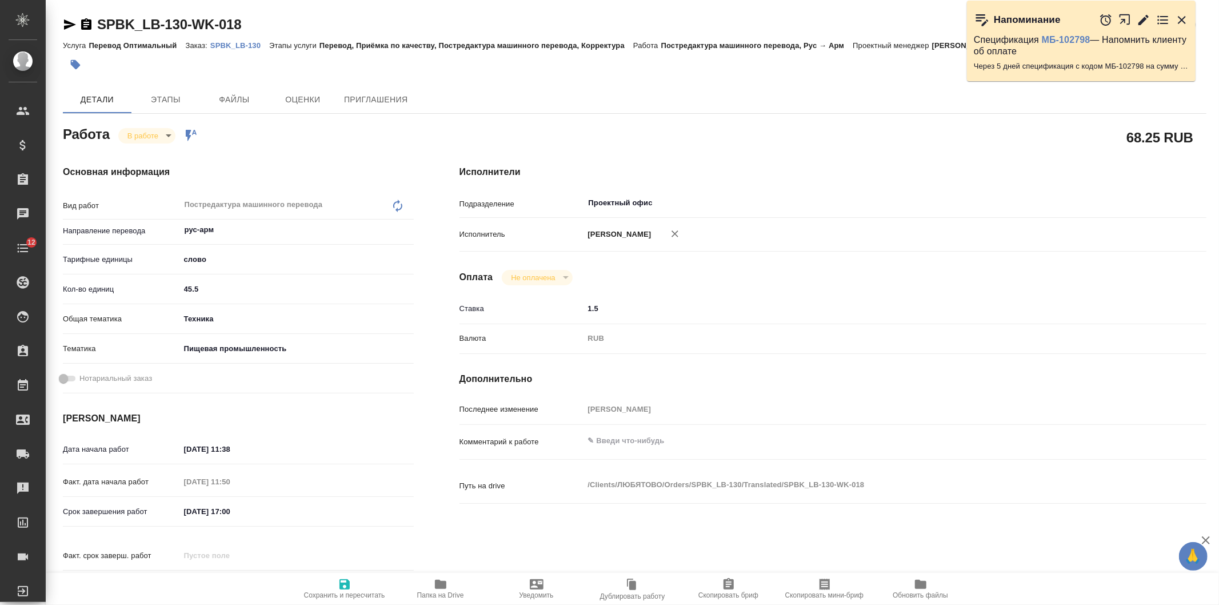
type textarea "x"
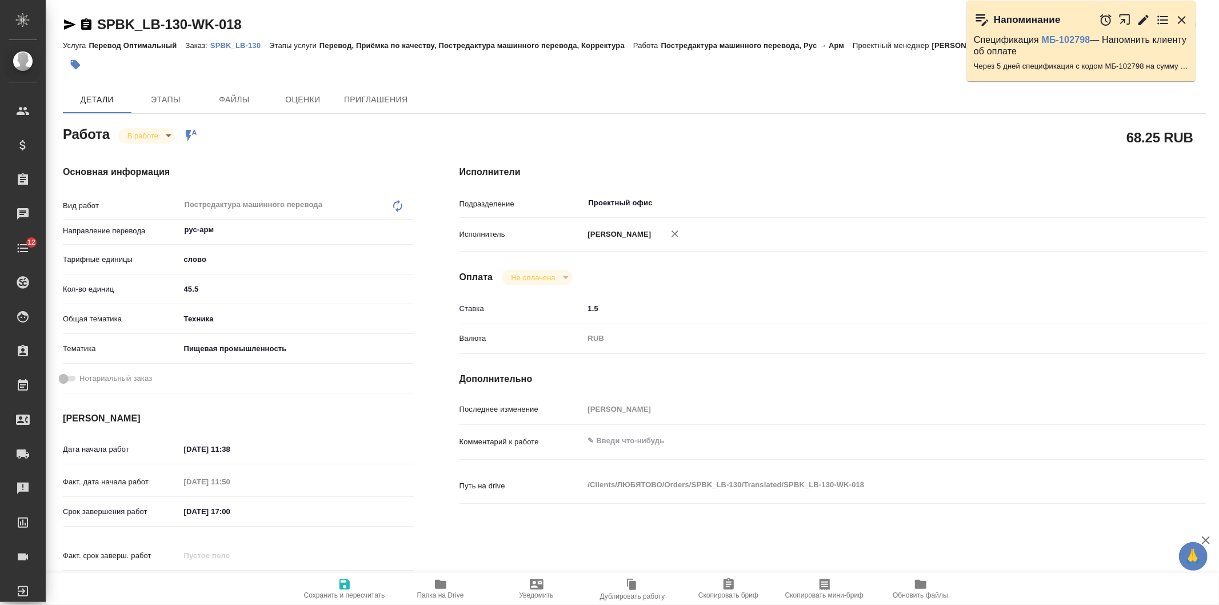
type textarea "x"
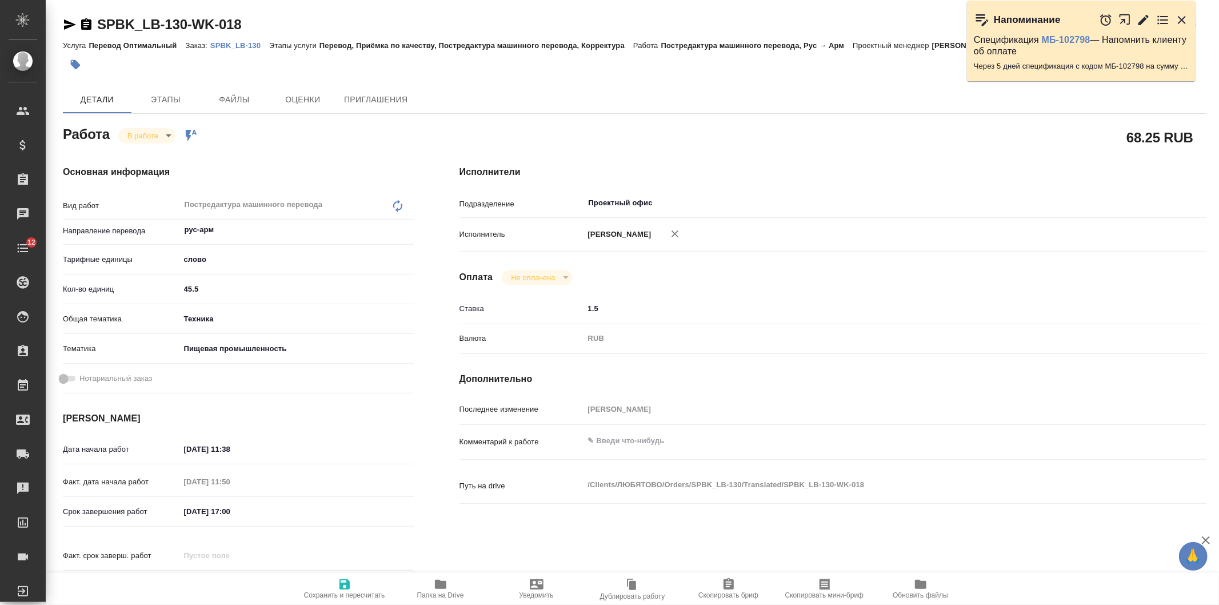
type textarea "x"
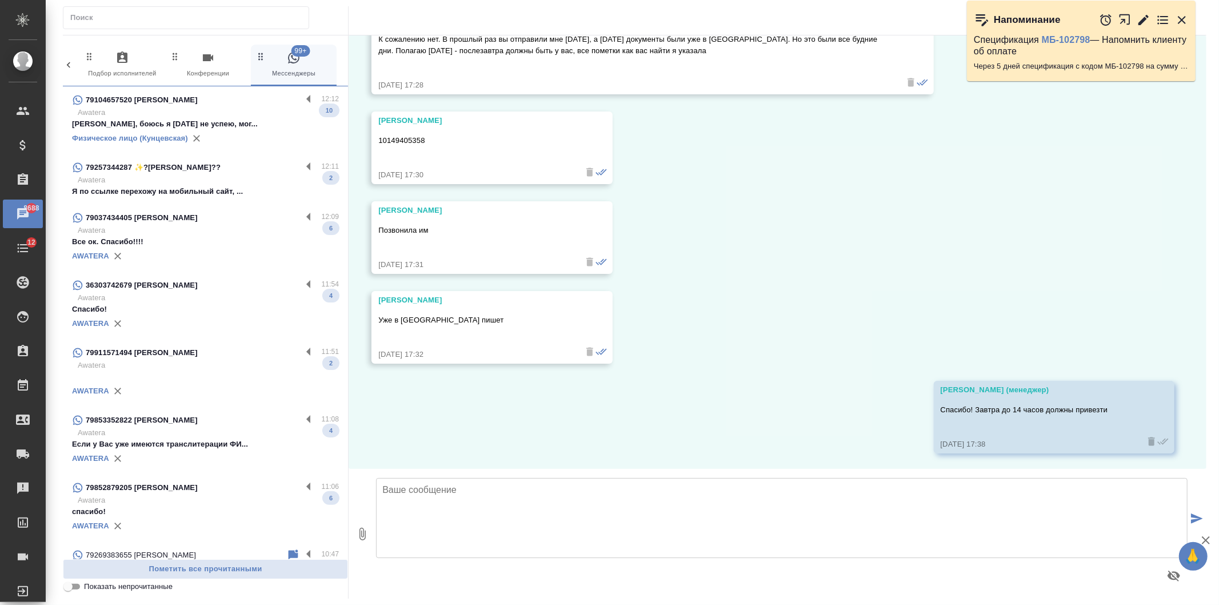
click at [221, 167] on p "79257344287 ✨?[PERSON_NAME]??" at bounding box center [153, 167] width 135 height 11
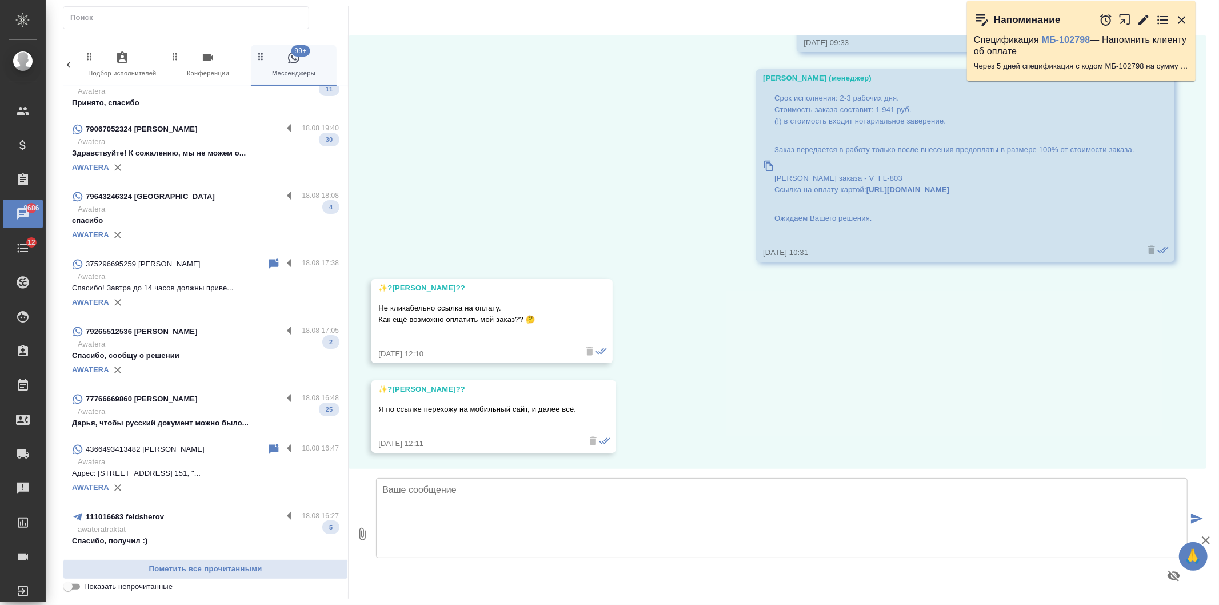
scroll to position [679, 0]
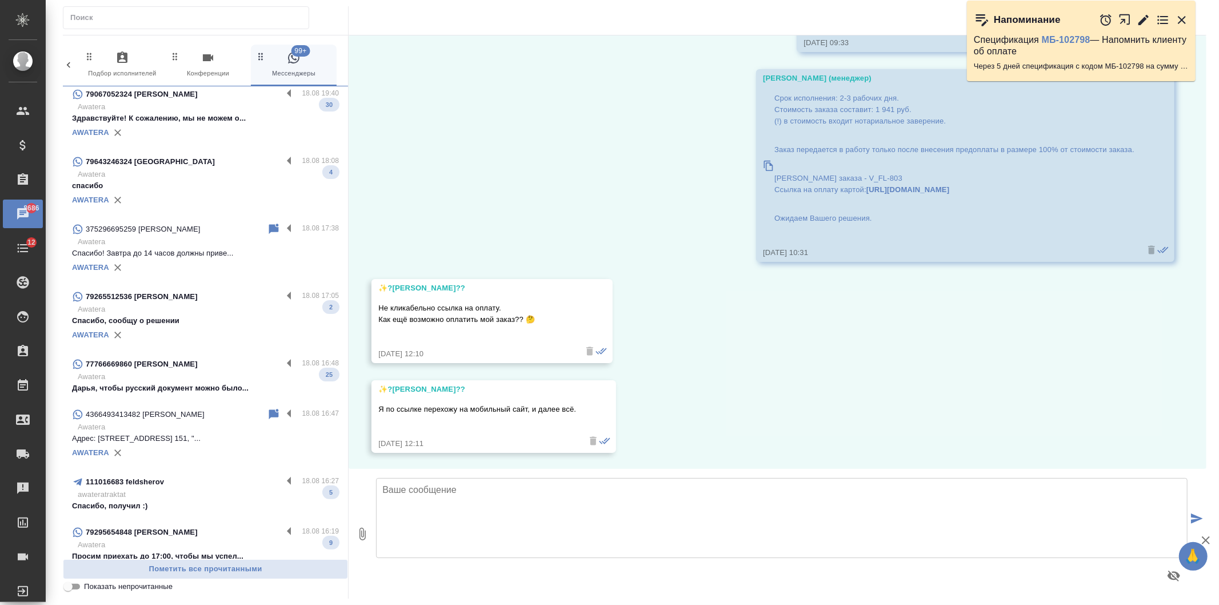
click at [190, 238] on p "Awatera" at bounding box center [208, 241] width 261 height 11
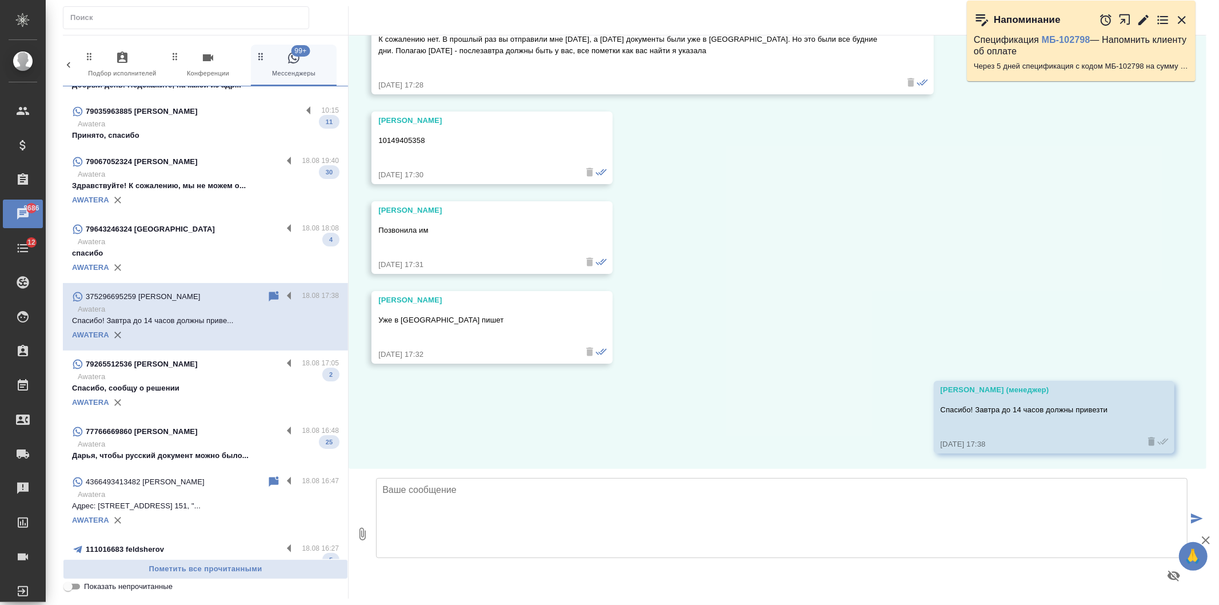
scroll to position [746, 0]
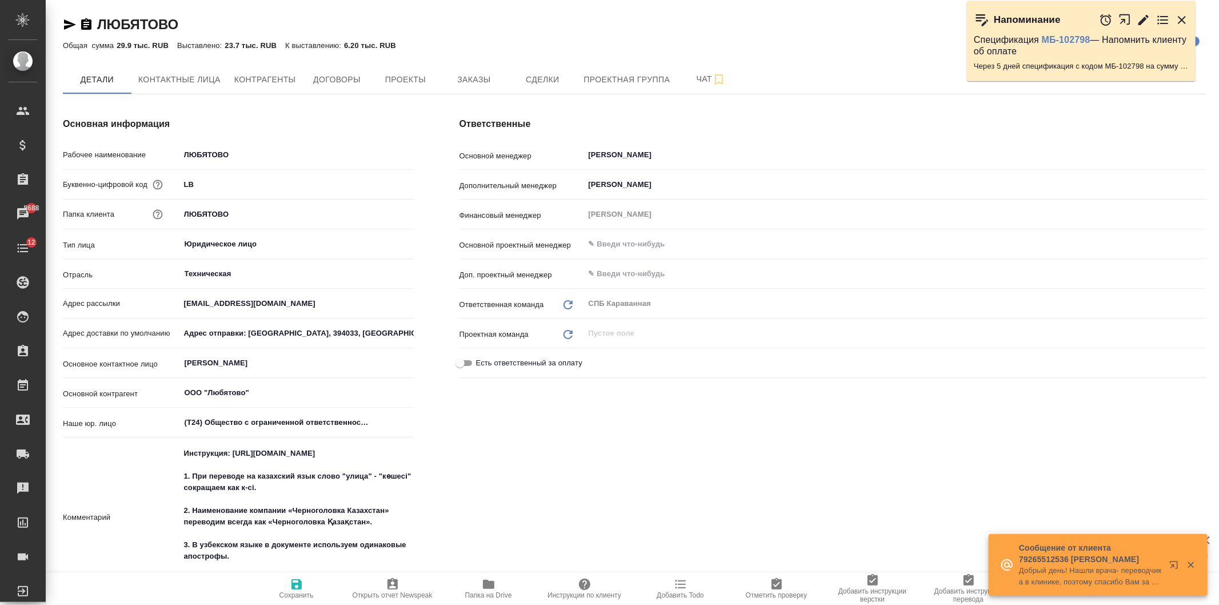
drag, startPoint x: 530, startPoint y: 458, endPoint x: 498, endPoint y: 378, distance: 85.9
click at [532, 456] on div "Ответственные Основной менеджер [PERSON_NAME] ​ Дополнительный менеджер [PERSON…" at bounding box center [833, 392] width 793 height 596
click at [459, 92] on button "Заказы" at bounding box center [474, 79] width 69 height 29
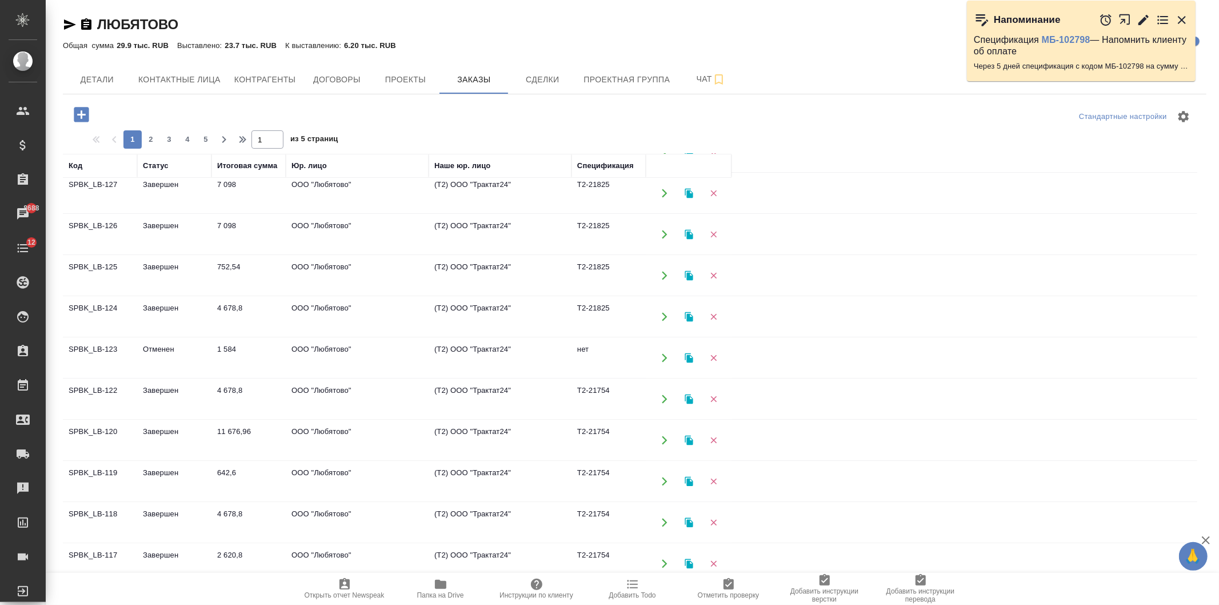
scroll to position [145, 0]
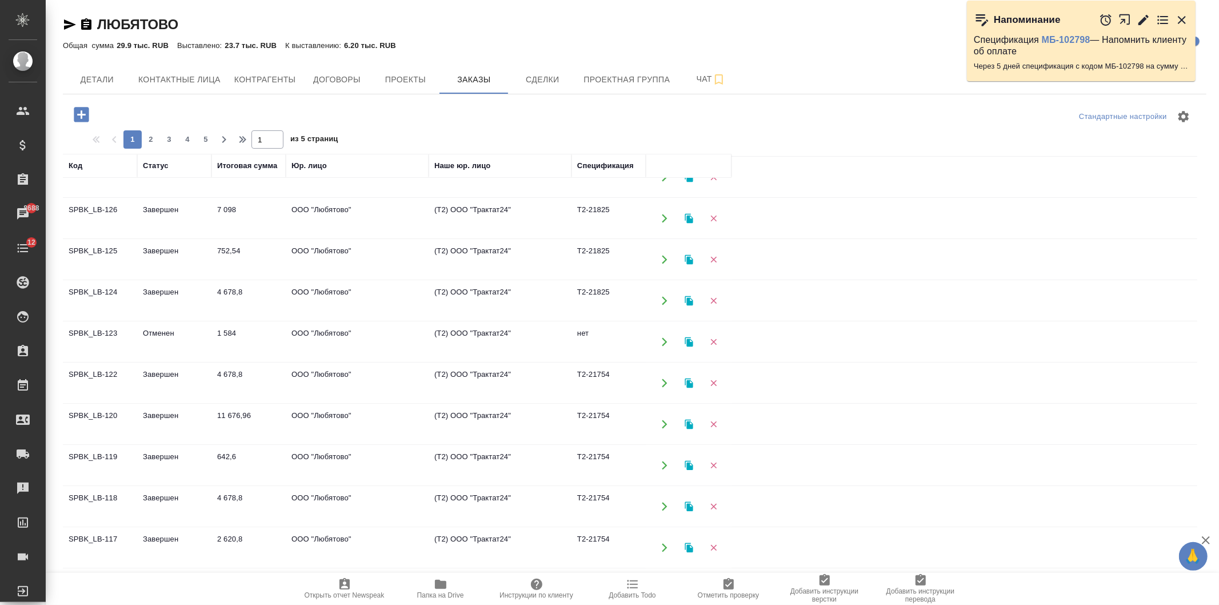
click at [266, 74] on td "642,6" at bounding box center [248, 54] width 74 height 40
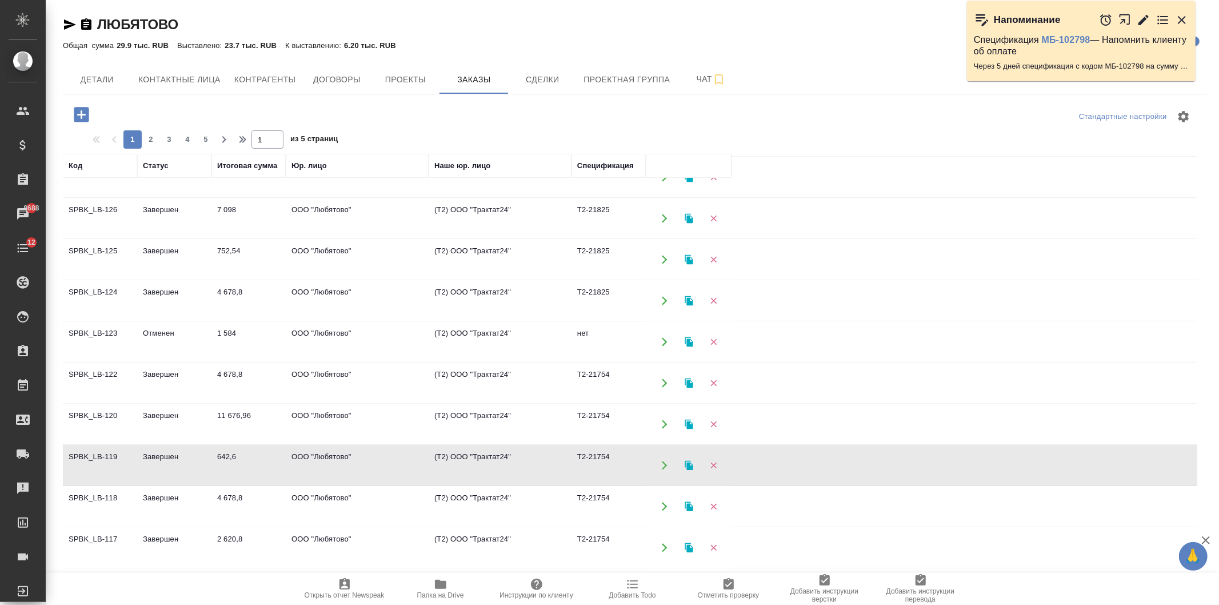
click at [266, 74] on td "642,6" at bounding box center [248, 54] width 74 height 40
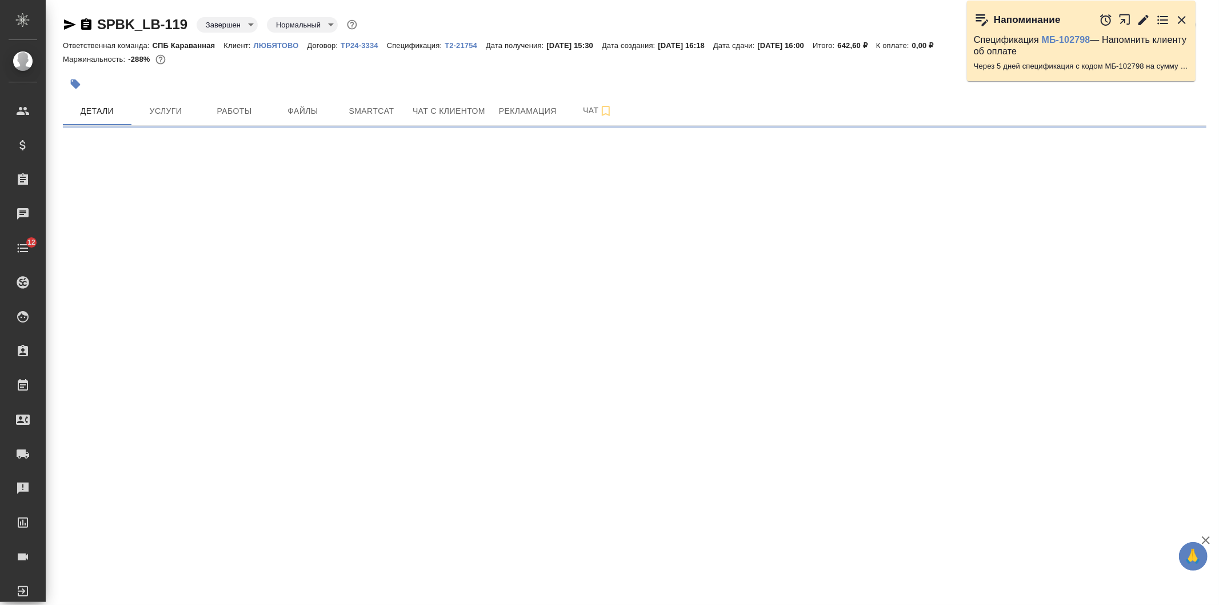
select select "RU"
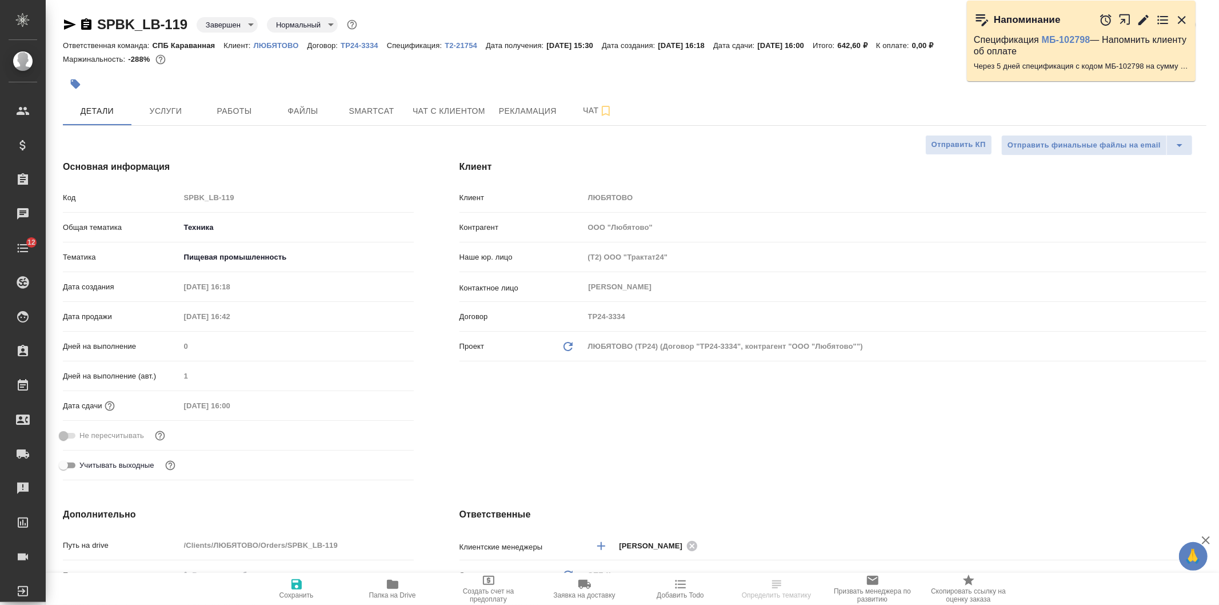
type textarea "x"
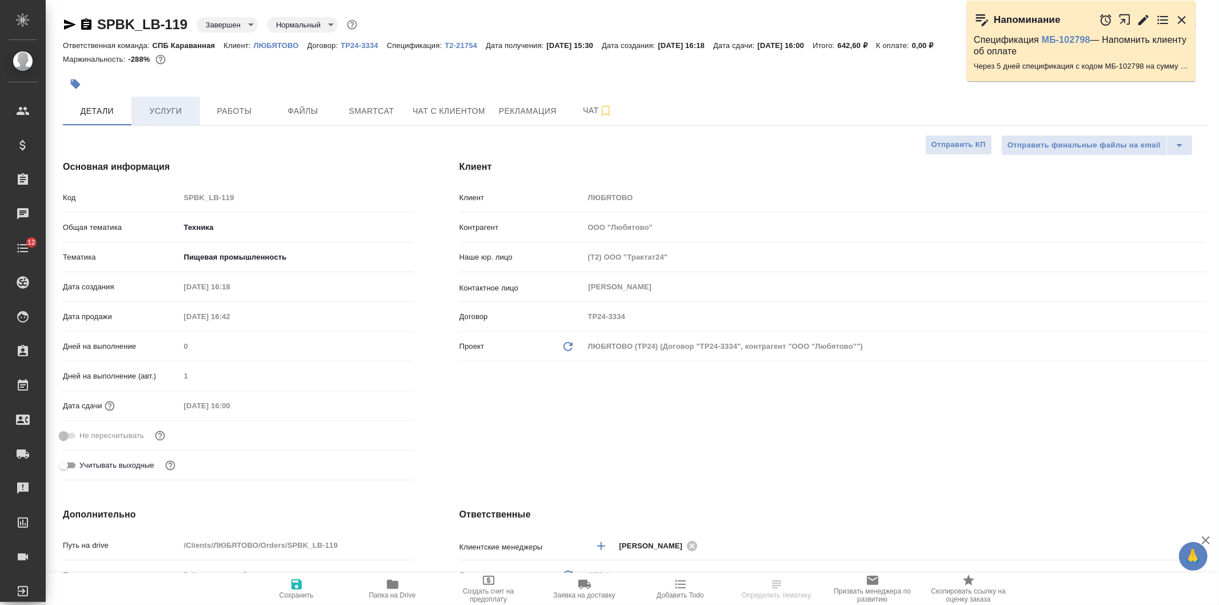
type textarea "x"
click at [178, 119] on button "Услуги" at bounding box center [165, 111] width 69 height 29
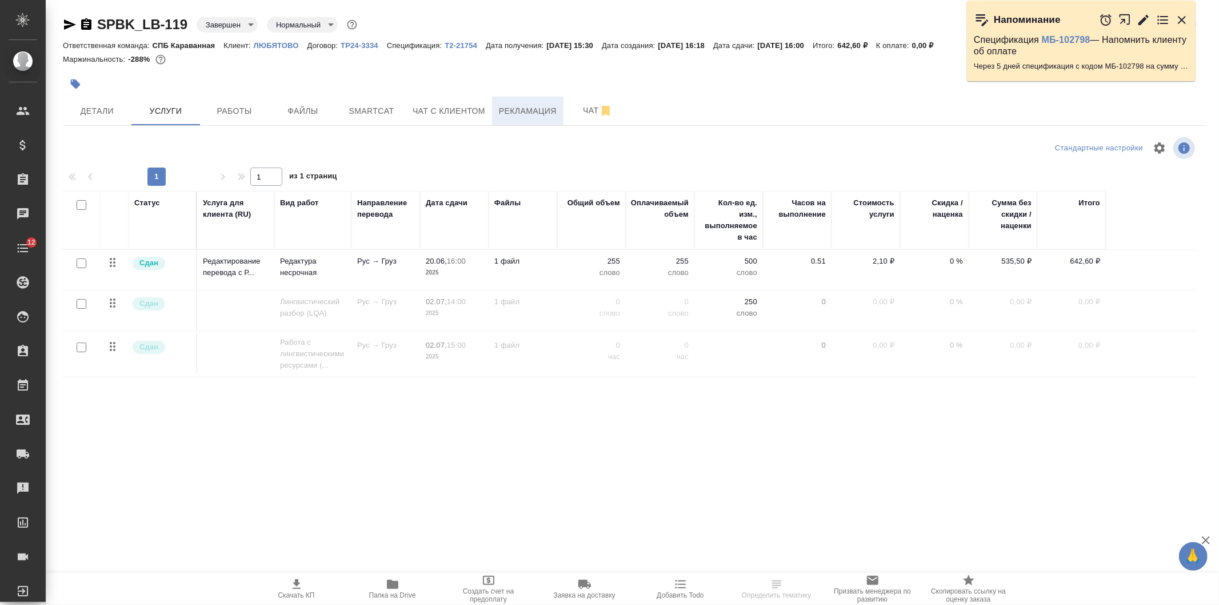
click at [541, 113] on span "Рекламация" at bounding box center [528, 111] width 58 height 14
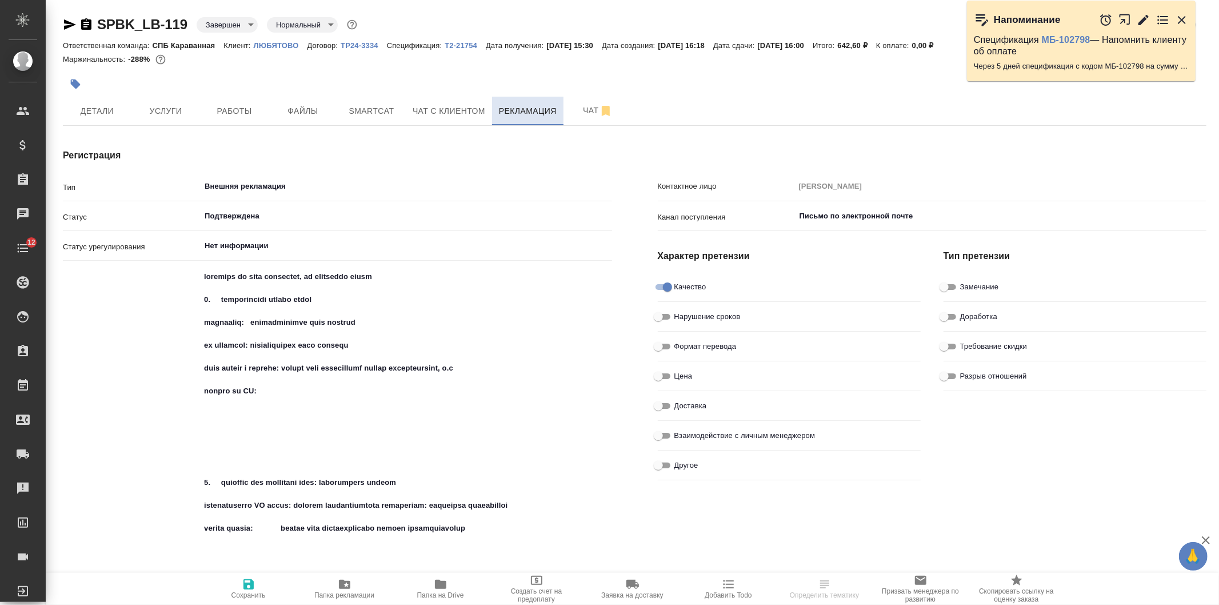
type textarea "x"
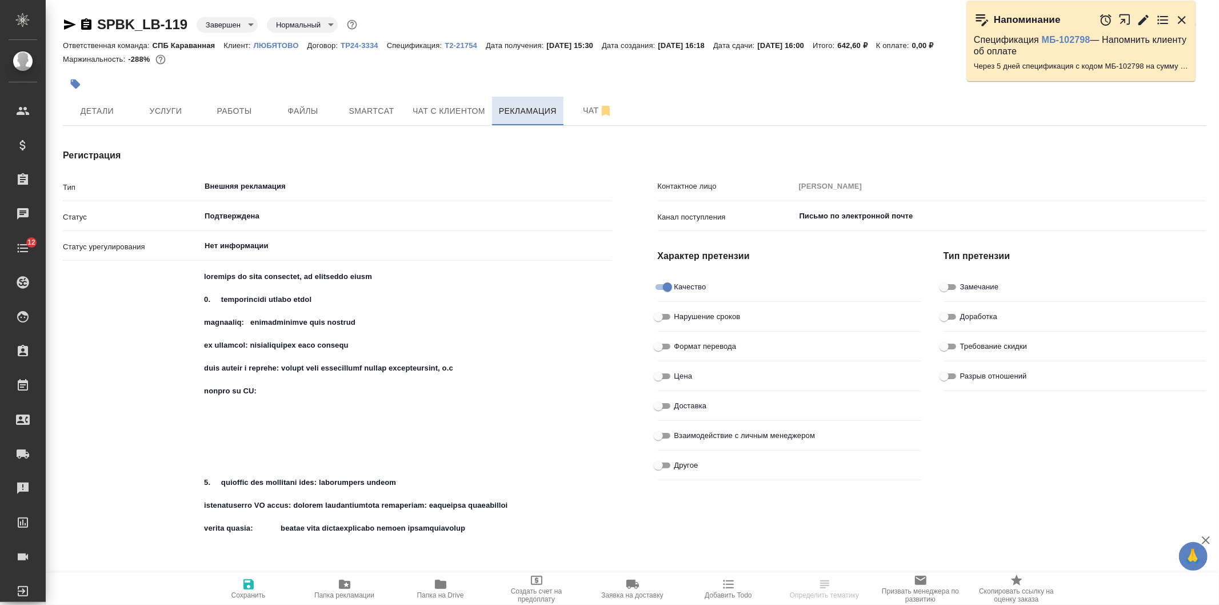
type input "Нехватка исполнителей"
type textarea "x"
type input "Румянцева Дарья"
type input "Белякова Юлия"
type textarea "x"
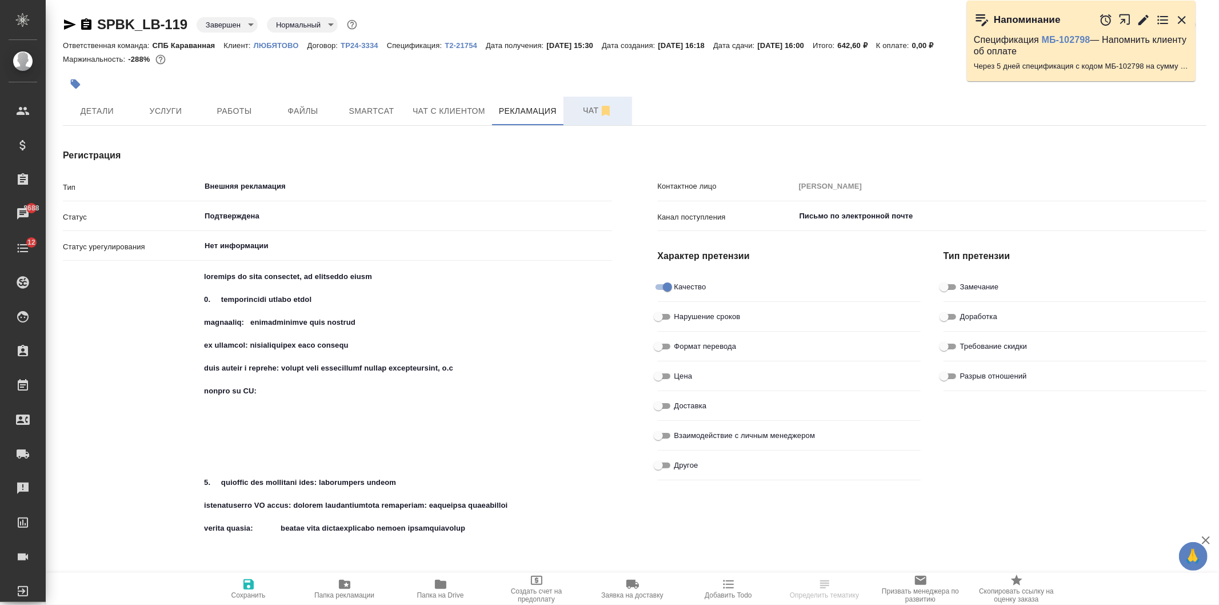
click at [584, 122] on button "Чат" at bounding box center [598, 111] width 69 height 29
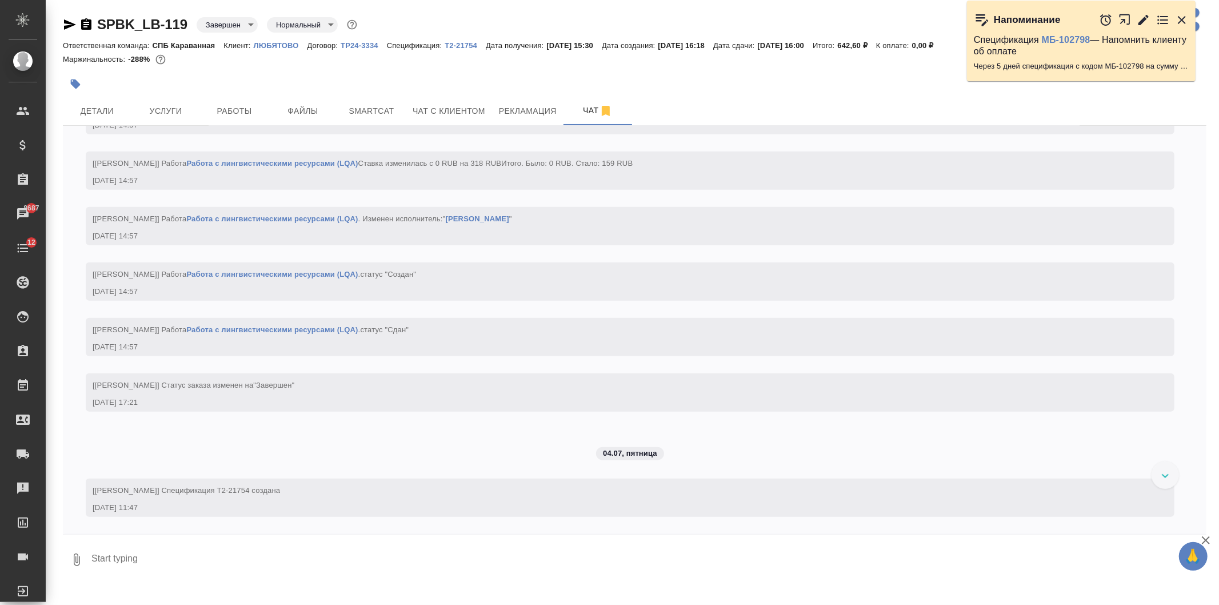
scroll to position [4527, 0]
click at [162, 113] on span "Услуги" at bounding box center [165, 111] width 55 height 14
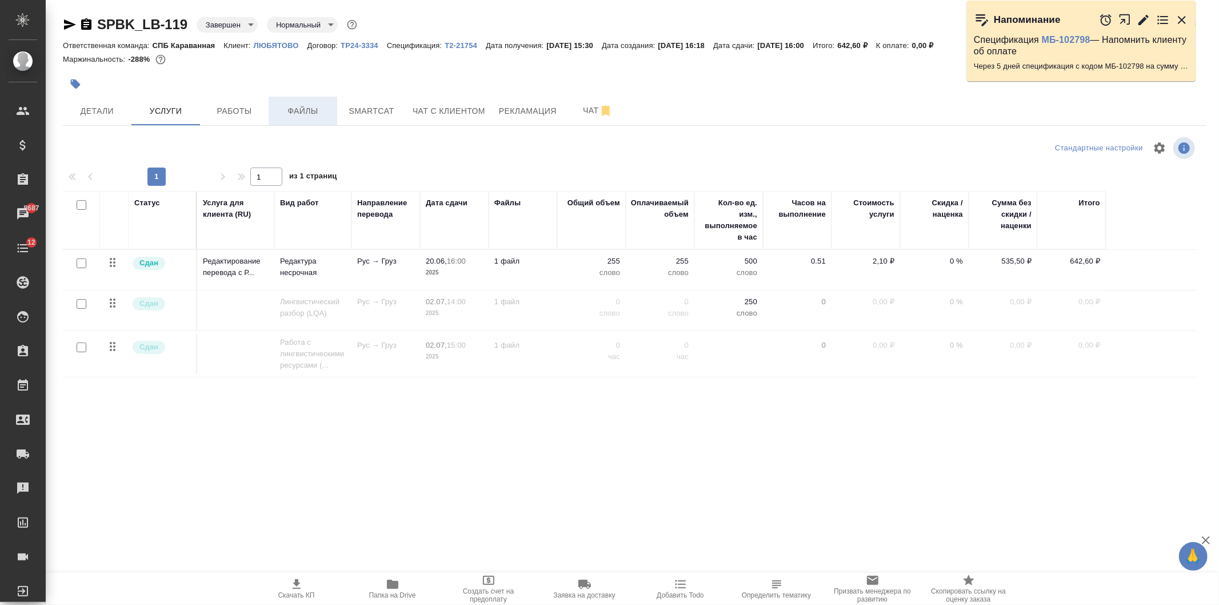
click at [307, 114] on span "Файлы" at bounding box center [302, 111] width 55 height 14
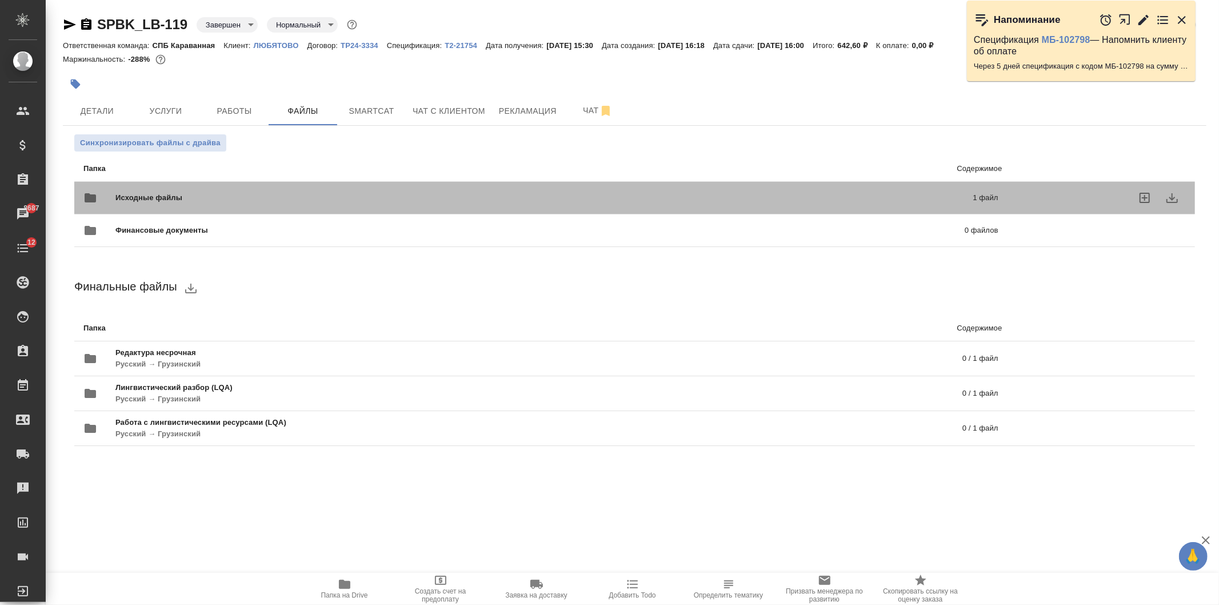
click at [271, 186] on div "Исходные файлы 1 файл" at bounding box center [540, 197] width 915 height 27
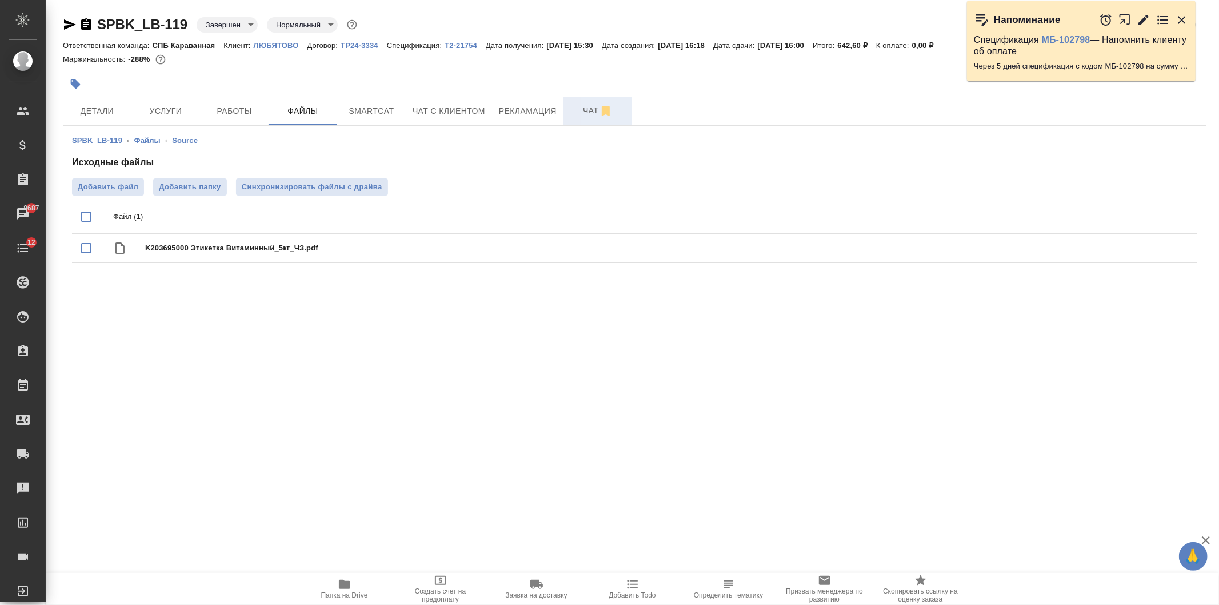
click at [578, 121] on button "Чат" at bounding box center [598, 111] width 69 height 29
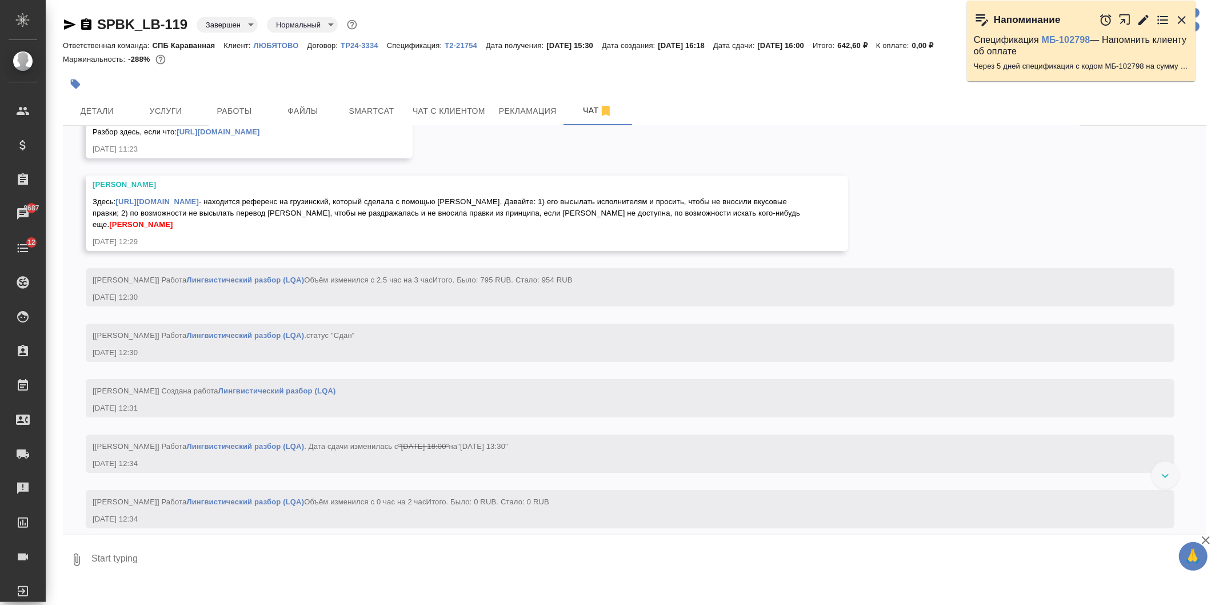
scroll to position [3187, 0]
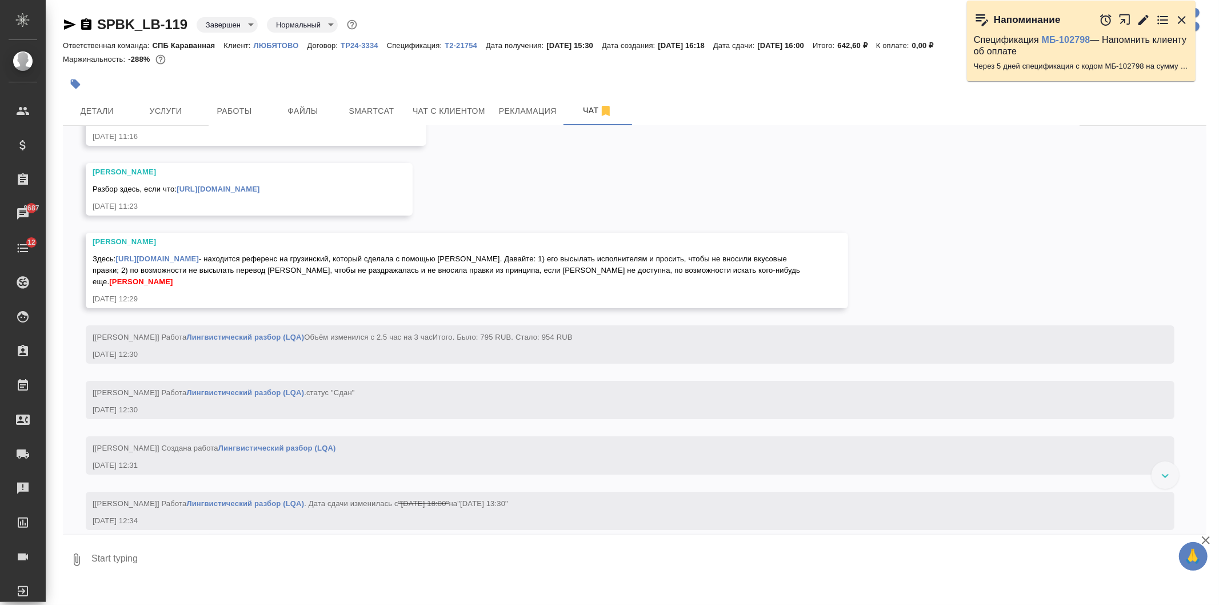
click at [259, 193] on link "https://drive.awatera.com/apps/files/files/9682235?dir=/Shares/%D0%9B%D0%AE%D0%…" at bounding box center [218, 189] width 83 height 9
click at [199, 263] on link "https://drive.awatera.com/apps/files/files/9682235?dir=/Shares/%D0%9B%D0%AE%D0%…" at bounding box center [157, 258] width 83 height 9
click at [259, 193] on link "https://drive.awatera.com/apps/files/files/9682235?dir=/Shares/%D0%9B%D0%AE%D0%…" at bounding box center [218, 189] width 83 height 9
click at [199, 263] on link "https://drive.awatera.com/apps/files/files/9682235?dir=/Shares/%D0%9B%D0%AE%D0%…" at bounding box center [157, 258] width 83 height 9
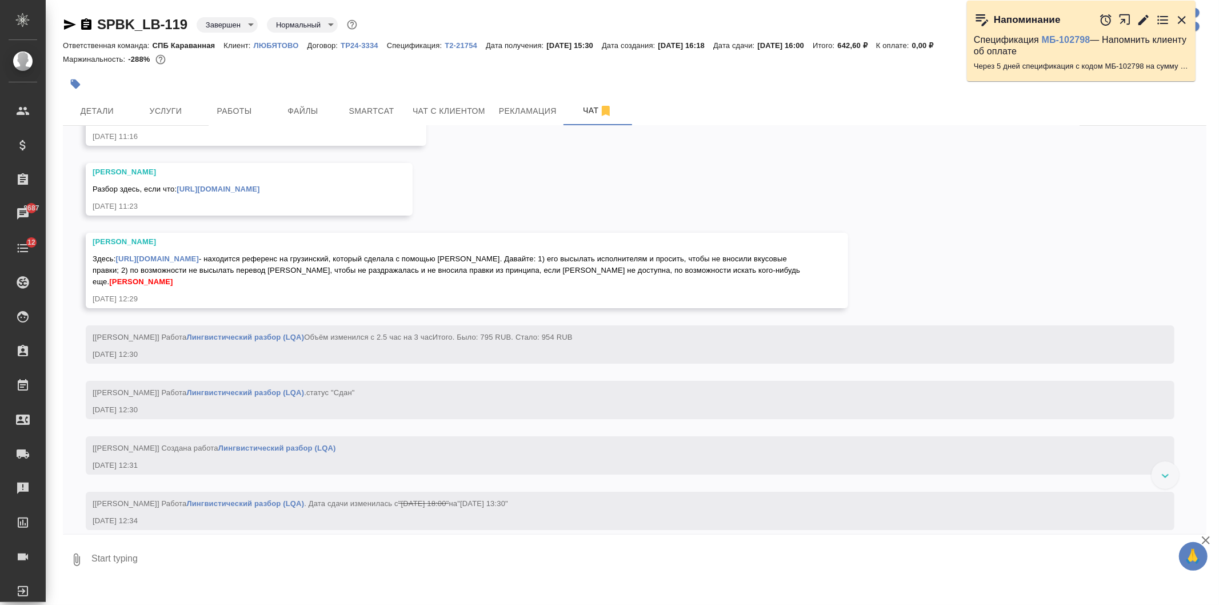
click at [199, 263] on link "https://drive.awatera.com/apps/files/files/9682235?dir=/Shares/%D0%9B%D0%AE%D0%…" at bounding box center [157, 258] width 83 height 9
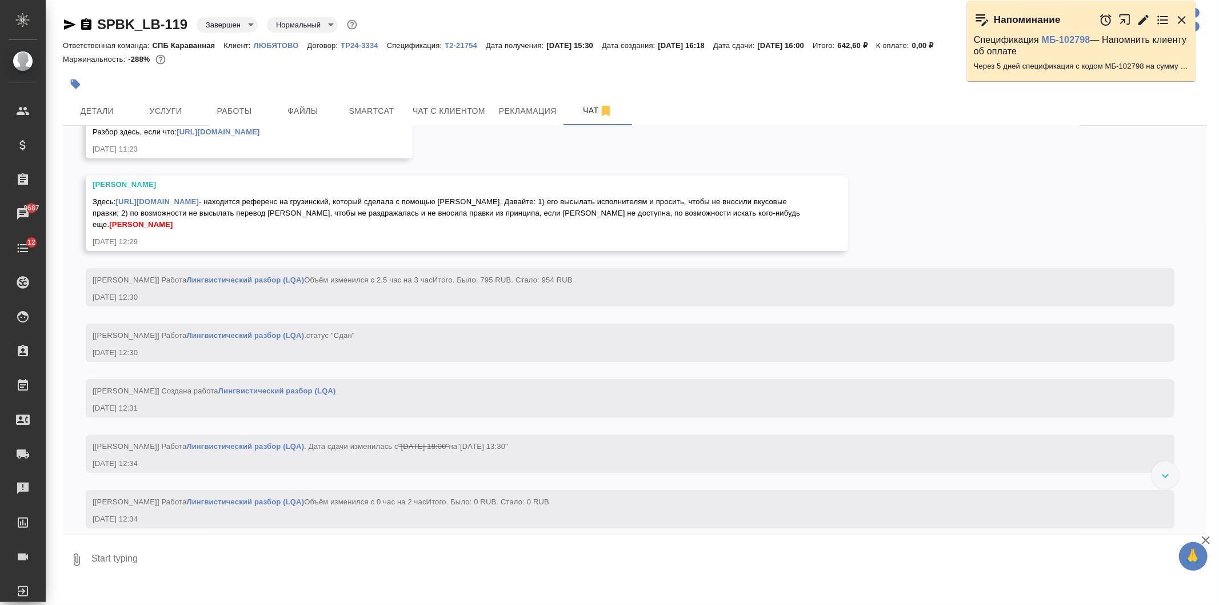
scroll to position [4551, 0]
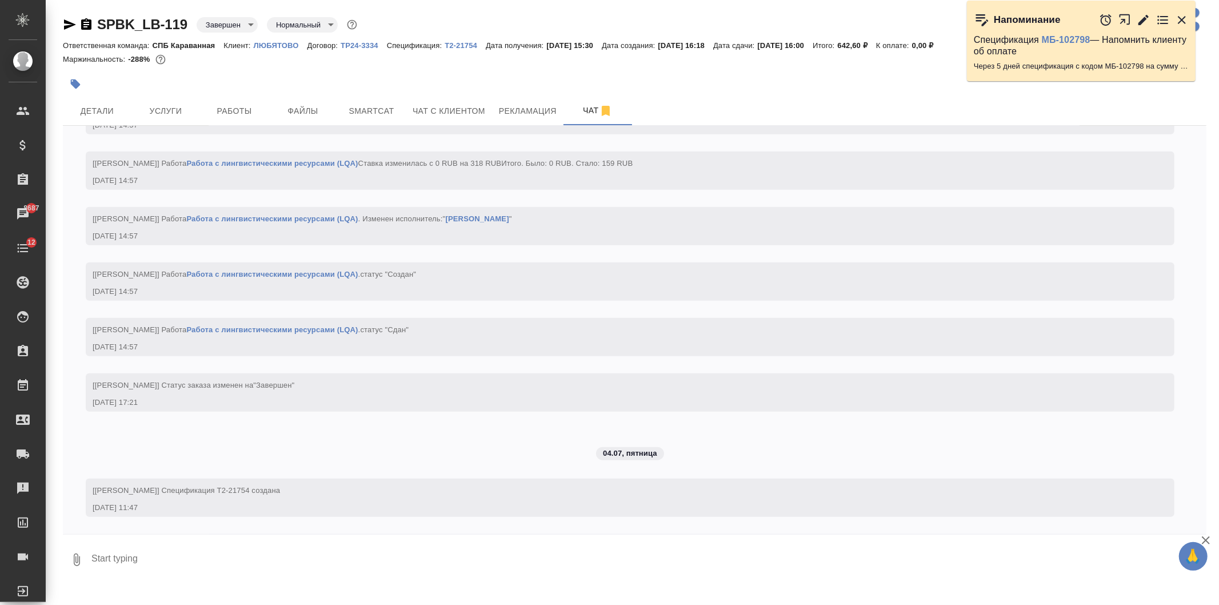
click at [67, 25] on icon "button" at bounding box center [70, 24] width 12 height 10
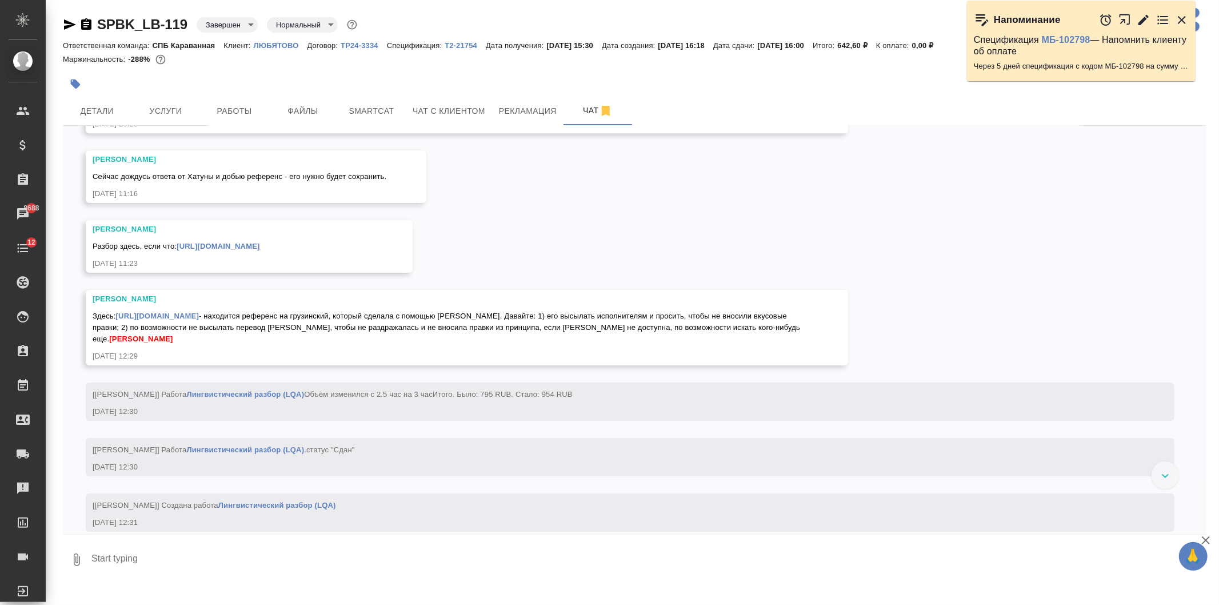
scroll to position [3154, 0]
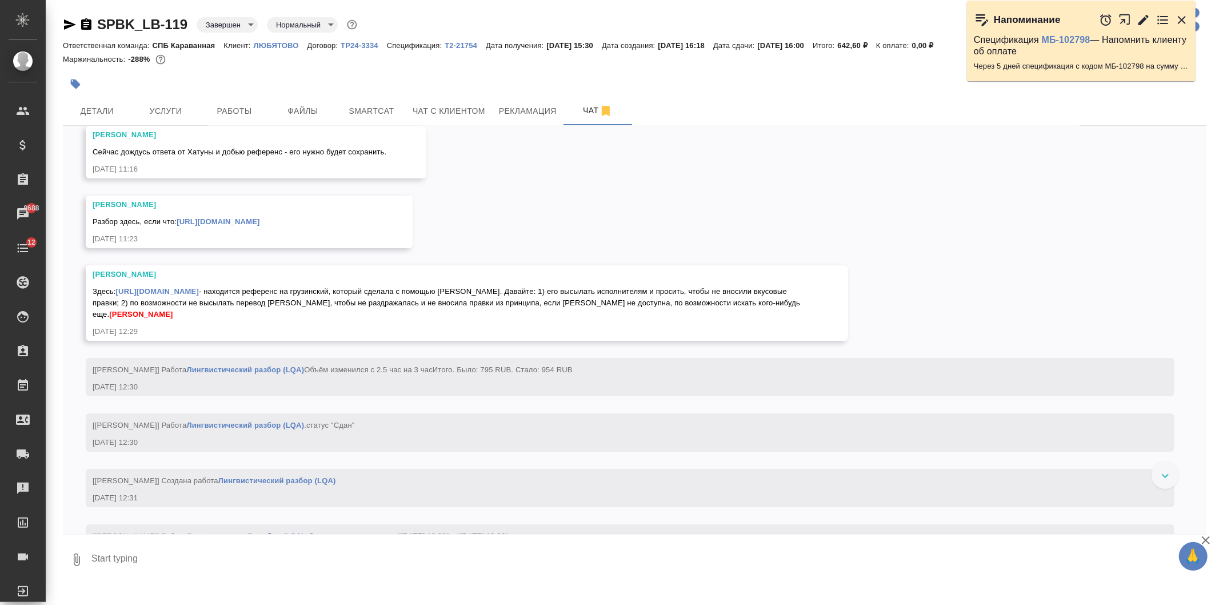
click at [199, 296] on link "https://drive.awatera.com/apps/files/files/9682235?dir=/Shares/%D0%9B%D0%AE%D0%…" at bounding box center [157, 291] width 83 height 9
